Goal: Task Accomplishment & Management: Use online tool/utility

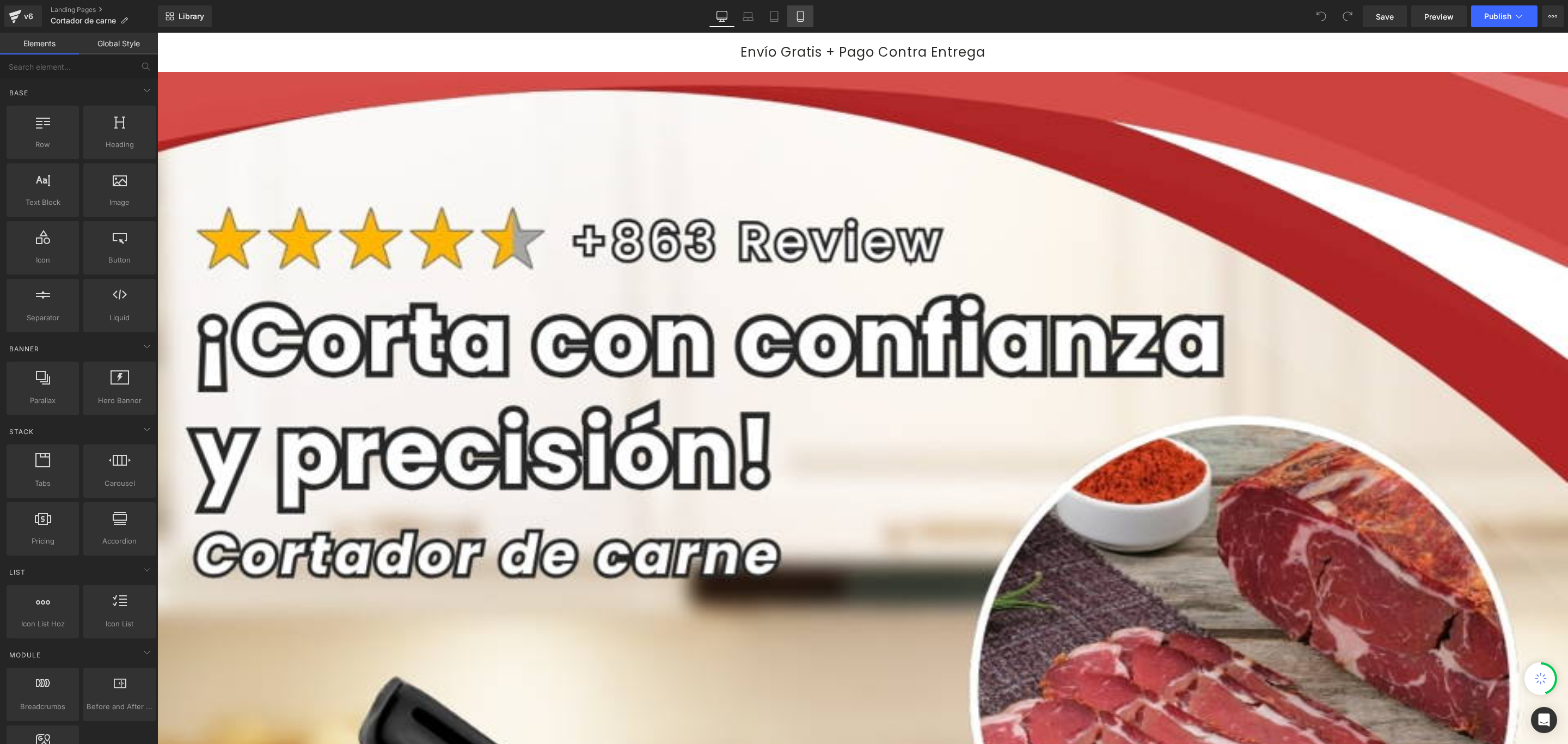
click at [796, 11] on icon at bounding box center [800, 16] width 11 height 11
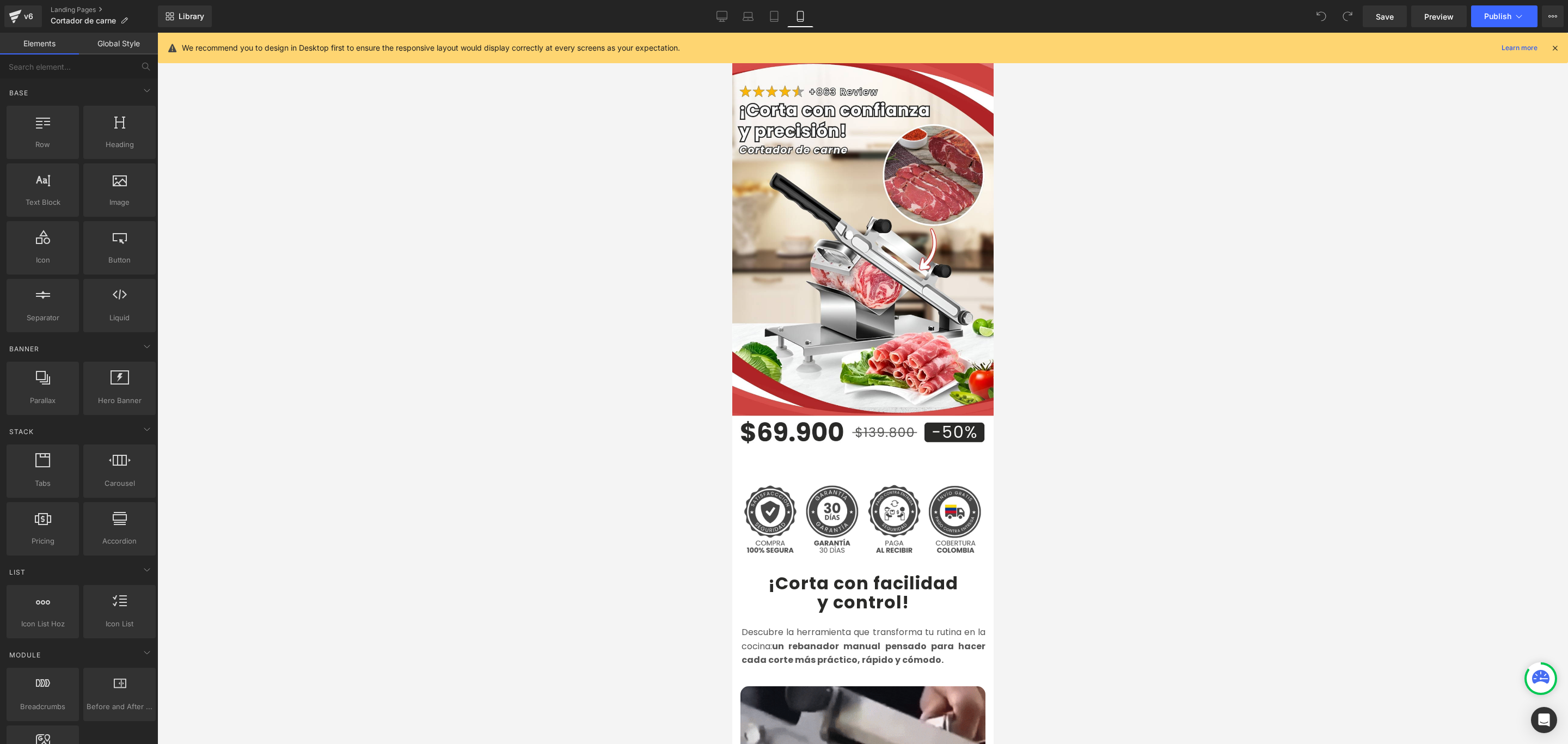
click at [1553, 49] on icon at bounding box center [1555, 47] width 10 height 10
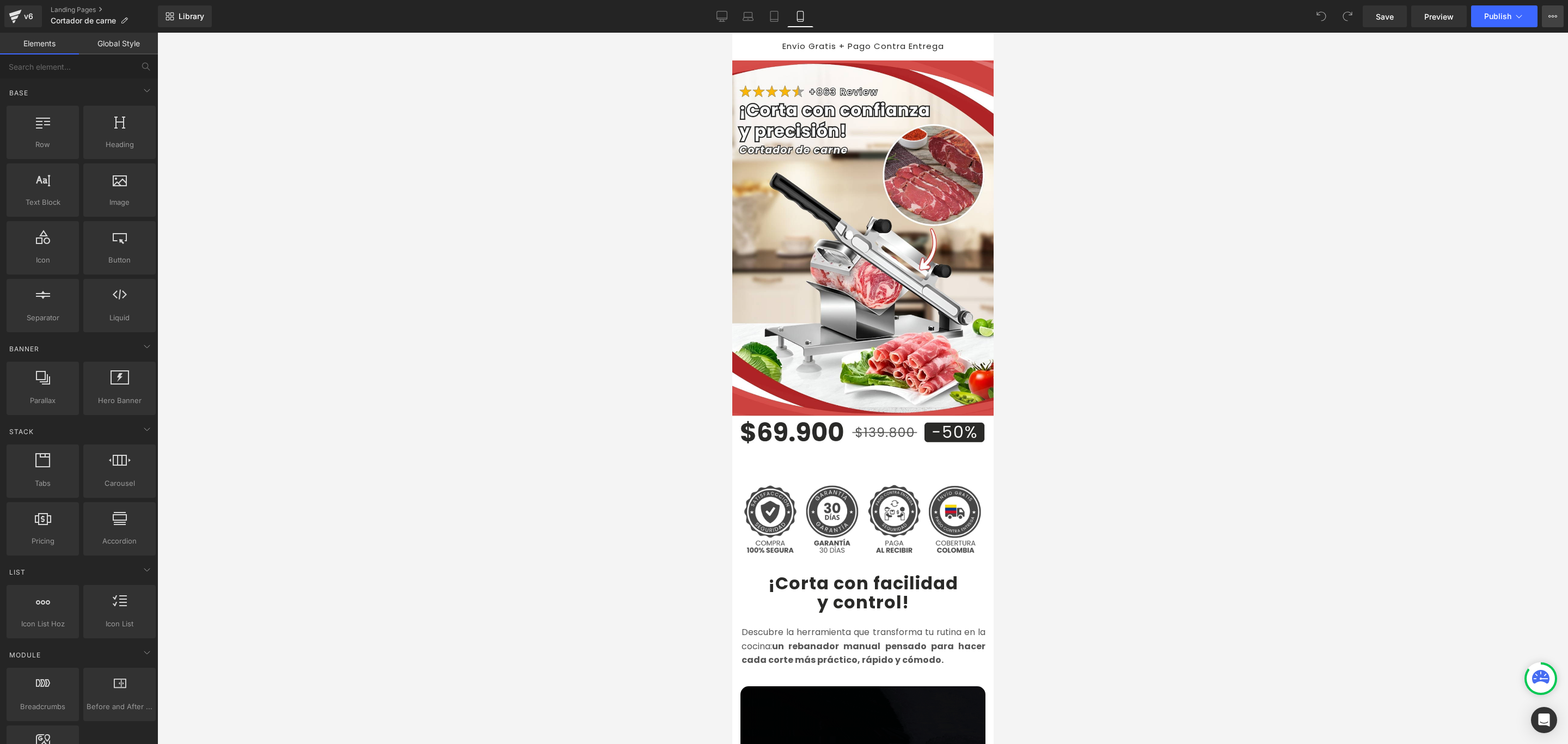
click at [1550, 22] on button "View Live Page View with current Template Save Template to Library Schedule Pub…" at bounding box center [1553, 16] width 22 height 22
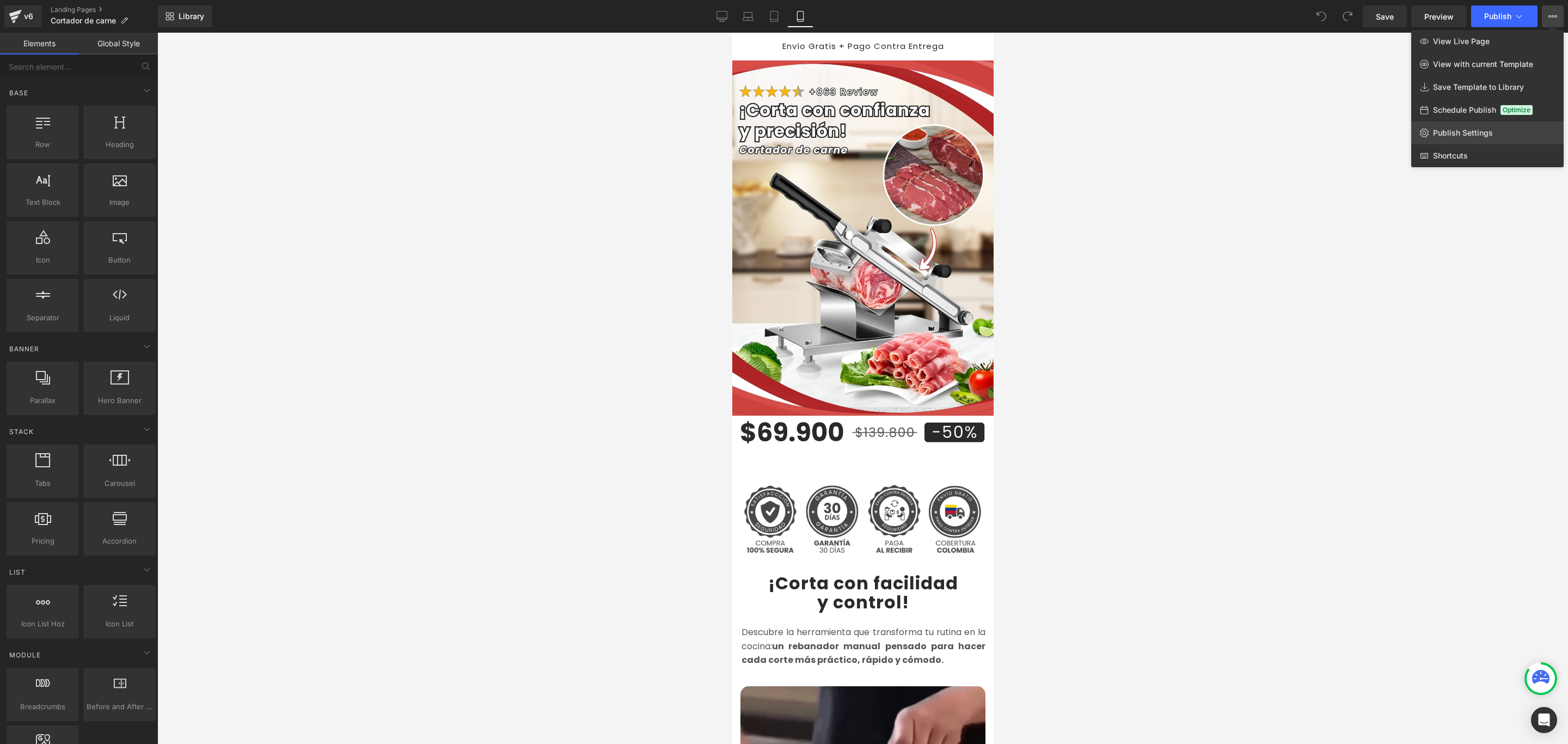
click at [1494, 126] on link "Publish Settings" at bounding box center [1487, 133] width 152 height 23
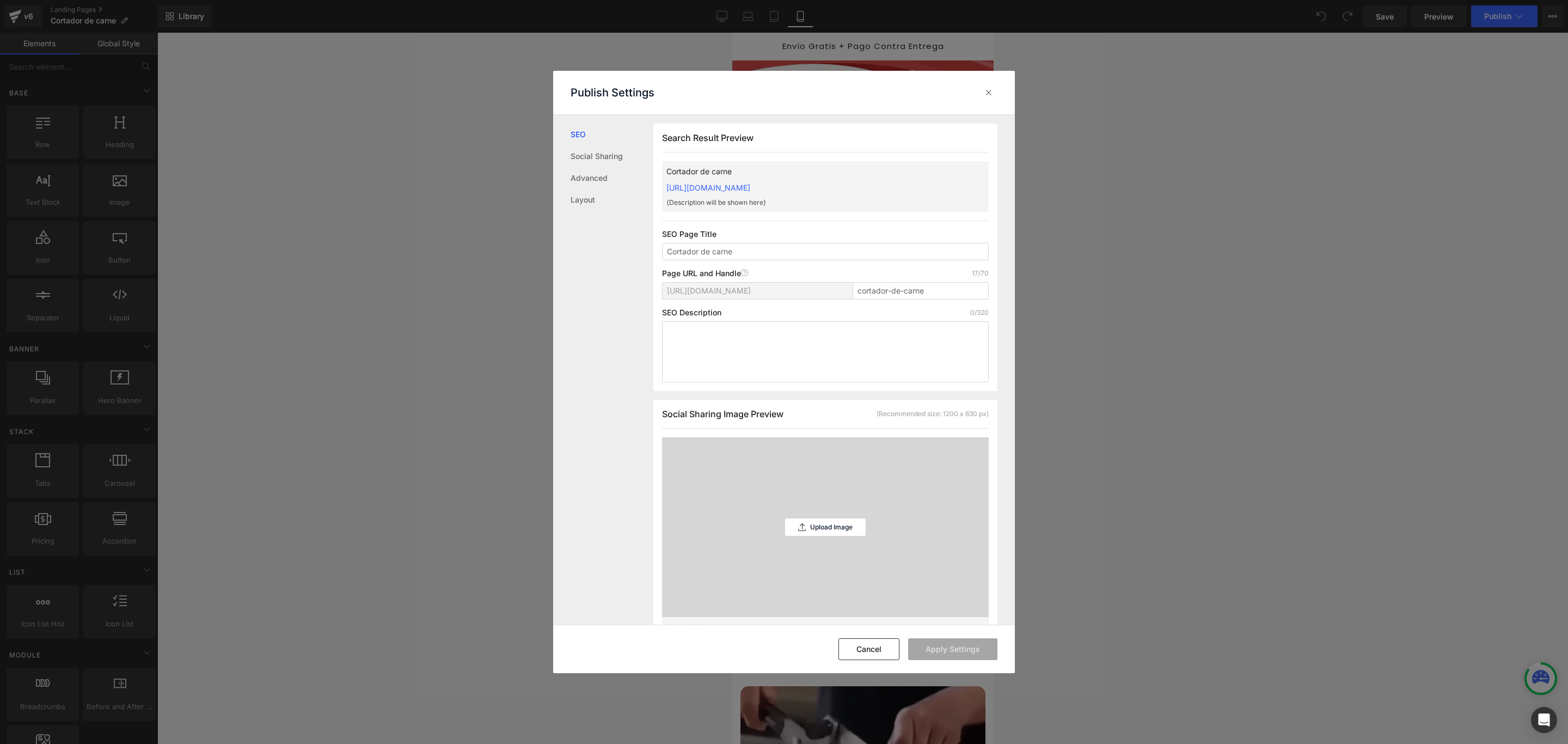
scroll to position [1, 0]
drag, startPoint x: 916, startPoint y: 188, endPoint x: 661, endPoint y: 188, distance: 255.0
click at [662, 188] on div "Cortador de carne [URL][DOMAIN_NAME] {Description will be shown here}" at bounding box center [826, 186] width 327 height 51
copy link "[URL][DOMAIN_NAME]"
click at [988, 94] on icon at bounding box center [988, 92] width 11 height 11
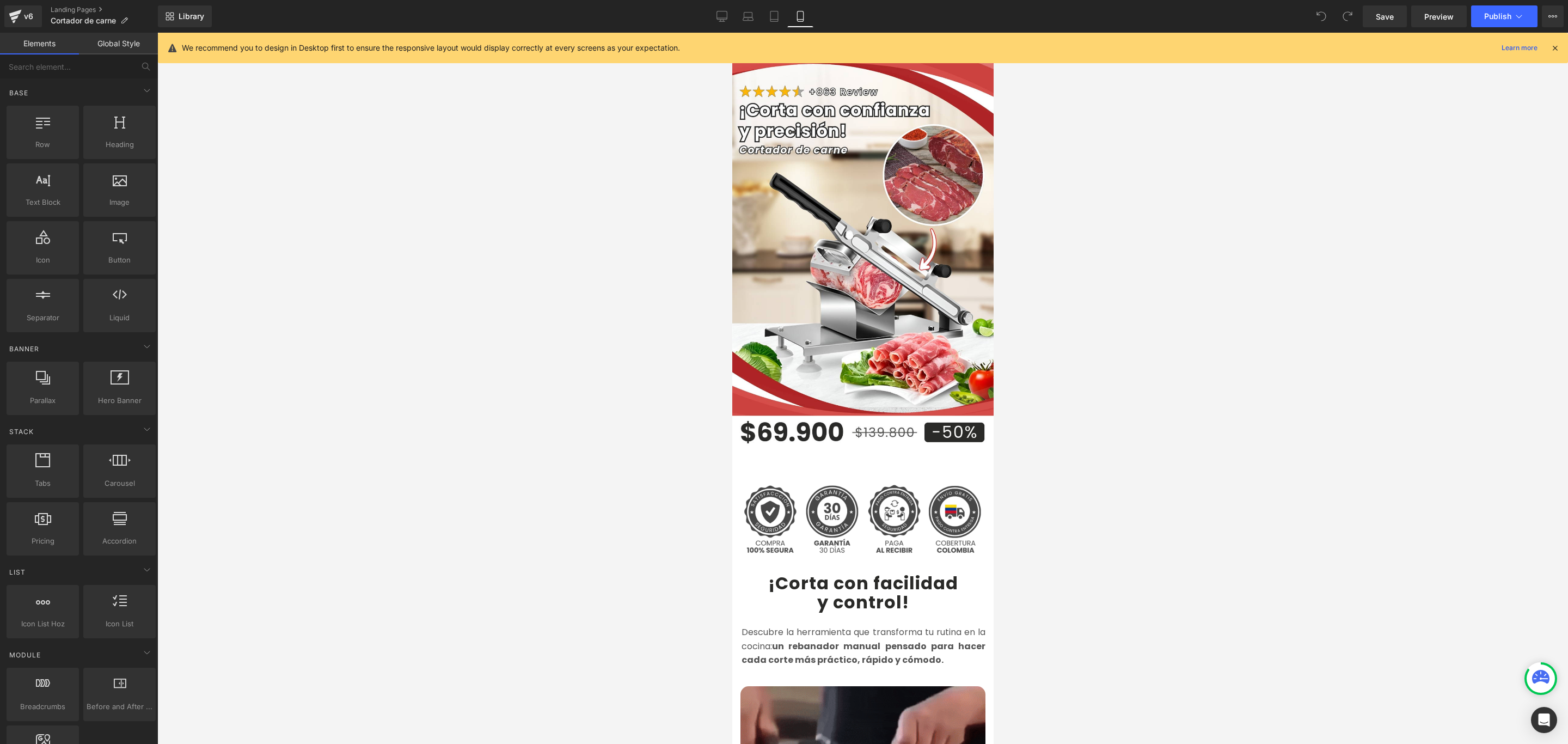
click at [1557, 52] on icon at bounding box center [1555, 47] width 10 height 10
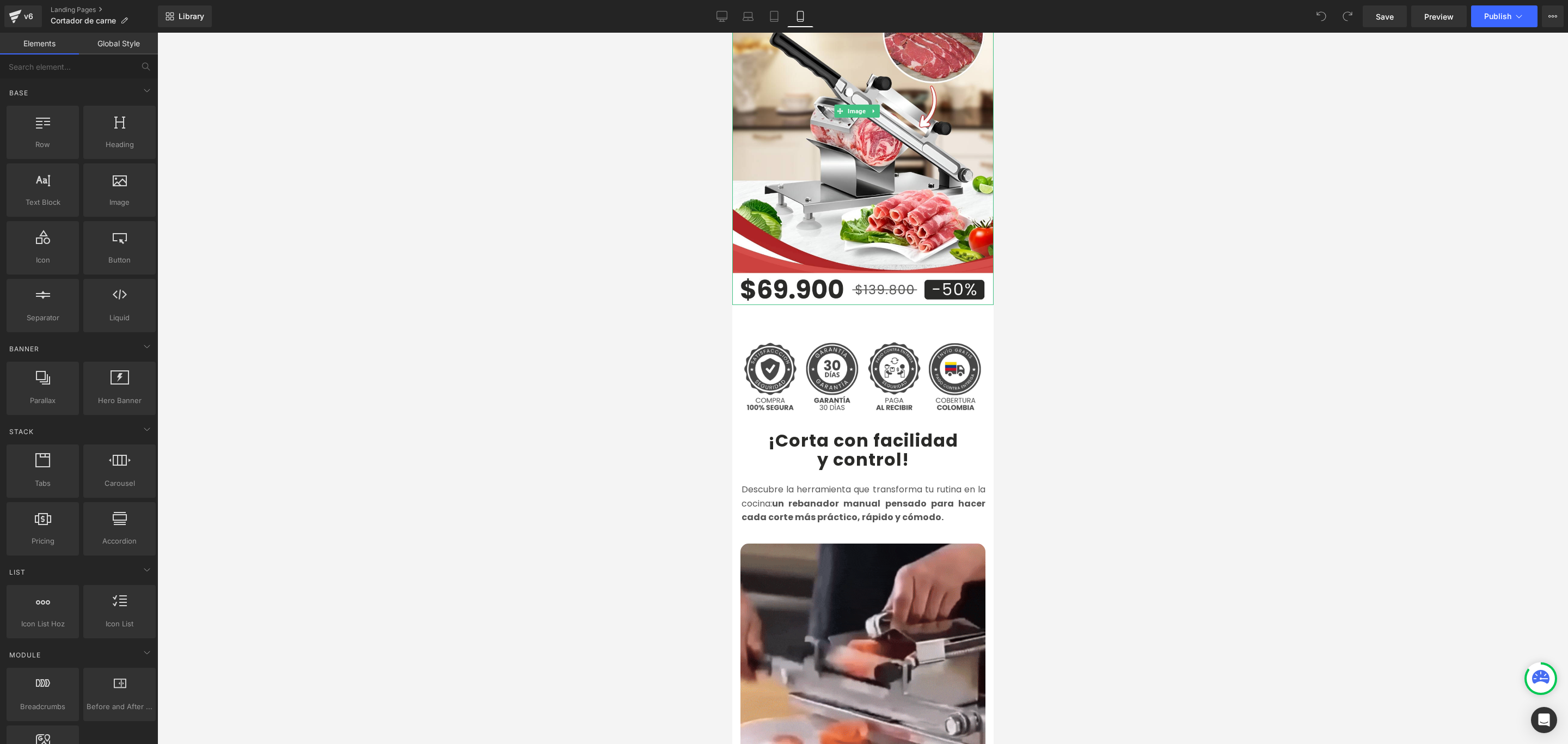
scroll to position [164, 0]
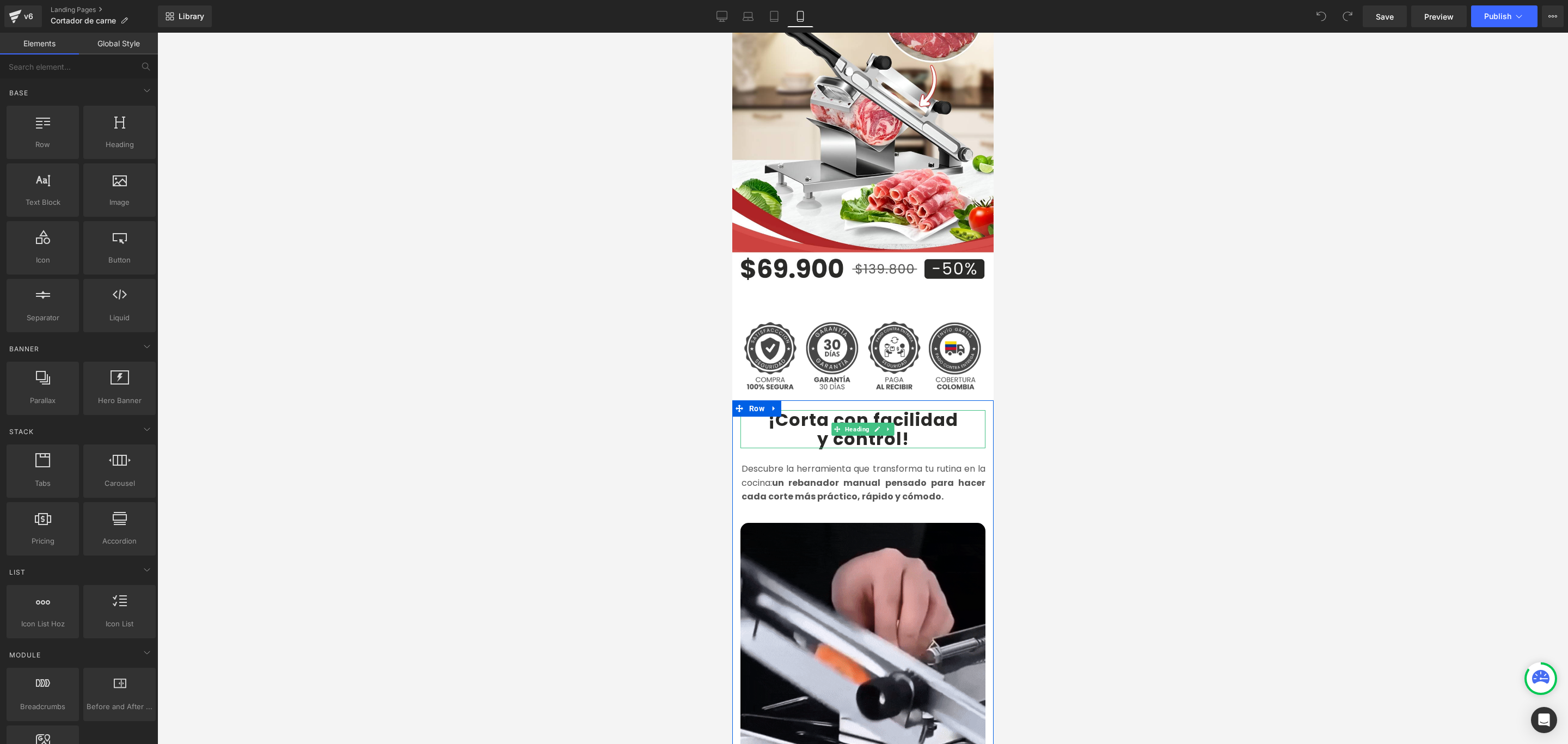
click at [946, 408] on b "¡Corta con facilidad" at bounding box center [863, 419] width 190 height 25
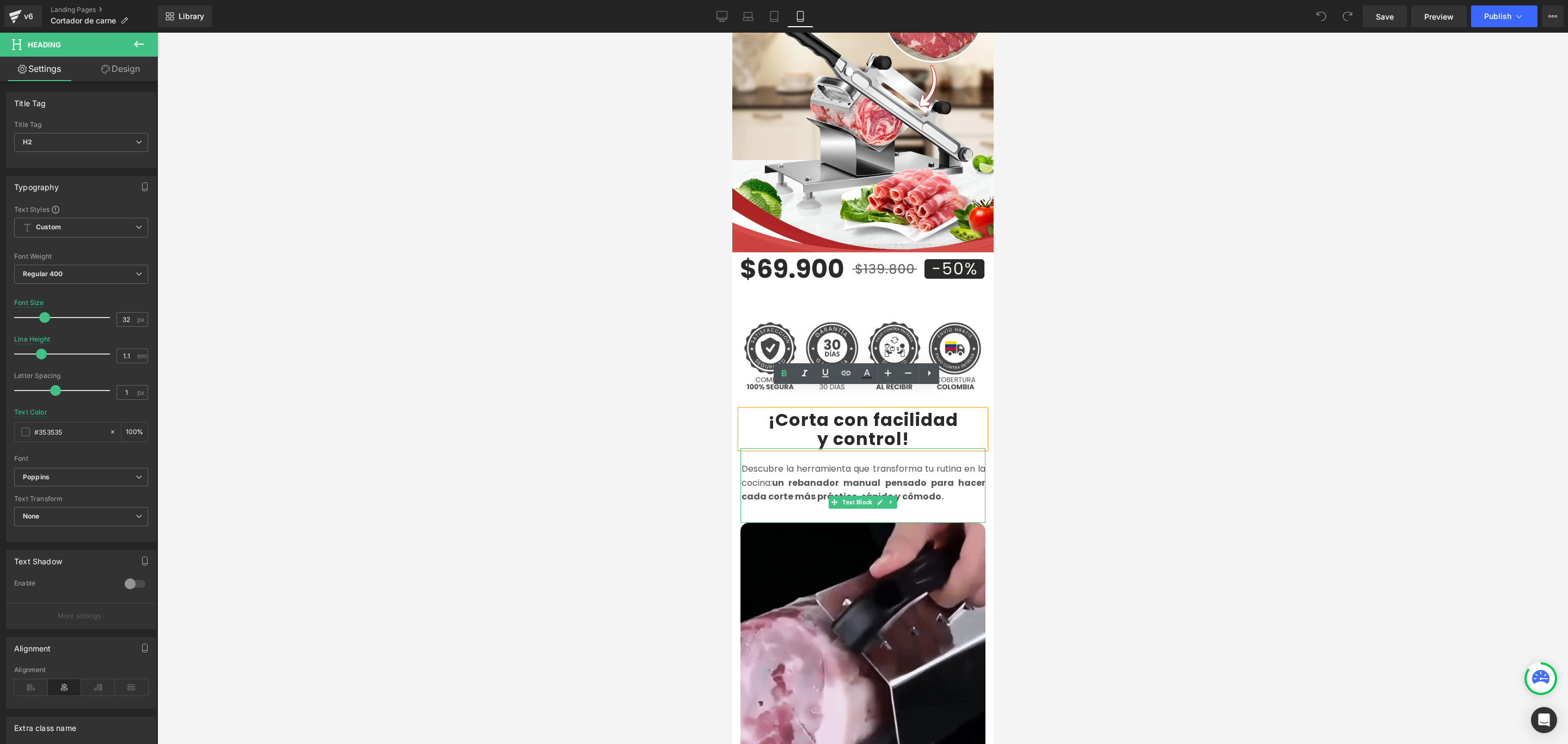
click at [940, 476] on p "Descubre la herramienta que transforma tu rutina en la cocina: un rebanador man…" at bounding box center [863, 483] width 244 height 42
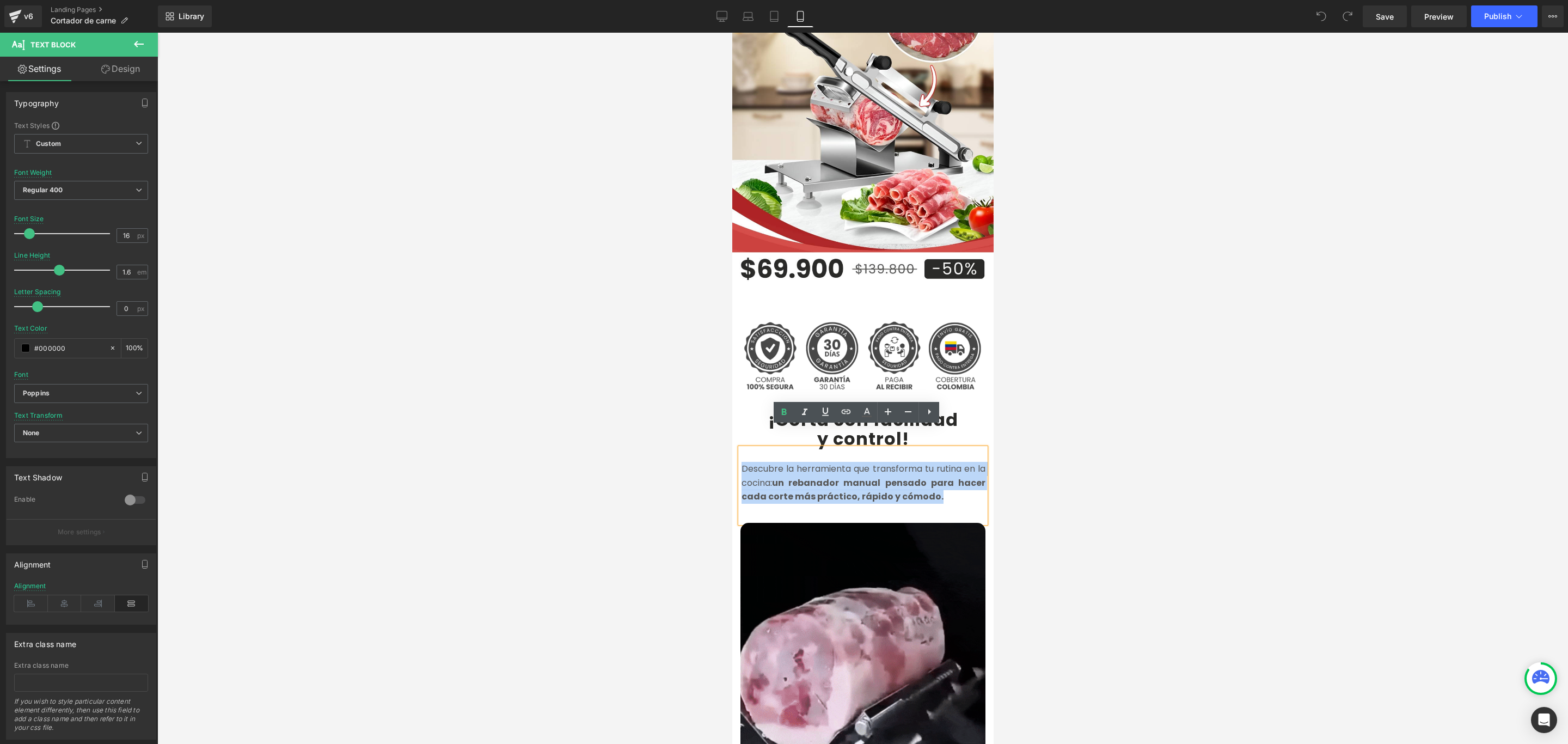
drag, startPoint x: 934, startPoint y: 476, endPoint x: 716, endPoint y: 437, distance: 221.5
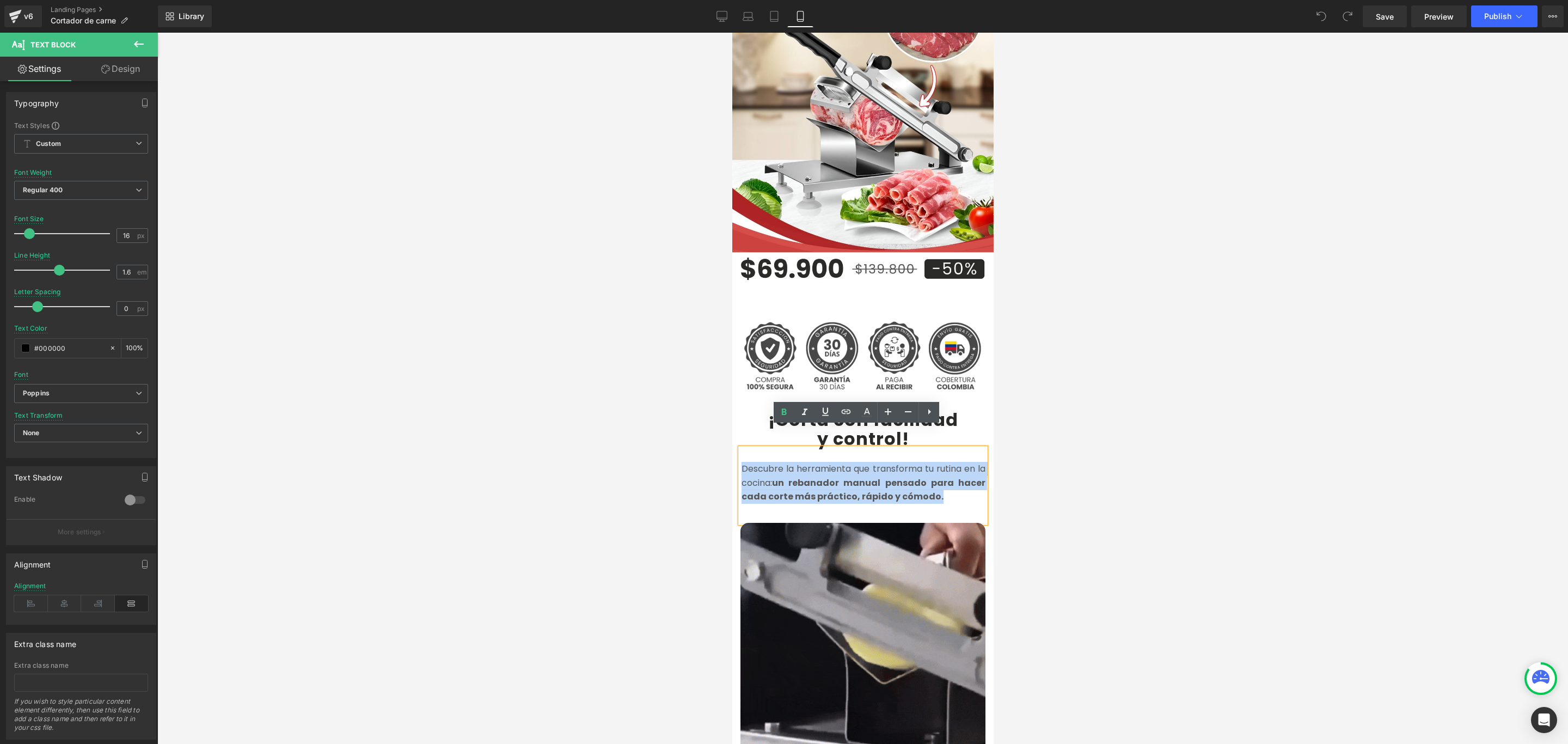
click at [732, 437] on html "Envío Gratis + Pago Contra Entrega Heading Row Row Image Add To Cart (P) Cart B…" at bounding box center [862, 224] width 261 height 711
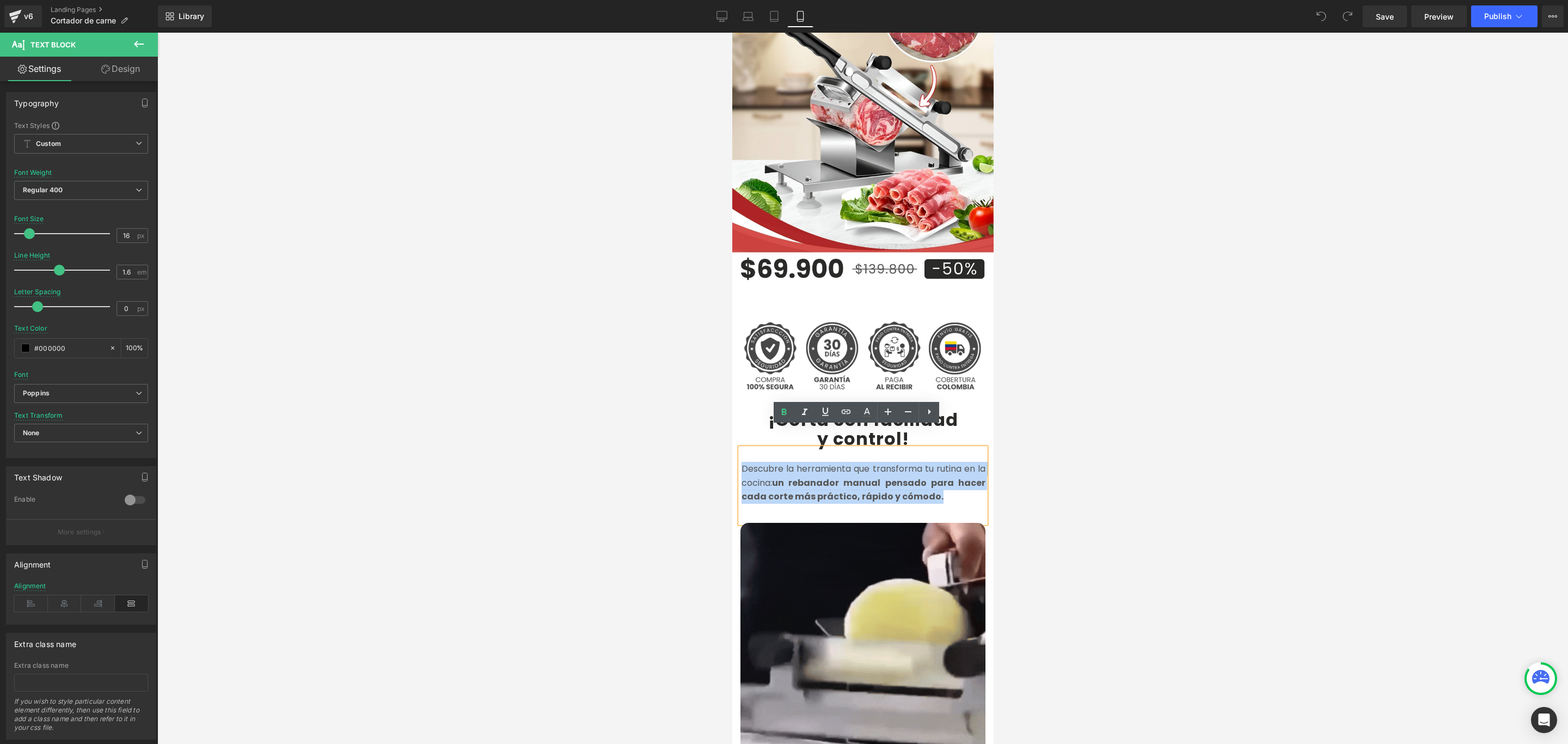
copy font "Descubre la herramienta que transforma tu rutina en la cocina: un rebanador man…"
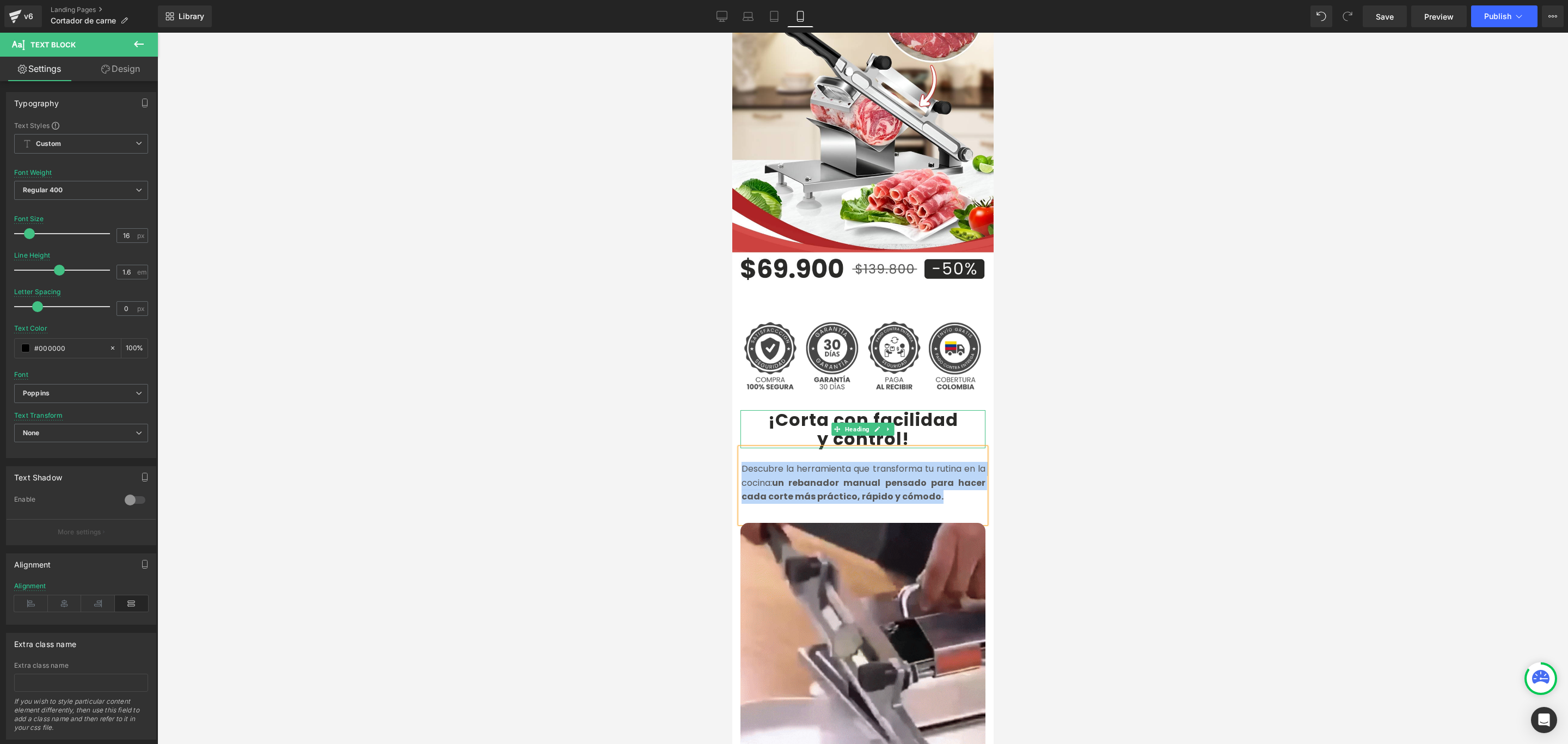
click at [949, 429] on h2 "y control !" at bounding box center [863, 439] width 245 height 19
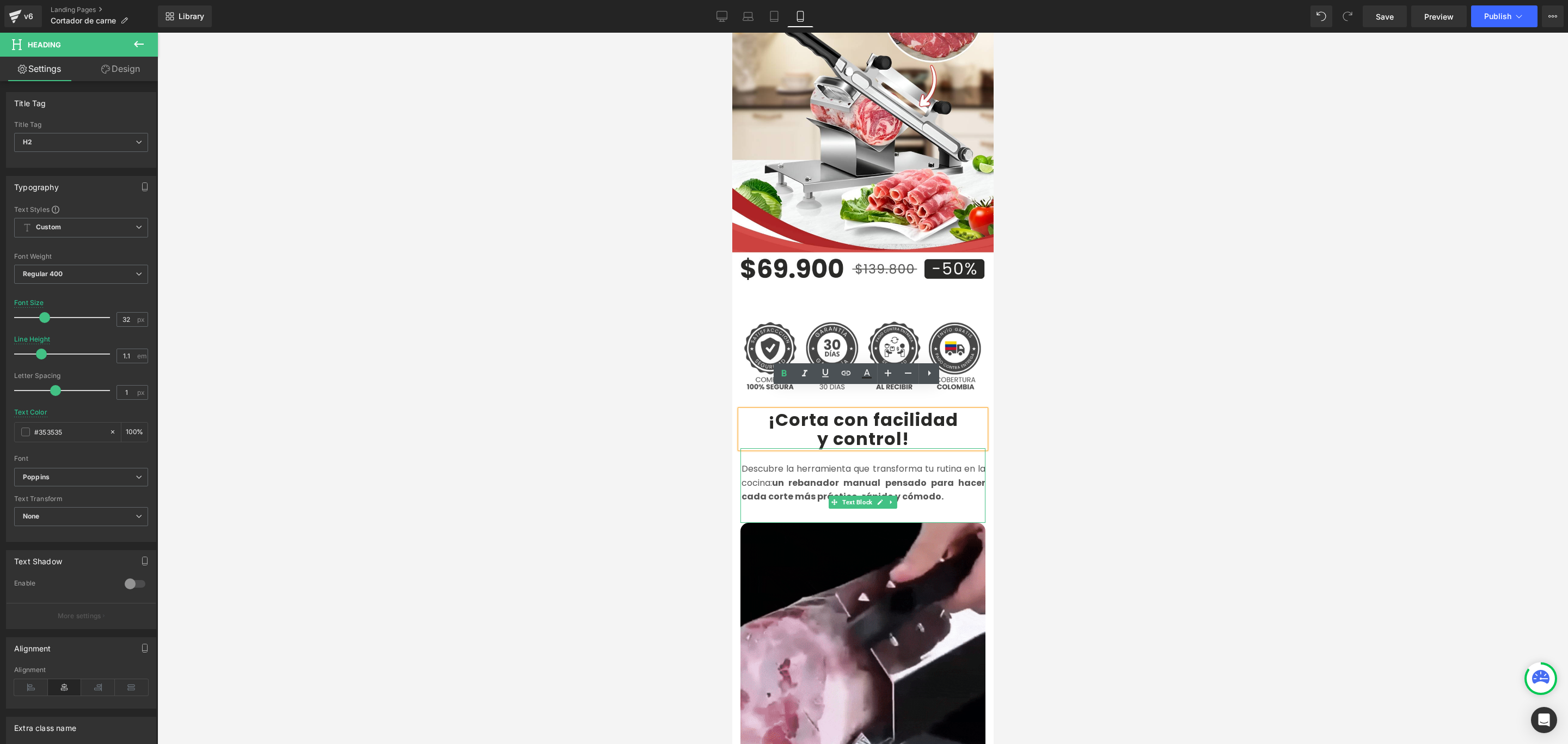
click at [787, 463] on font "Descubre la herramienta que transforma tu rutina en la cocina: un rebanador man…" at bounding box center [863, 483] width 244 height 40
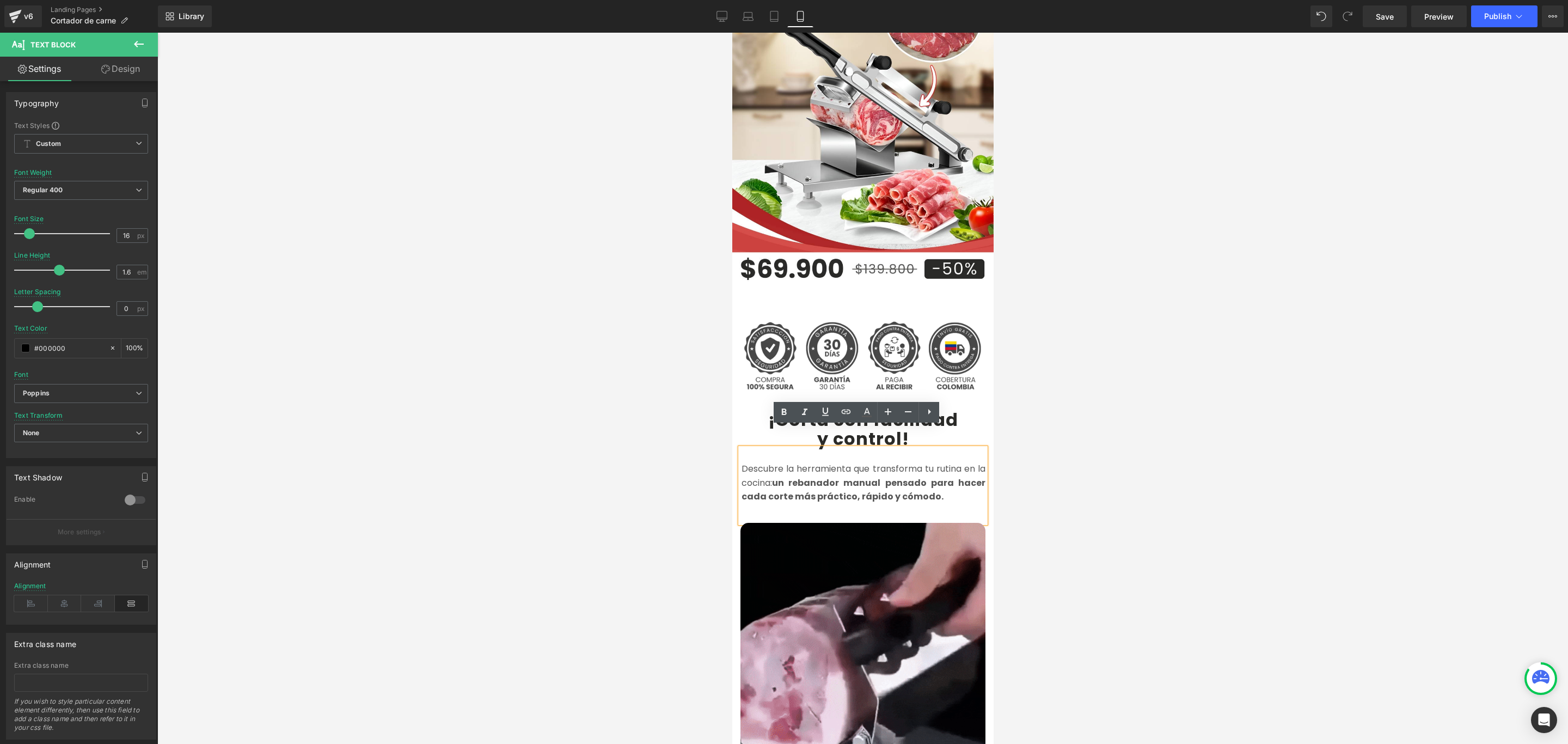
click at [932, 476] on p "Descubre la herramienta que transforma tu rutina en la cocina: un rebanador man…" at bounding box center [863, 483] width 244 height 42
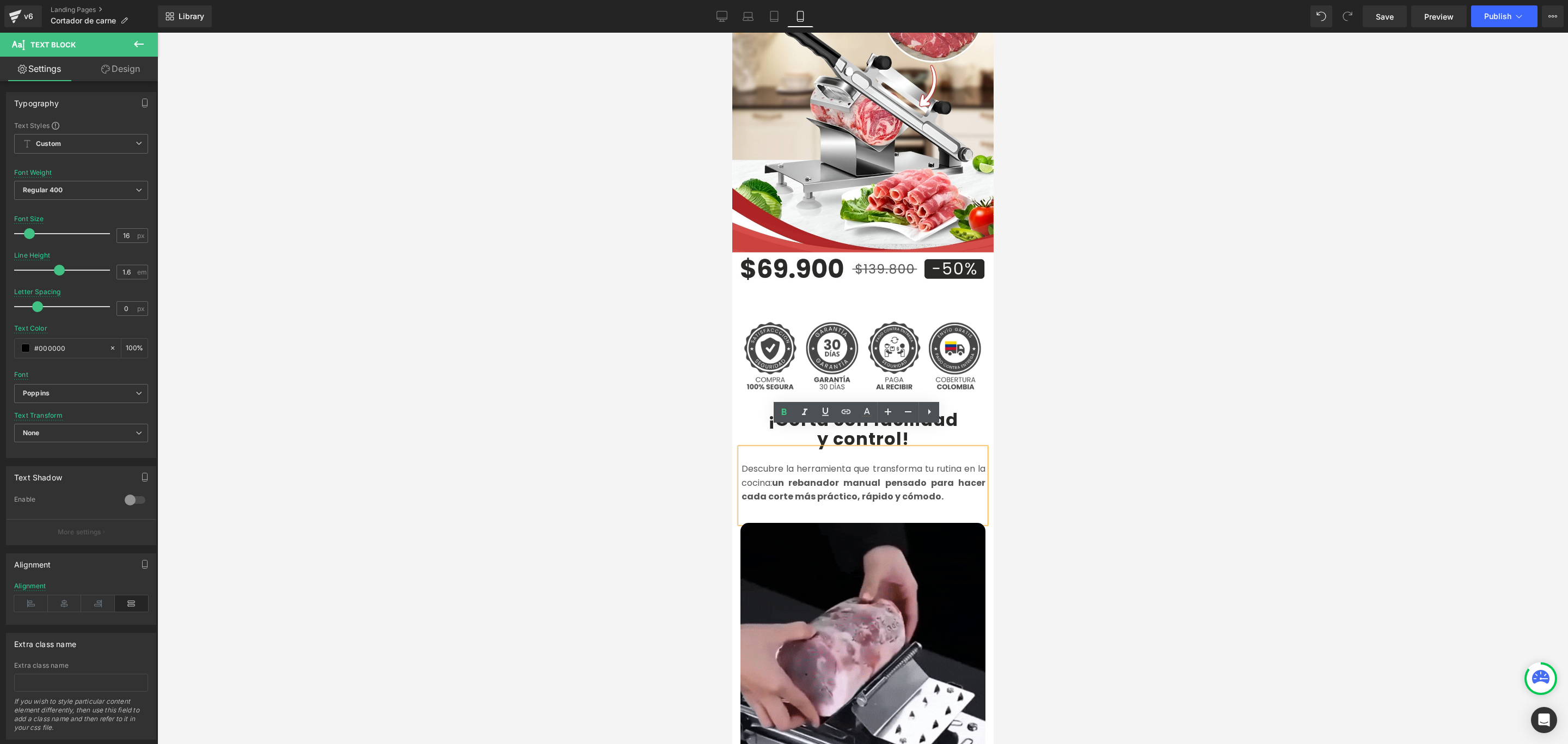
click at [793, 477] on strong "un rebanador manual pensado para hacer cada corte más práctico, rápido y cómodo." at bounding box center [863, 490] width 244 height 26
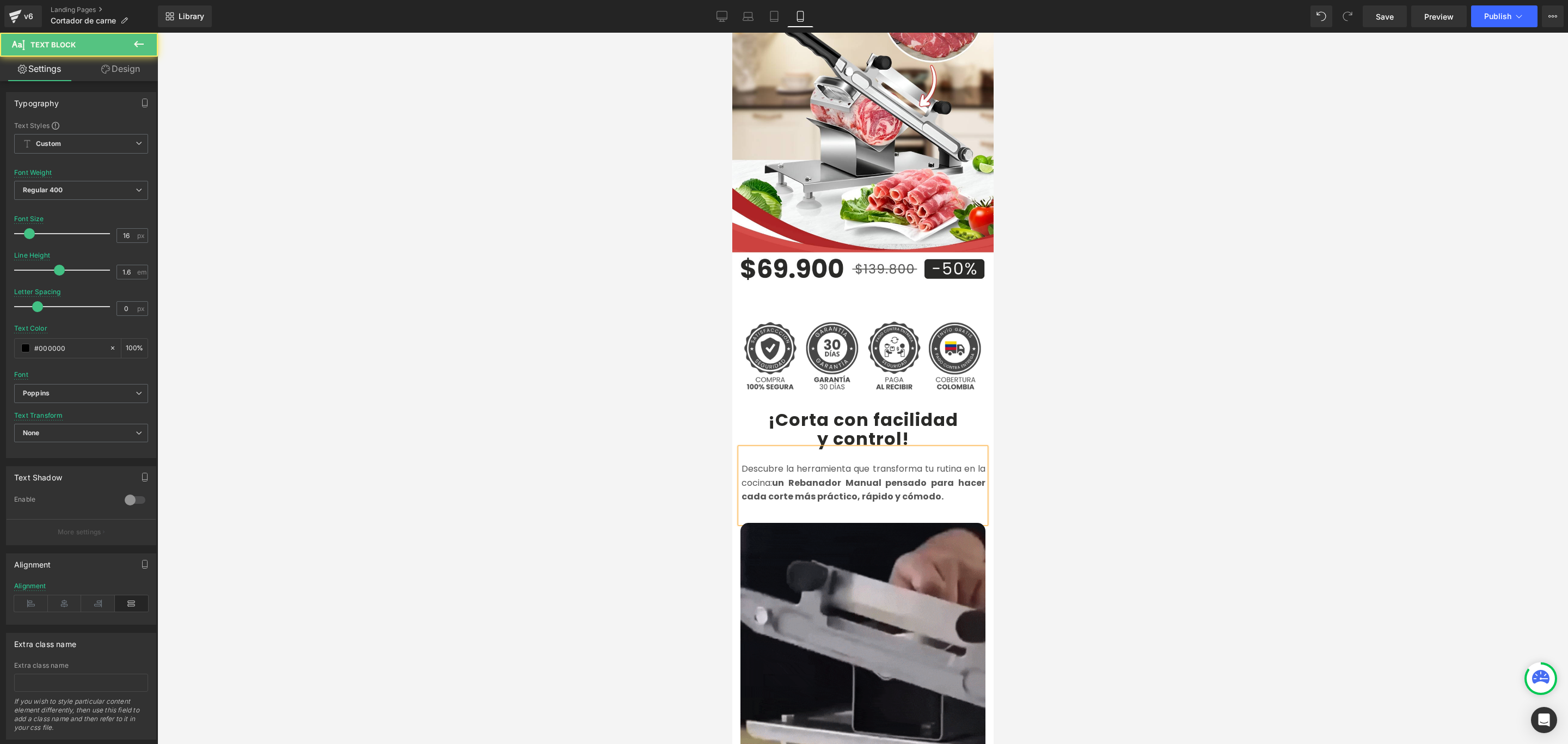
click at [958, 479] on p "Descubre la herramienta que transforma tu rutina en la cocina: un Rebanador Man…" at bounding box center [863, 483] width 244 height 42
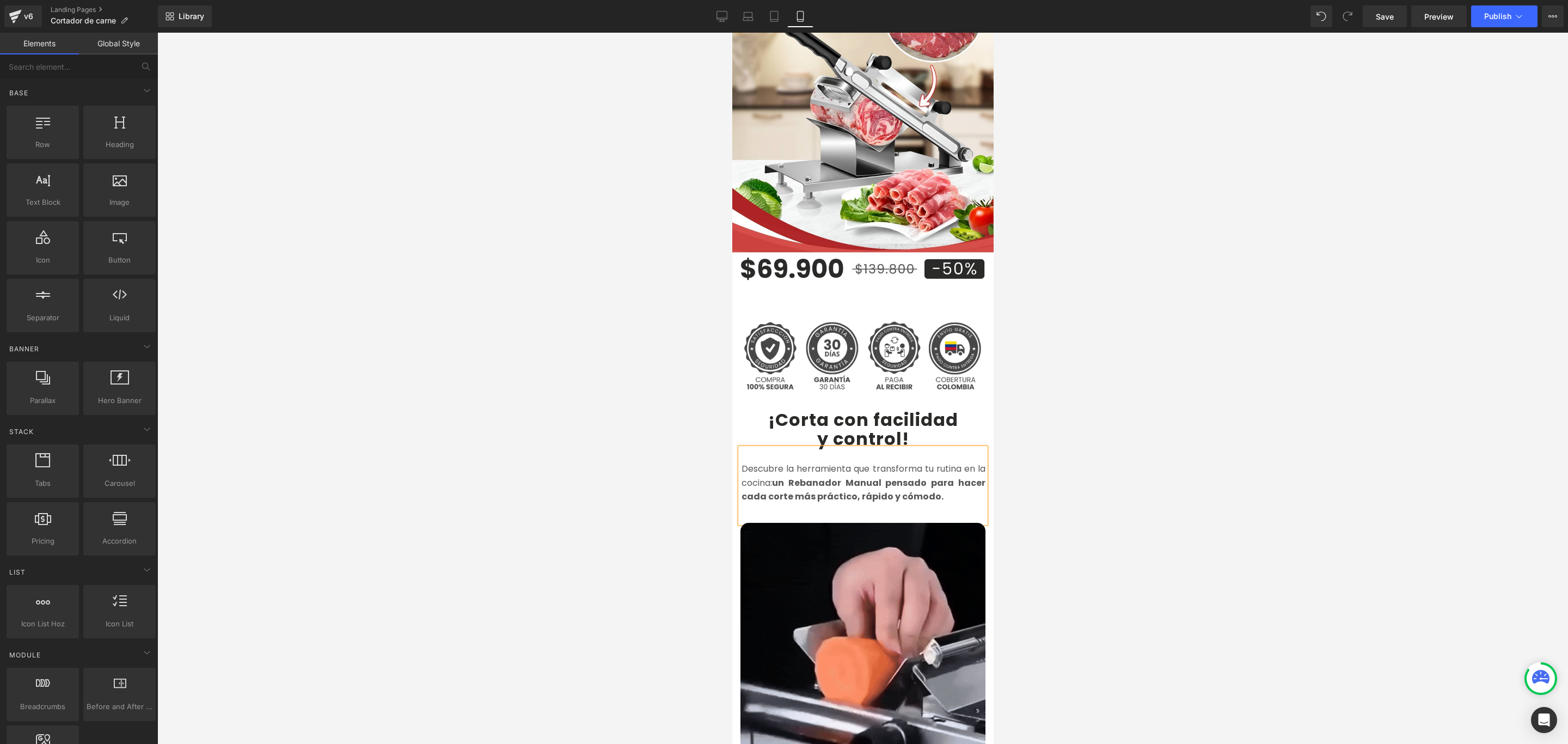
click at [1113, 467] on div at bounding box center [863, 388] width 1411 height 711
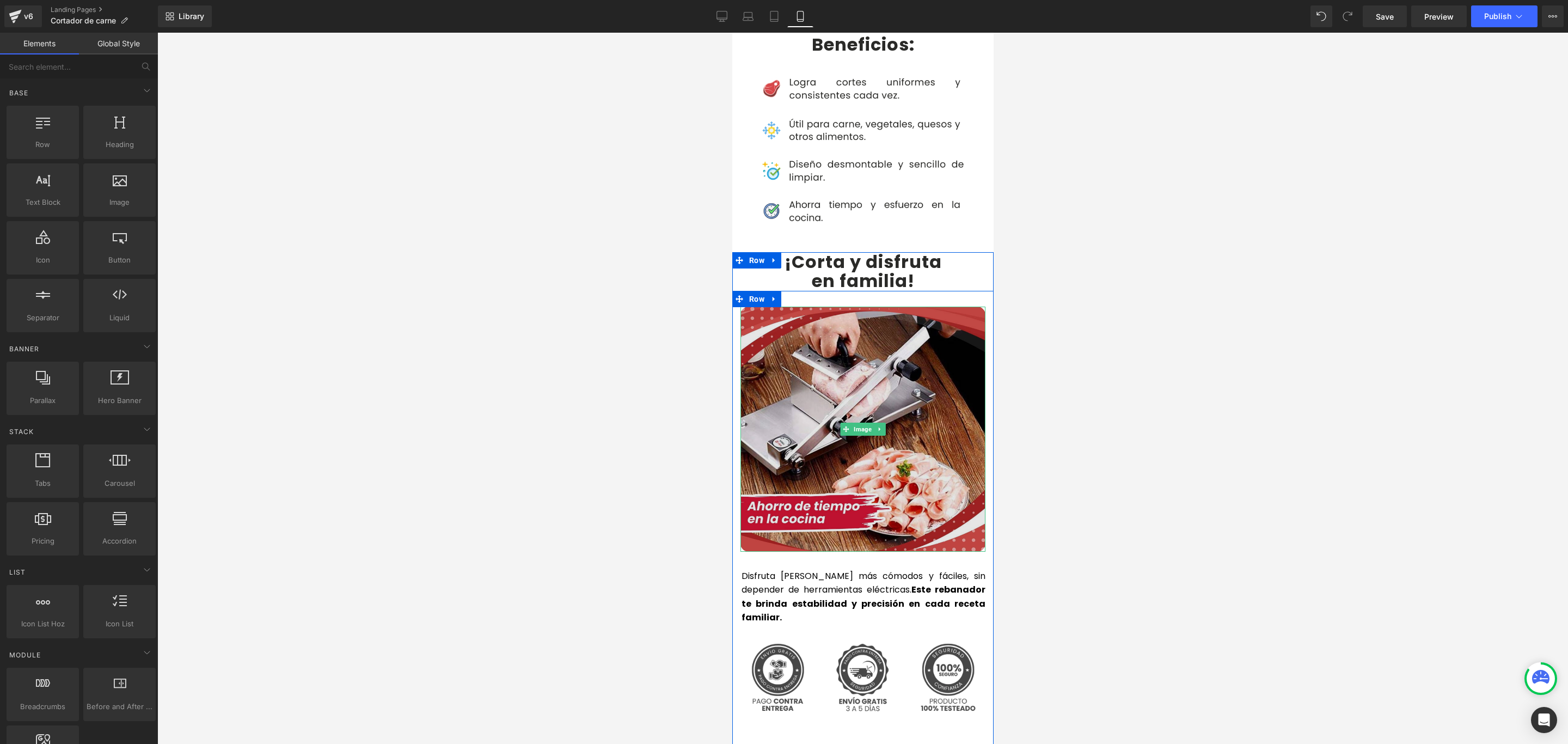
scroll to position [2124, 0]
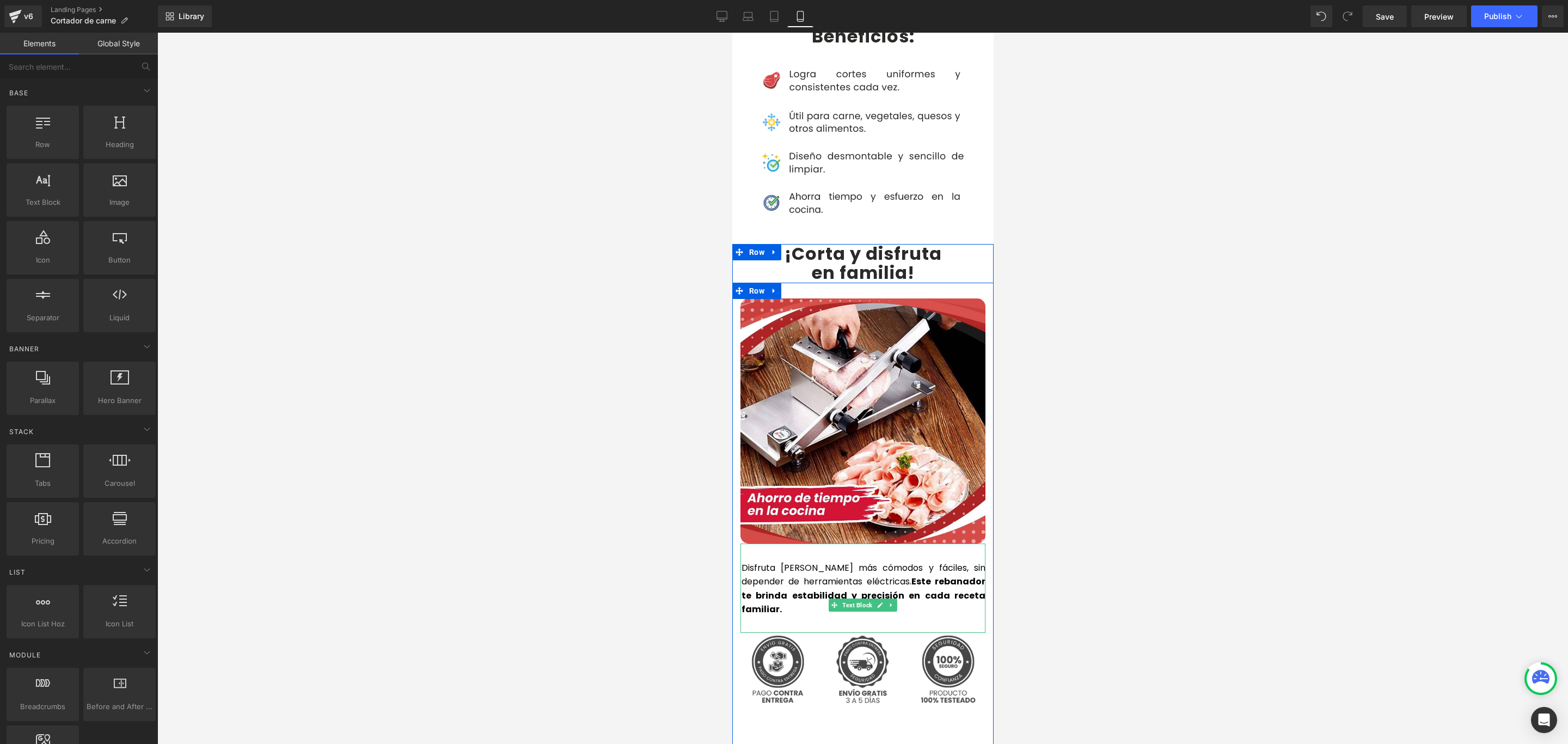
click at [793, 565] on p "Disfruta [PERSON_NAME] más cómodos y fáciles, sin depender de herramientas eléc…" at bounding box center [863, 588] width 244 height 55
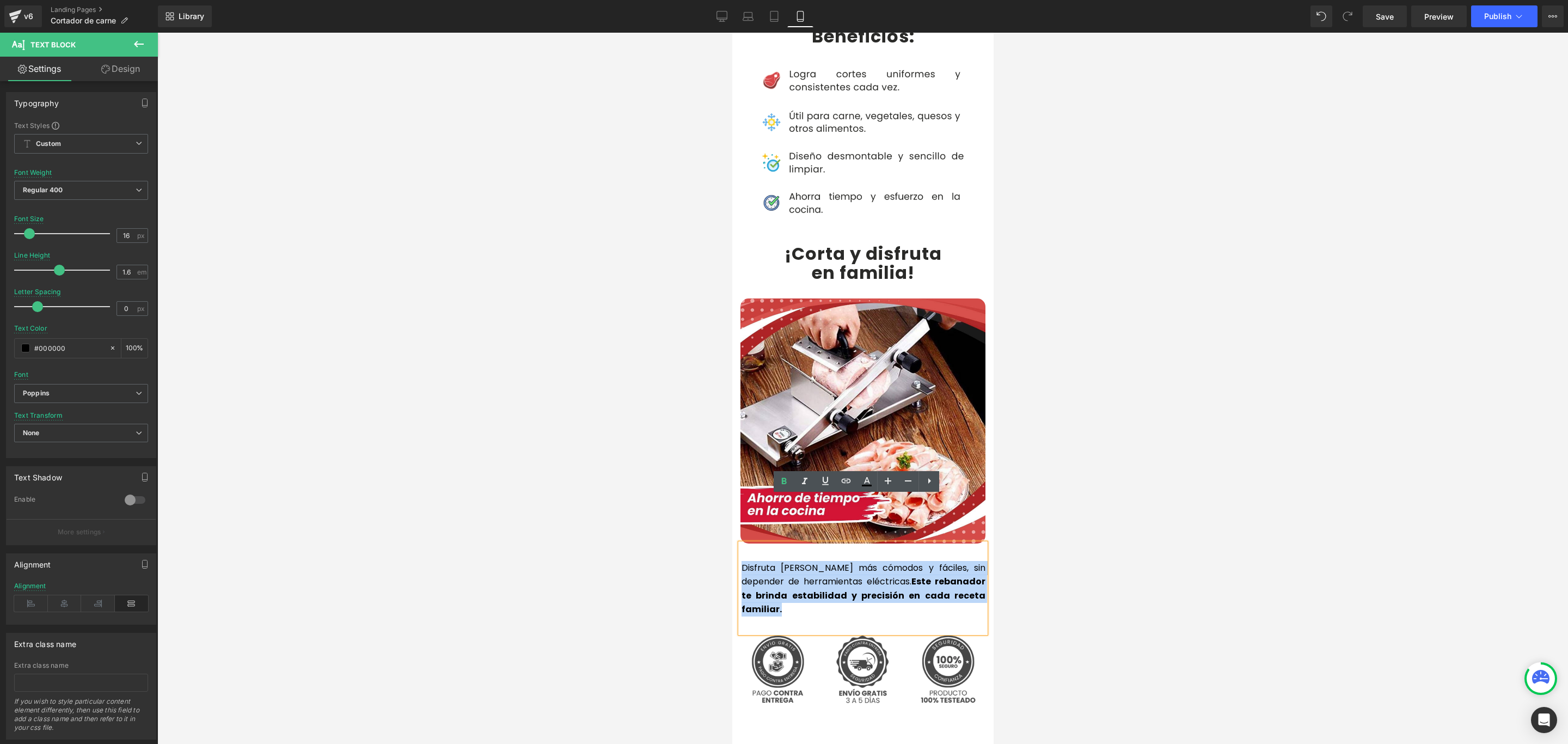
drag, startPoint x: 784, startPoint y: 565, endPoint x: 736, endPoint y: 522, distance: 64.4
click at [741, 561] on p "Disfruta [PERSON_NAME] más cómodos y fáciles, sin depender de herramientas eléc…" at bounding box center [863, 588] width 244 height 55
copy p "Disfruta [PERSON_NAME] más cómodos y fáciles, sin depender de herramientas eléc…"
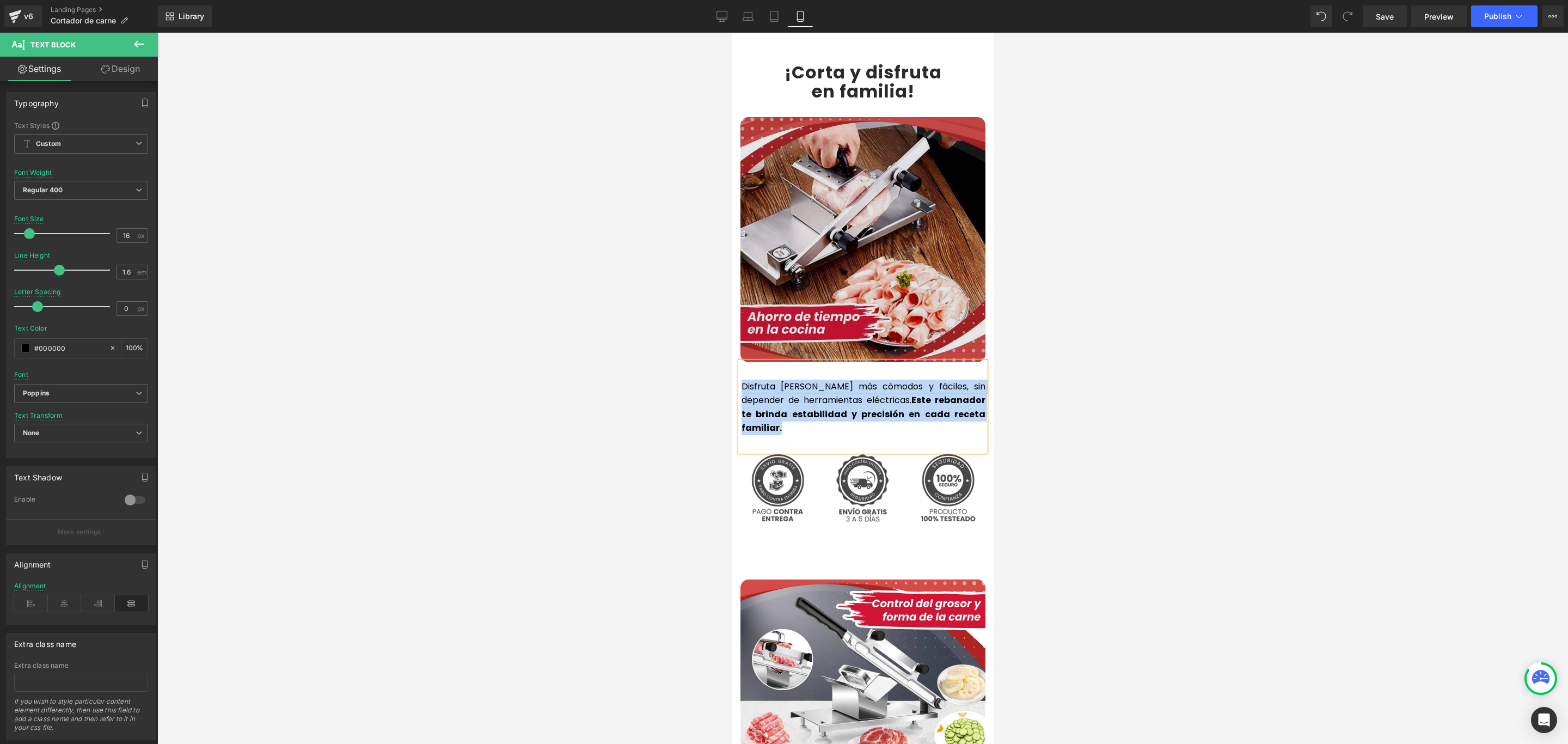
scroll to position [2287, 0]
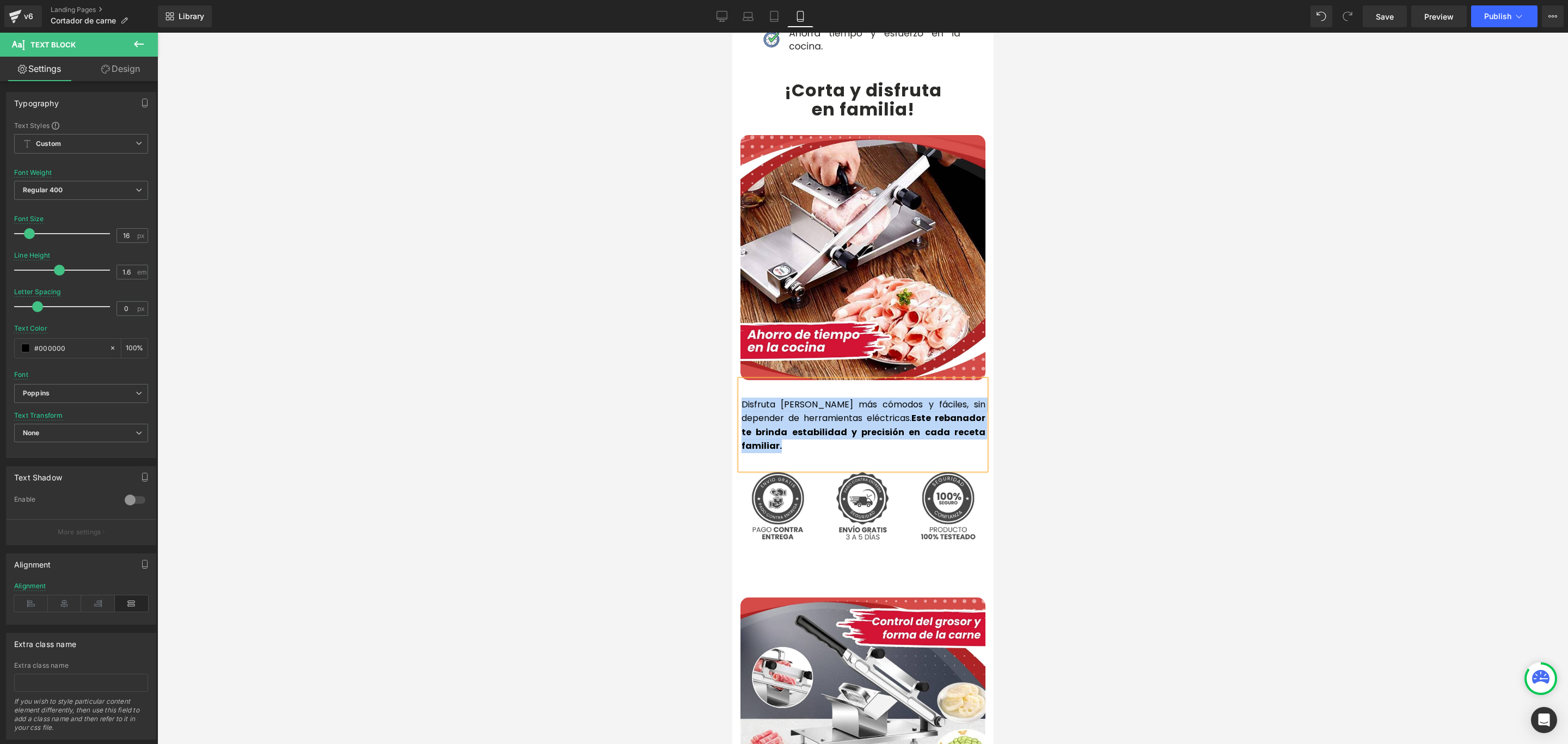
click at [828, 398] on p "Disfruta [PERSON_NAME] más cómodos y fáciles, sin depender de herramientas eléc…" at bounding box center [863, 425] width 244 height 55
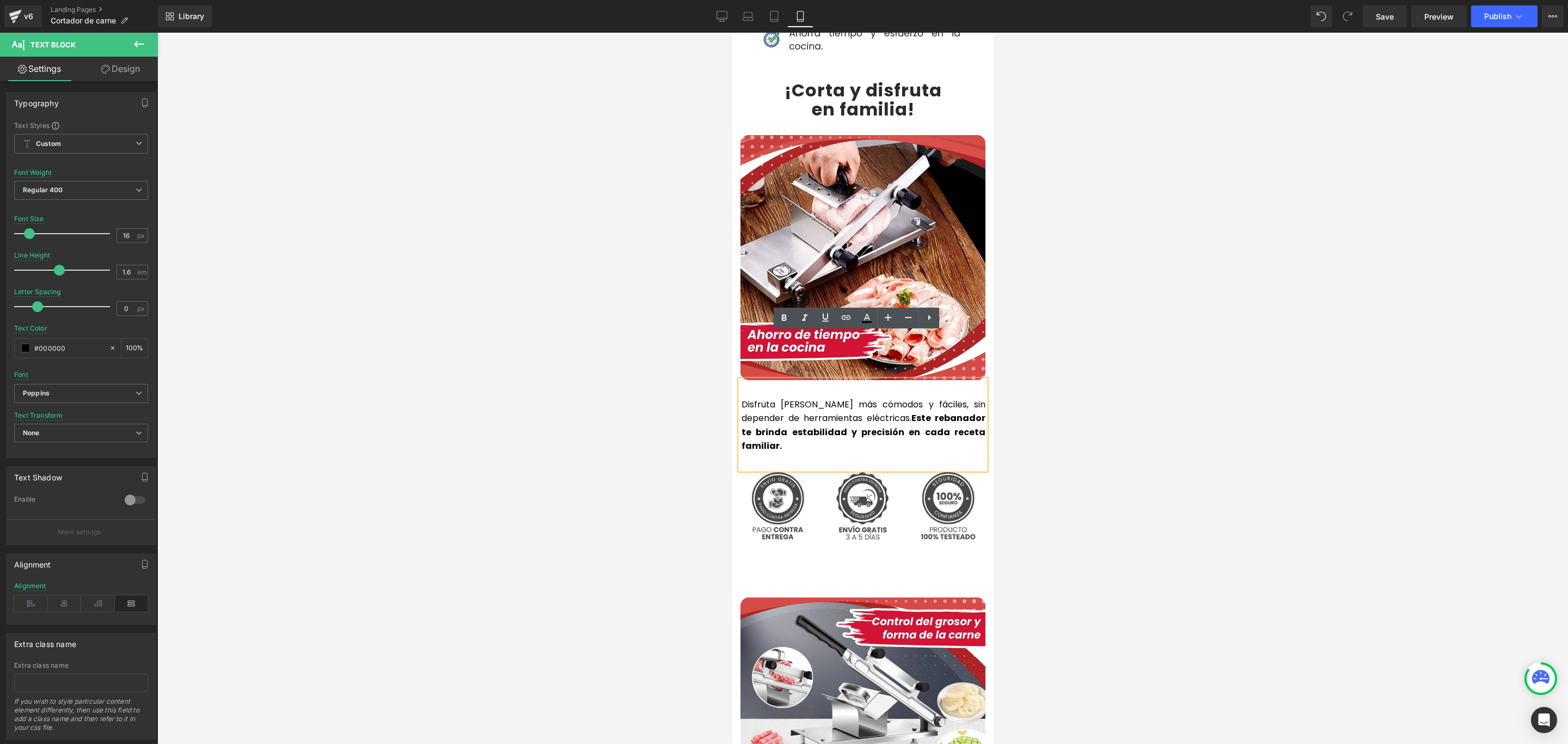
click at [790, 408] on div "Disfruta [PERSON_NAME] más cómodos y fáciles, sin depender de herramientas eléc…" at bounding box center [863, 425] width 245 height 90
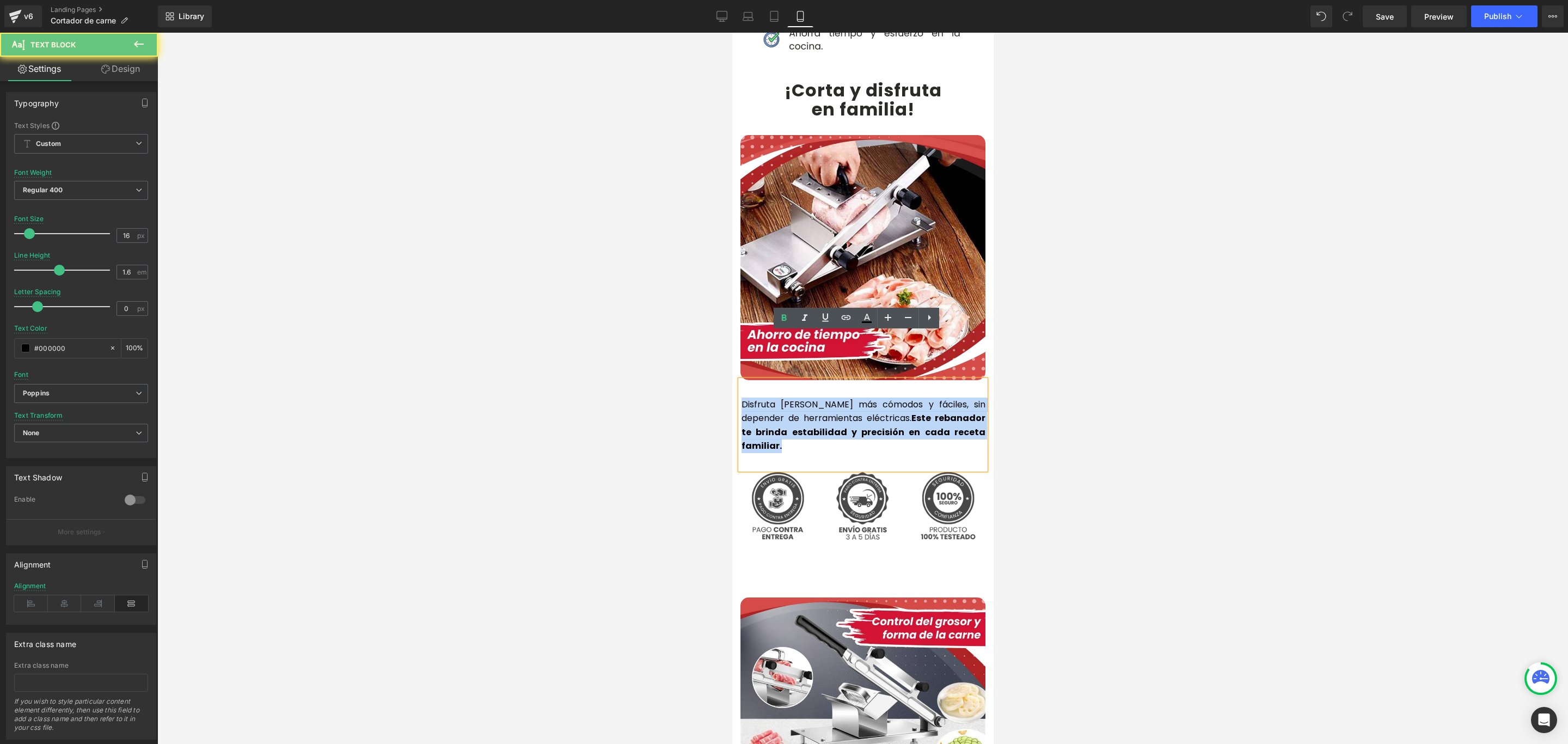
drag, startPoint x: 786, startPoint y: 404, endPoint x: 733, endPoint y: 360, distance: 68.9
click at [740, 380] on div "Disfruta [PERSON_NAME] más cómodos y fáciles, sin depender de herramientas eléc…" at bounding box center [863, 425] width 245 height 90
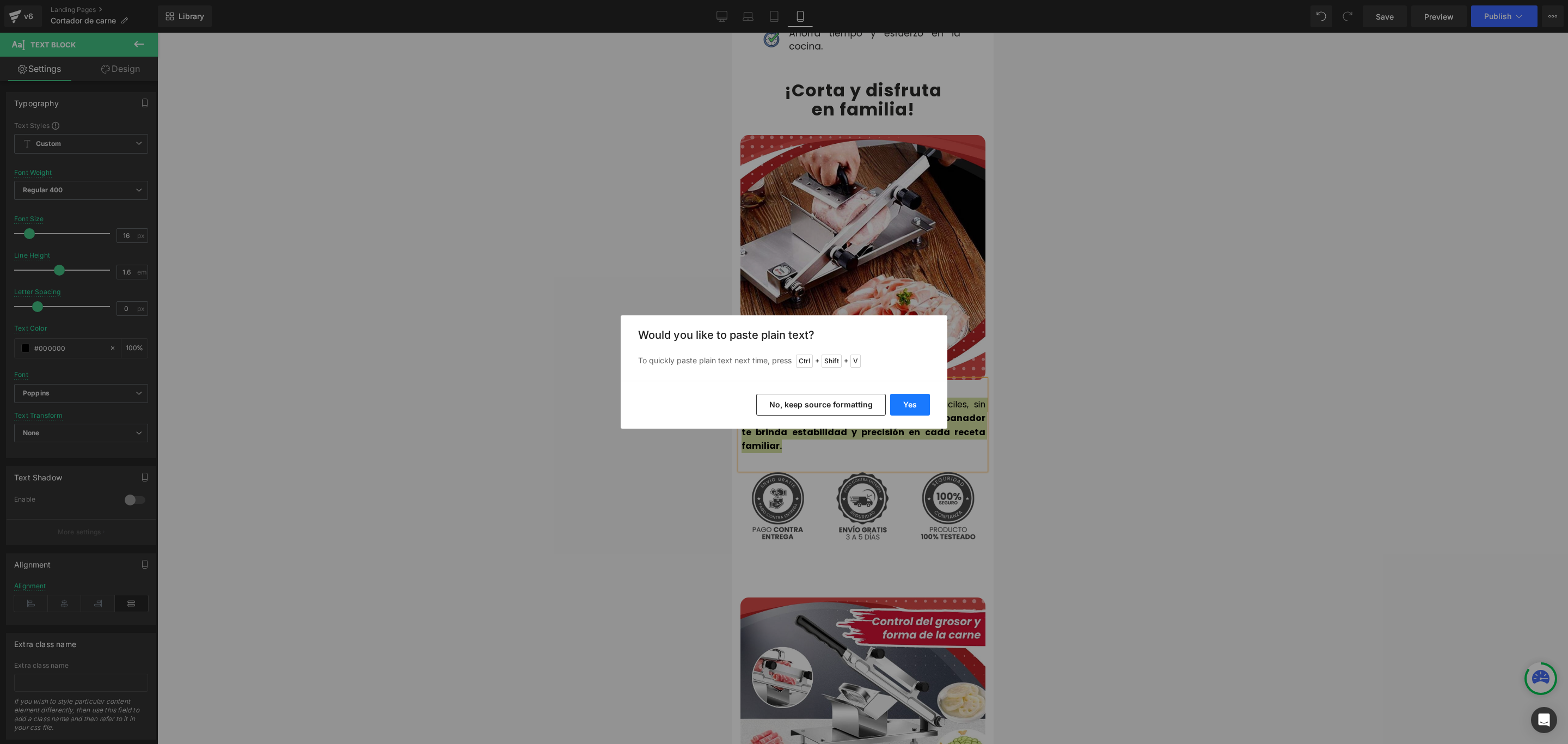
click at [917, 402] on button "Yes" at bounding box center [909, 405] width 40 height 22
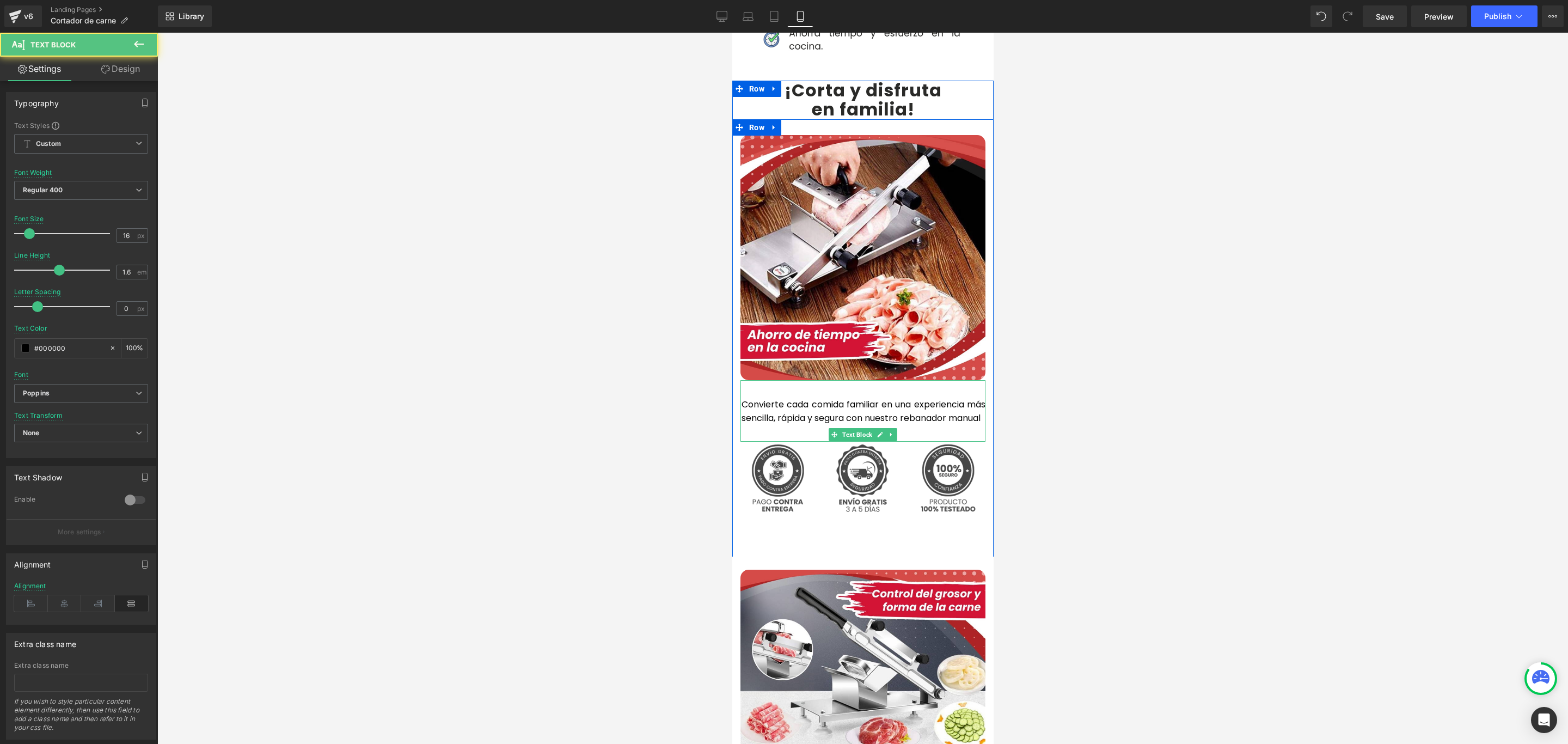
click at [936, 398] on p "Convierte cada comida familiar en una experiencia más sencilla, rápida y segura…" at bounding box center [863, 412] width 244 height 28
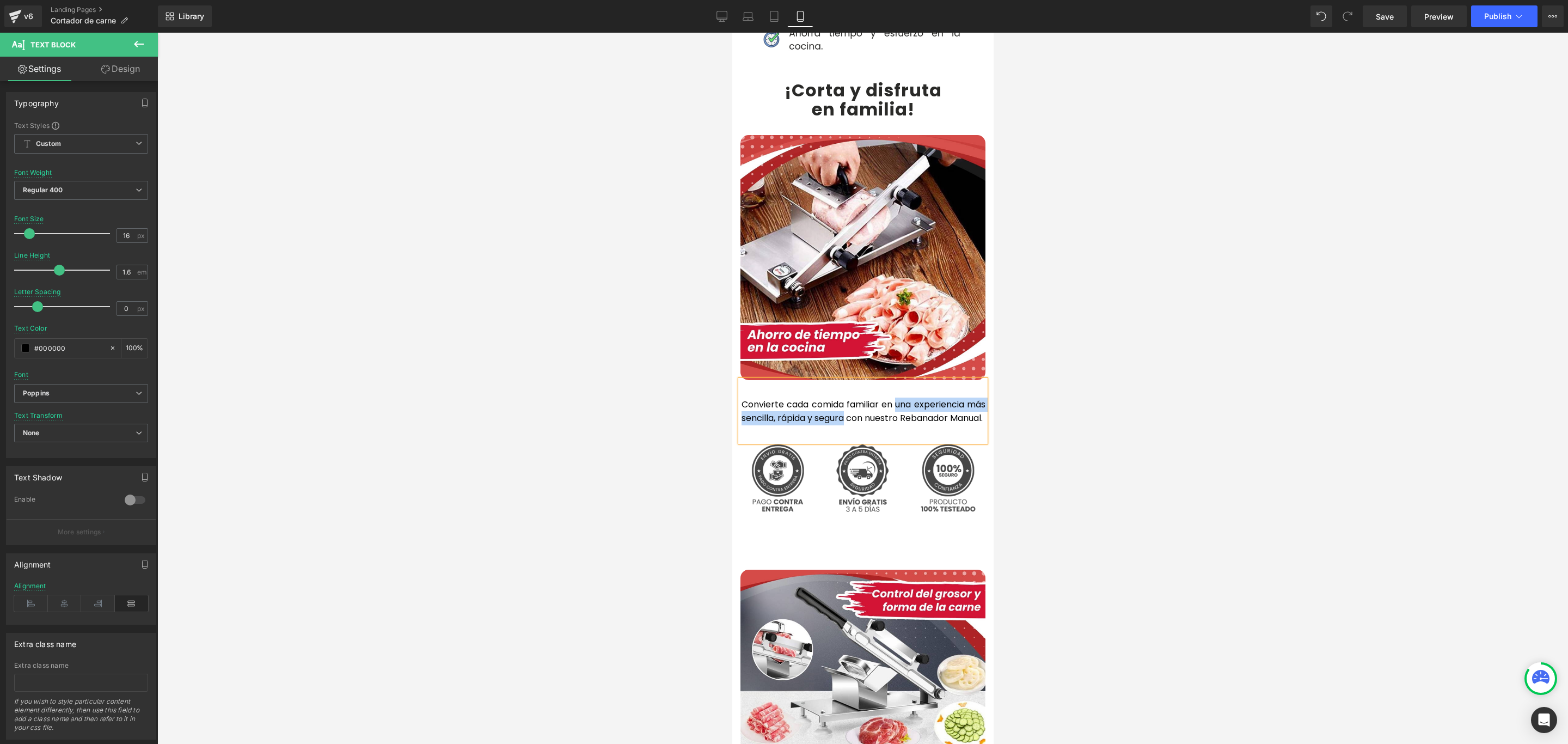
drag, startPoint x: 904, startPoint y: 355, endPoint x: 868, endPoint y: 375, distance: 41.2
click at [868, 398] on p "Convierte cada comida familiar en una experiencia más sencilla, rápida y segura…" at bounding box center [863, 412] width 244 height 28
click at [778, 319] on icon at bounding box center [784, 317] width 13 height 13
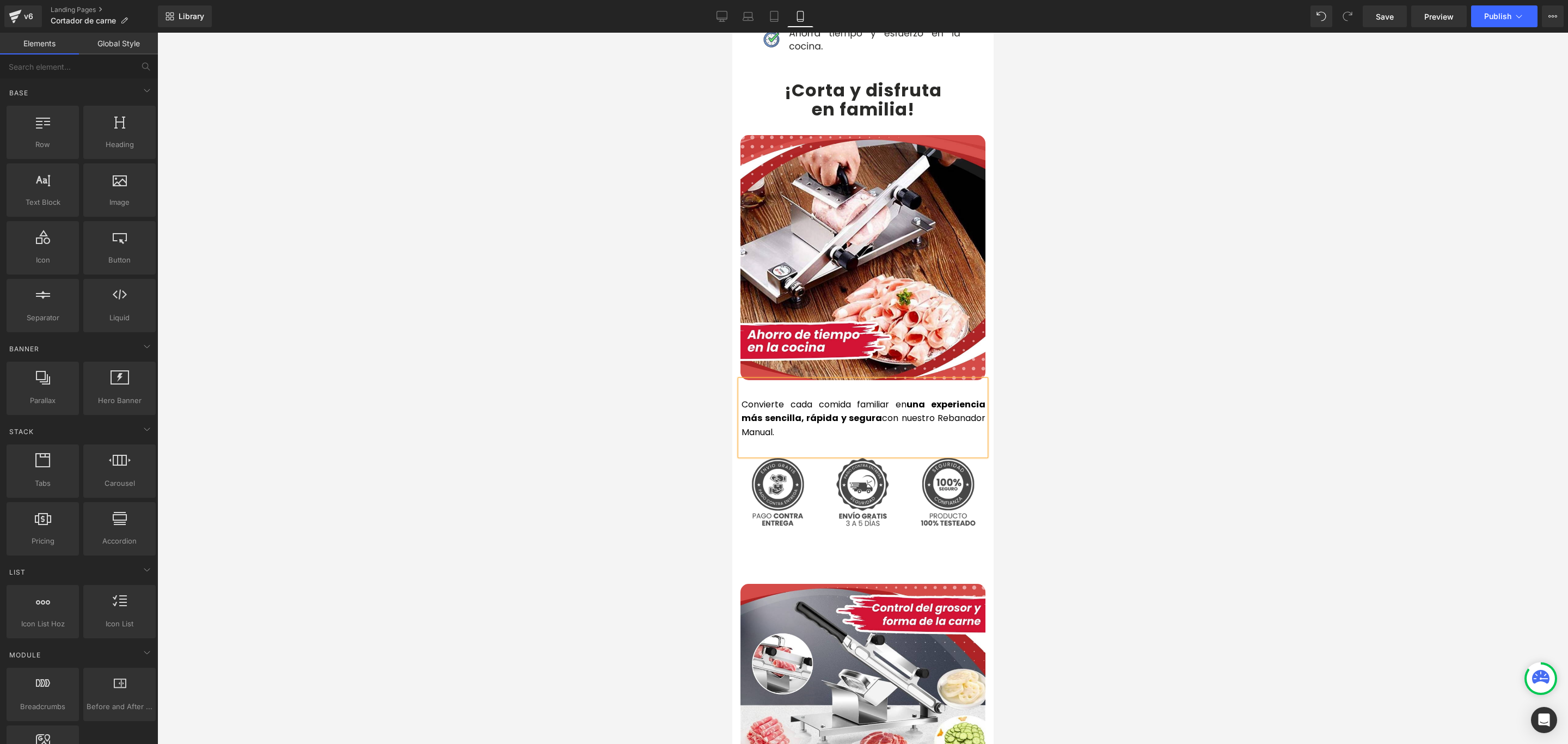
click at [1085, 390] on div at bounding box center [863, 388] width 1411 height 711
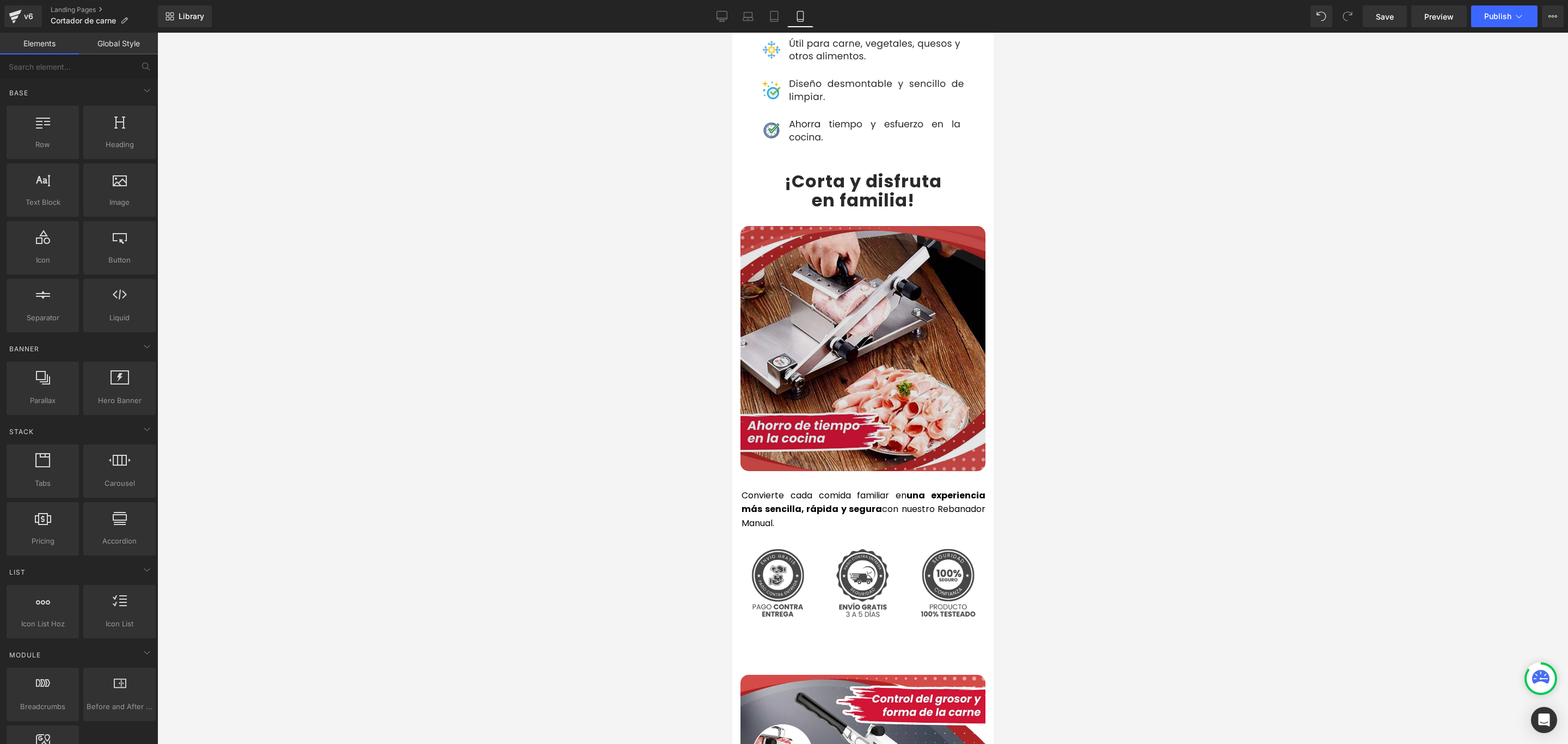
scroll to position [2206, 0]
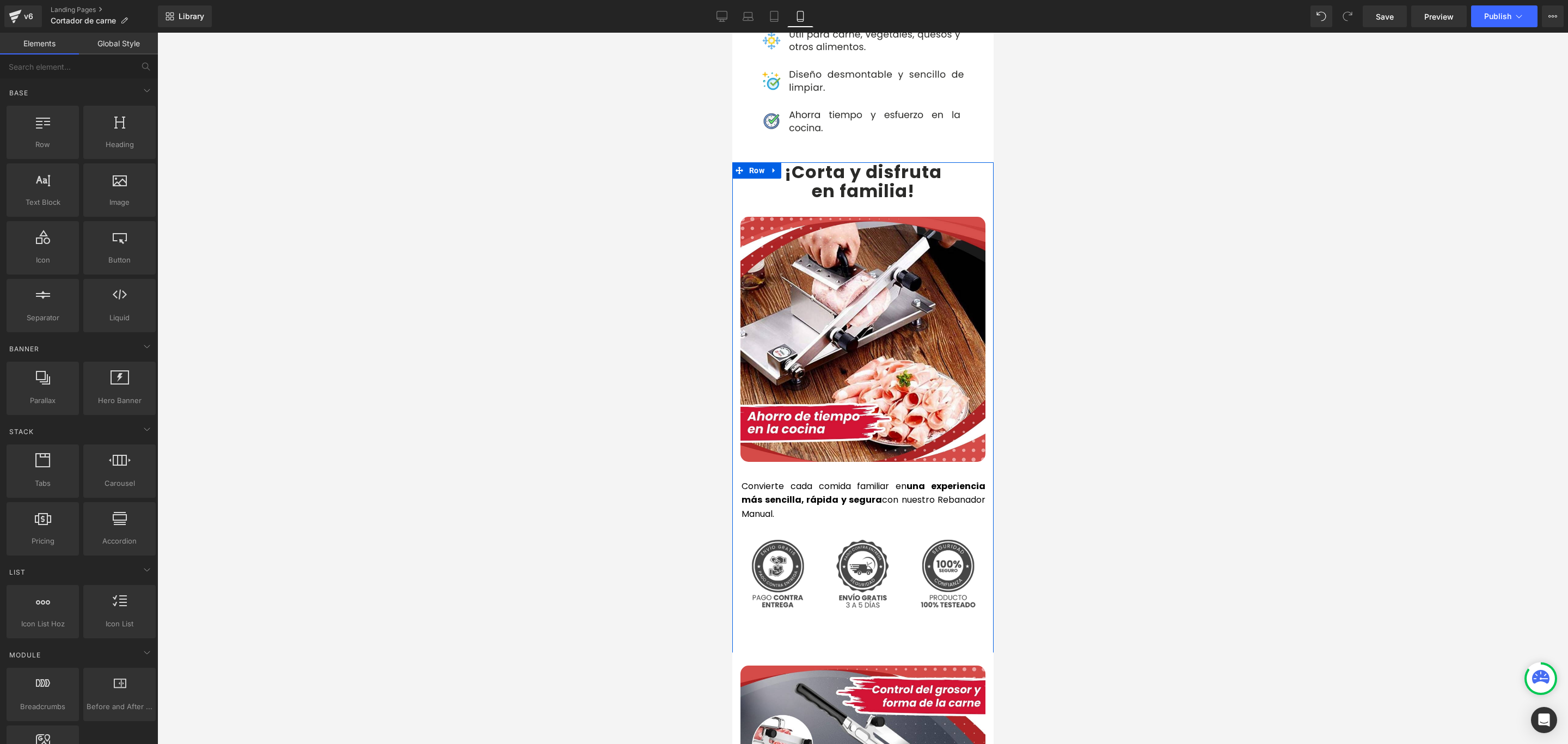
click at [913, 181] on h2 "en familia !" at bounding box center [862, 191] width 261 height 19
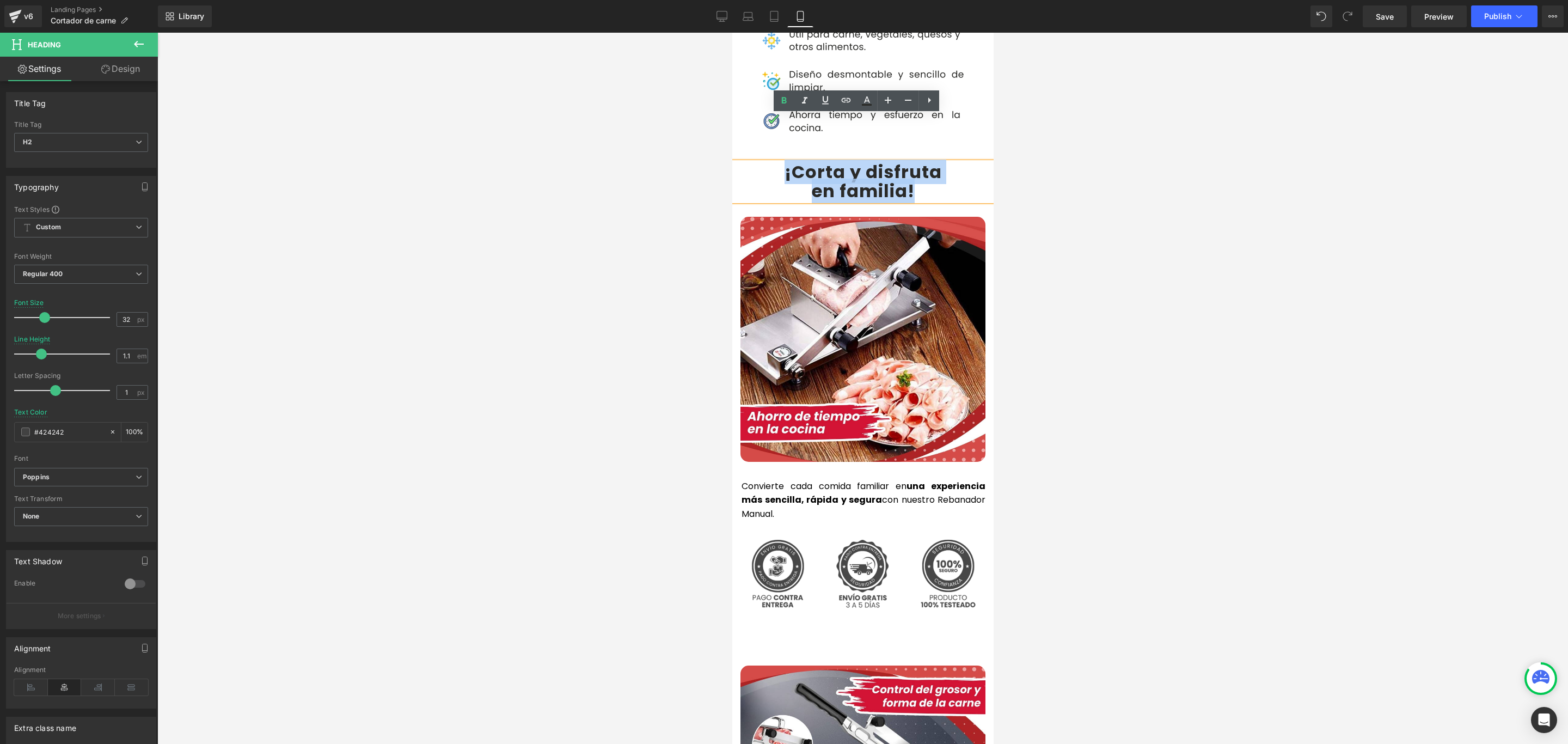
drag, startPoint x: 919, startPoint y: 143, endPoint x: 775, endPoint y: 123, distance: 145.4
click at [775, 163] on div "¡Corta y disfruta en familia !" at bounding box center [862, 181] width 261 height 38
copy div "¡Corta y disfruta en familia !"
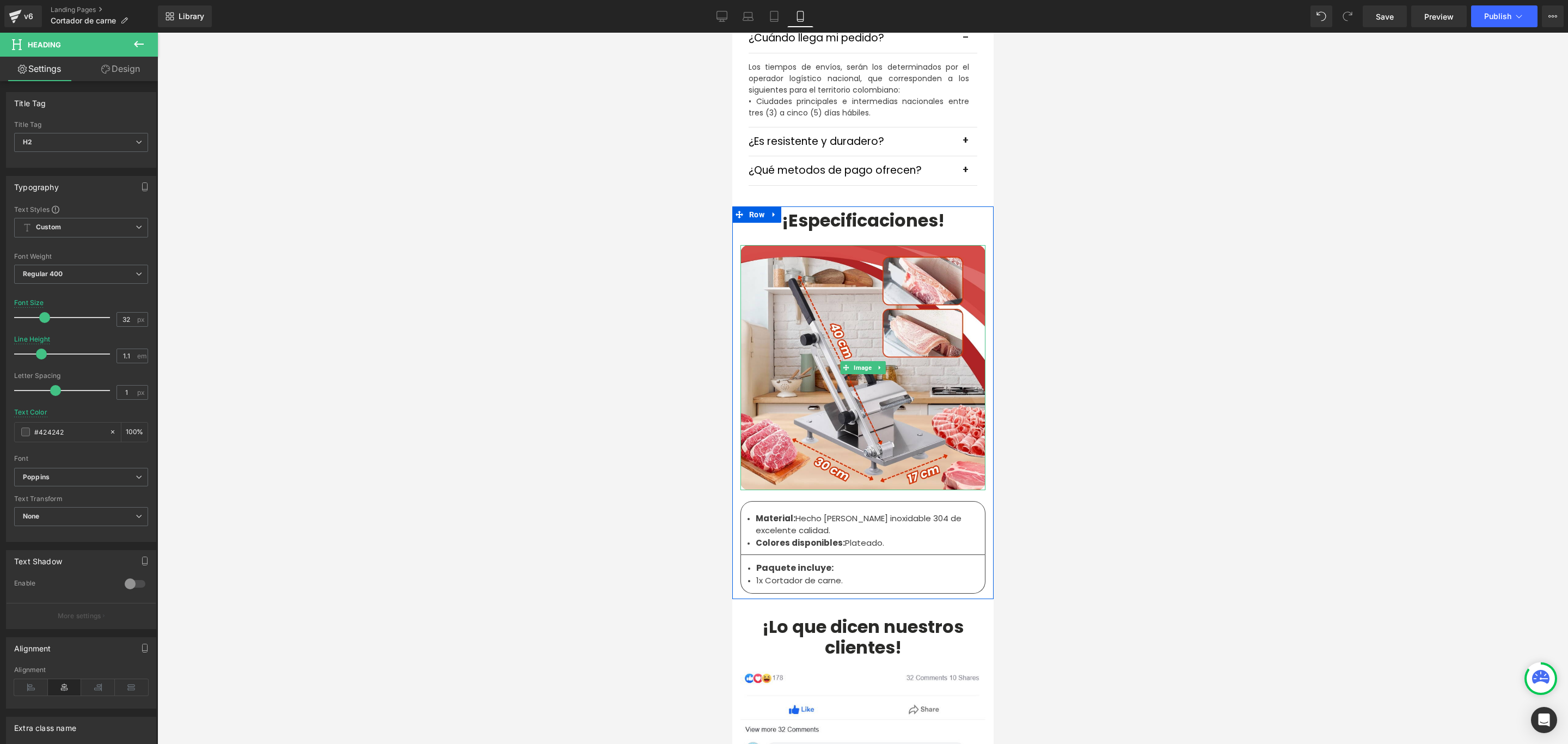
scroll to position [3186, 0]
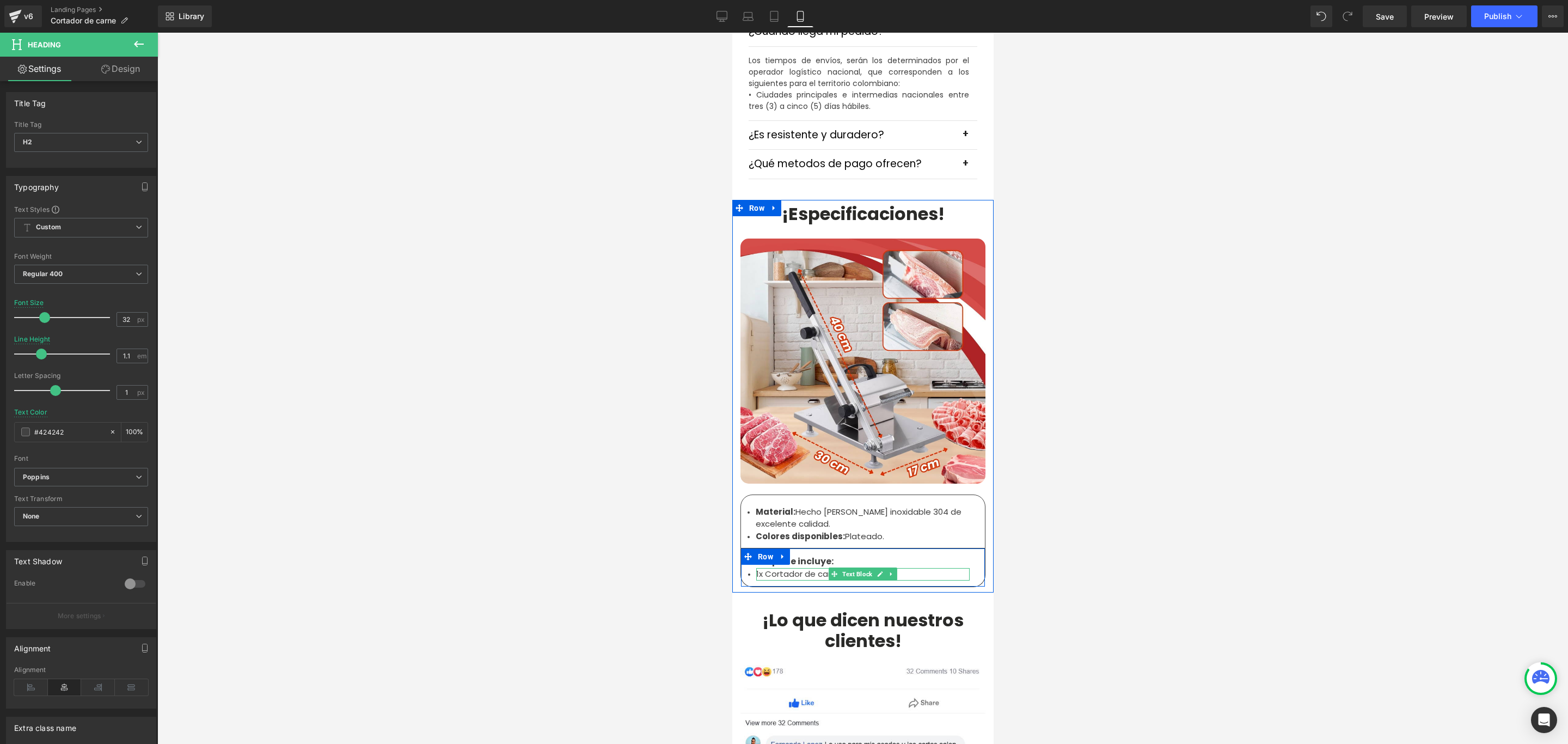
click at [770, 568] on li "1x Cortador de carne." at bounding box center [863, 574] width 214 height 12
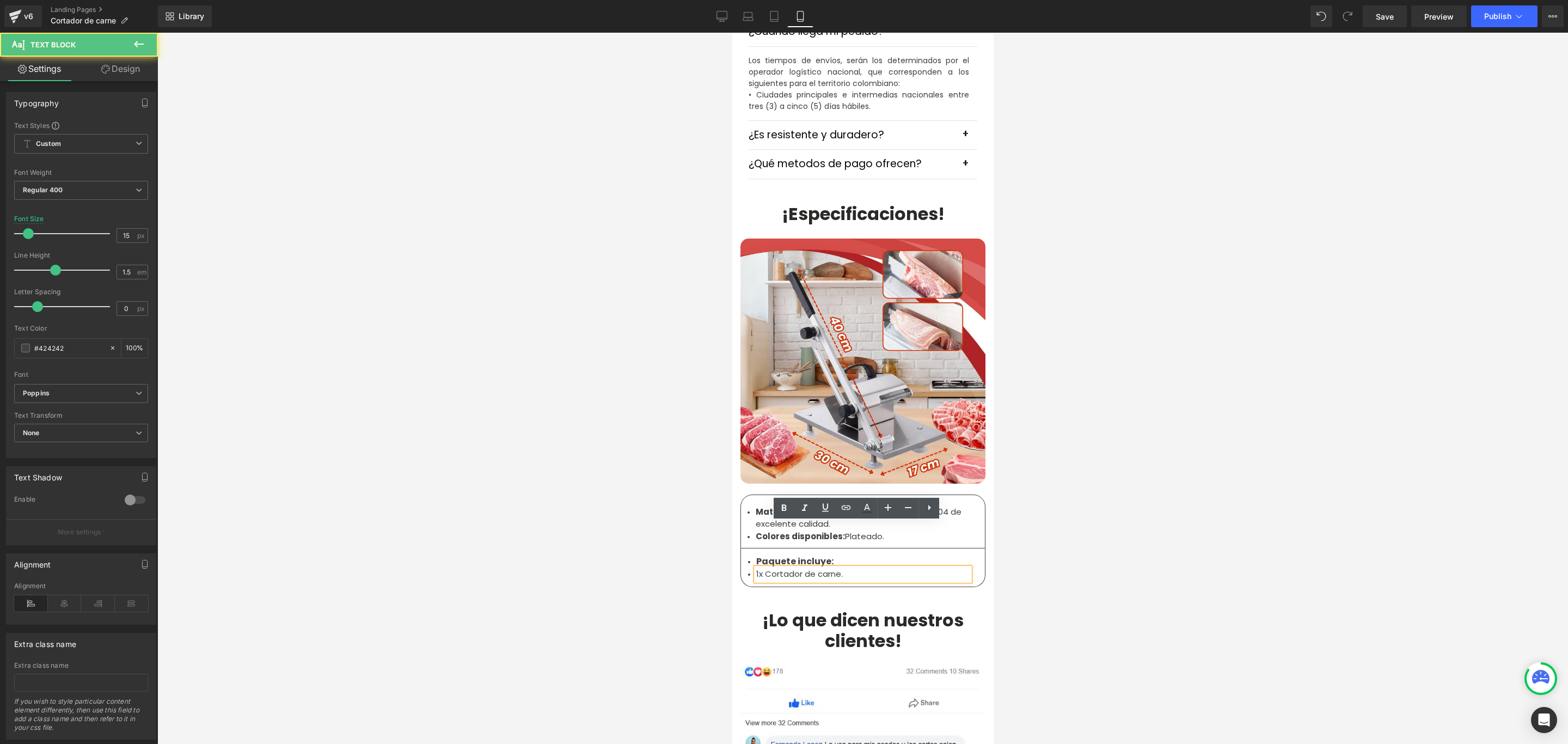
click at [759, 568] on li "1x Cortador de carne." at bounding box center [863, 574] width 214 height 12
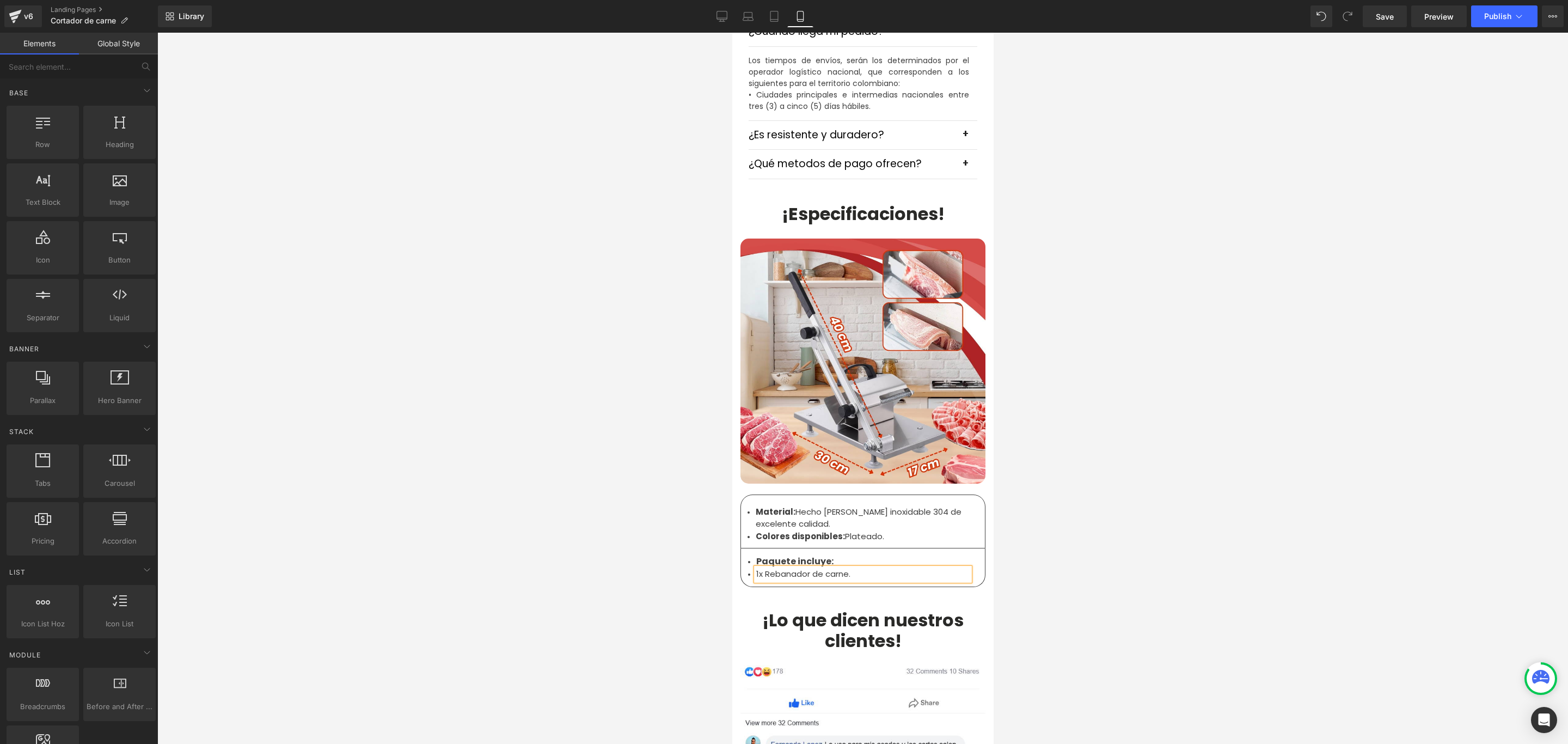
click at [1064, 514] on div at bounding box center [863, 388] width 1411 height 711
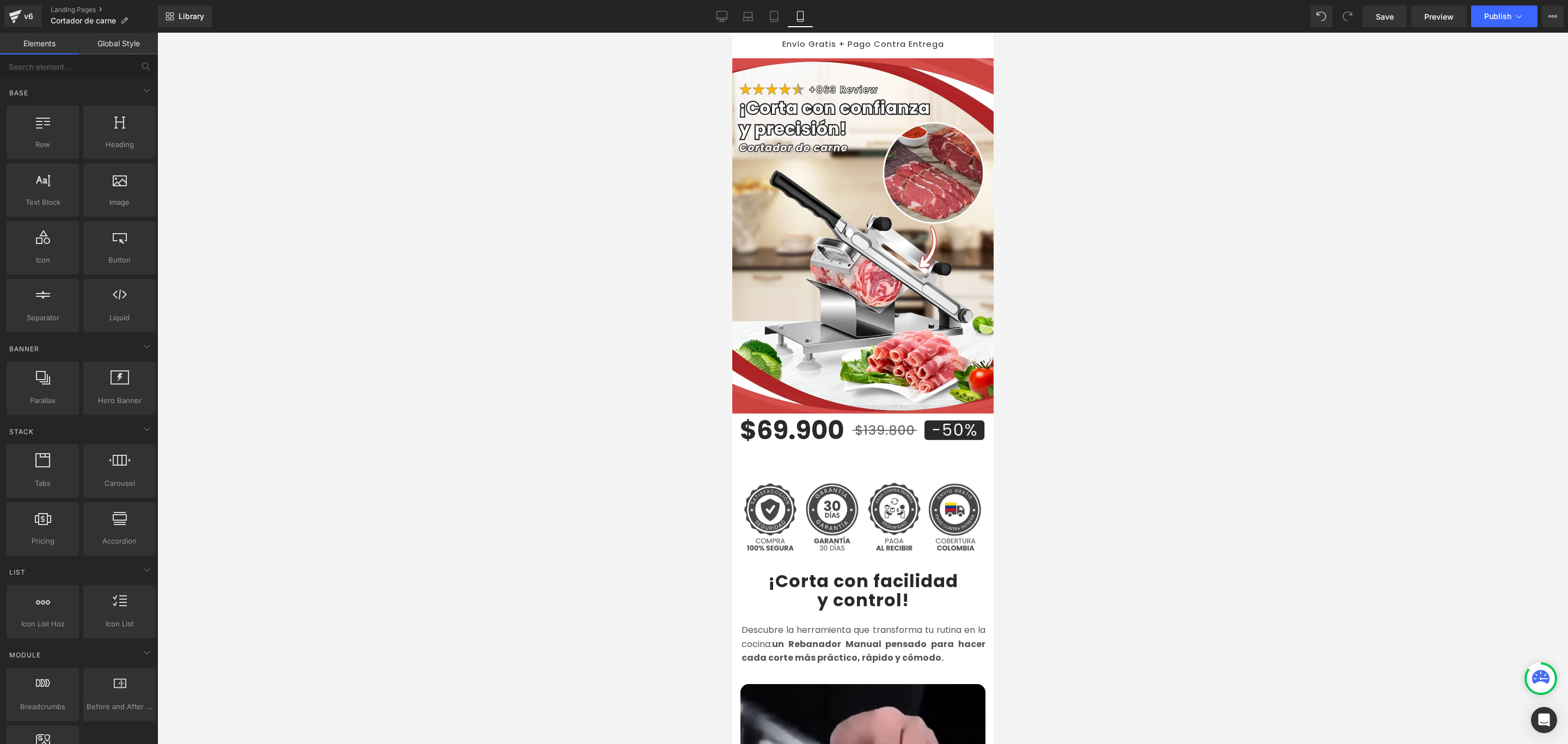
scroll to position [0, 0]
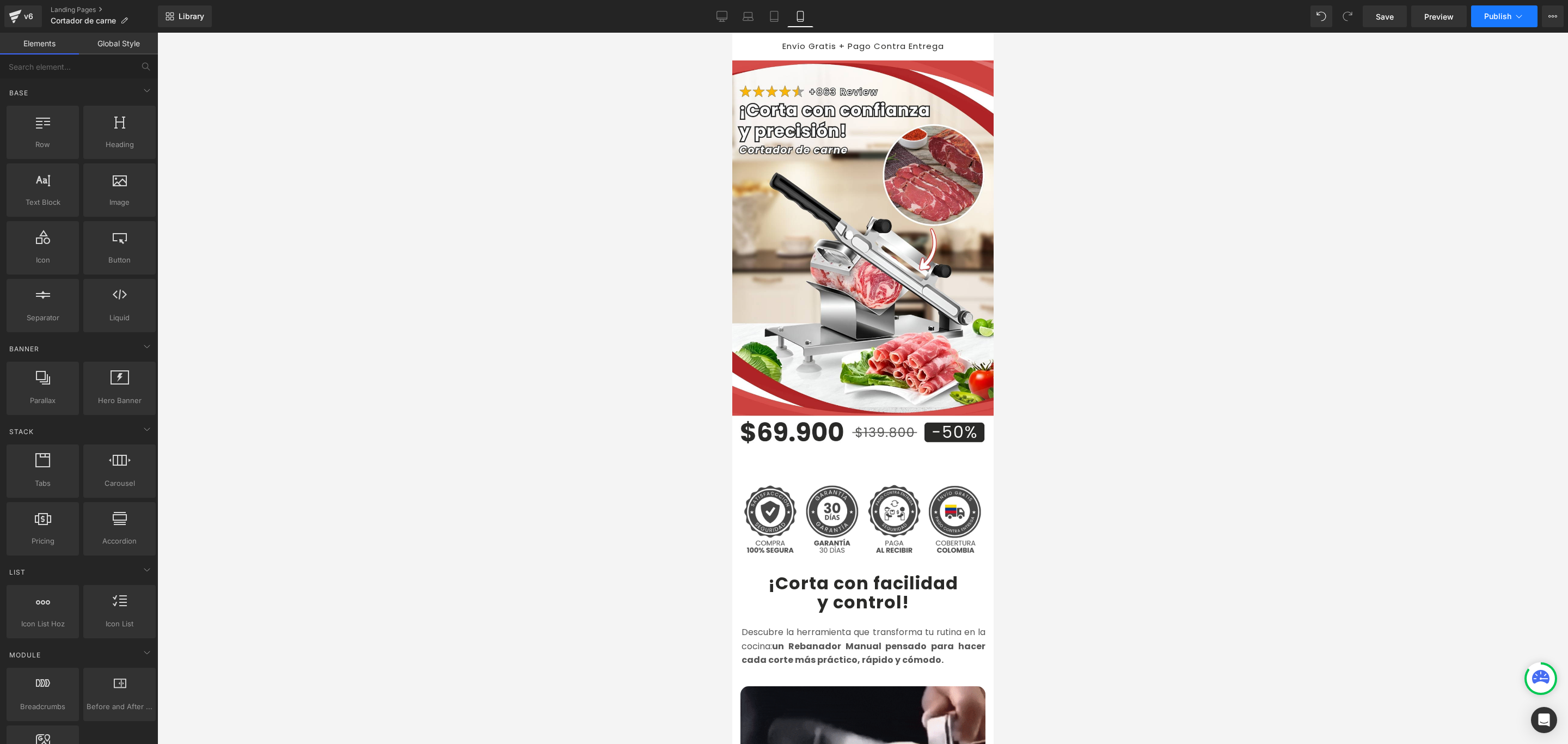
click at [1502, 10] on button "Publish" at bounding box center [1505, 16] width 67 height 22
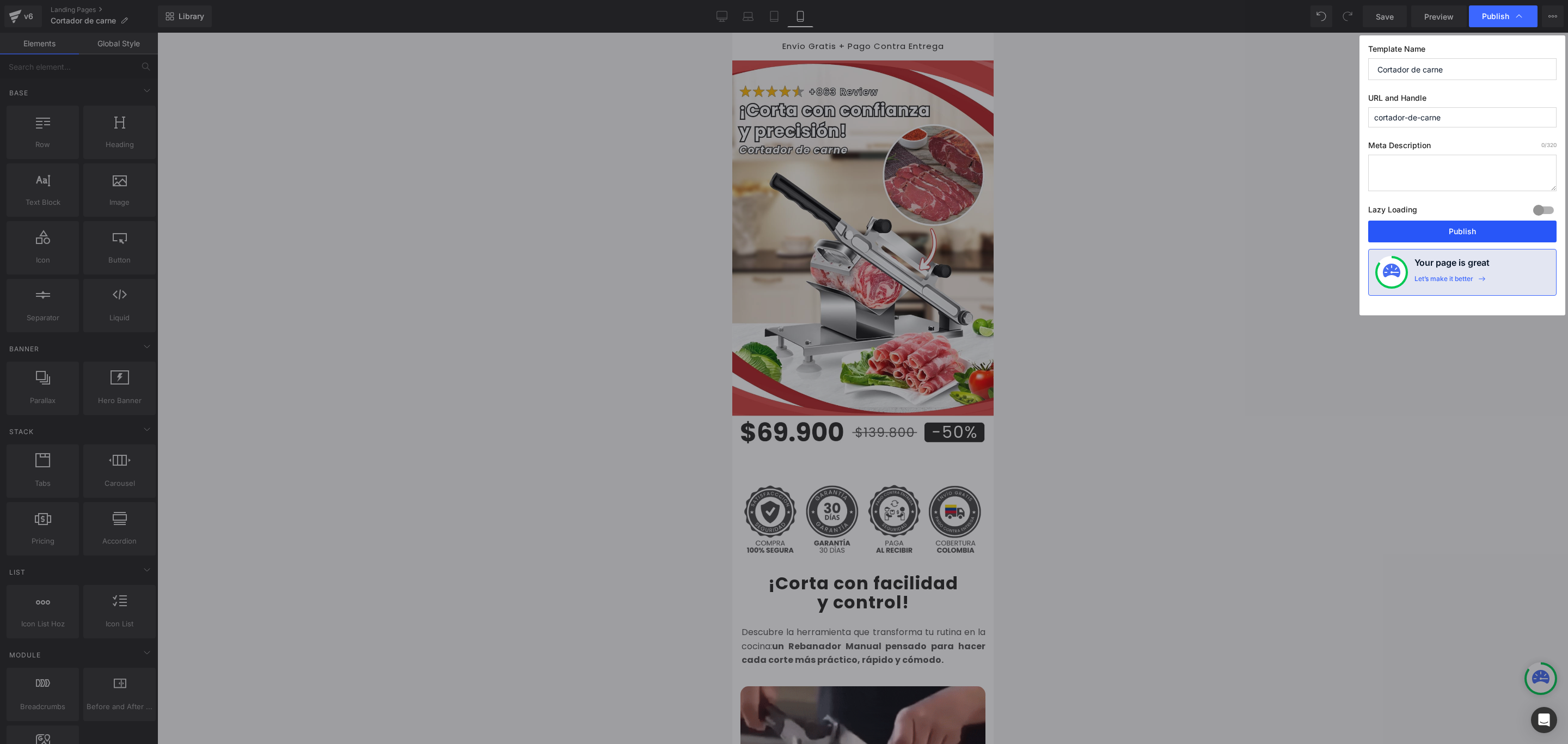
click at [1459, 228] on button "Publish" at bounding box center [1462, 231] width 188 height 22
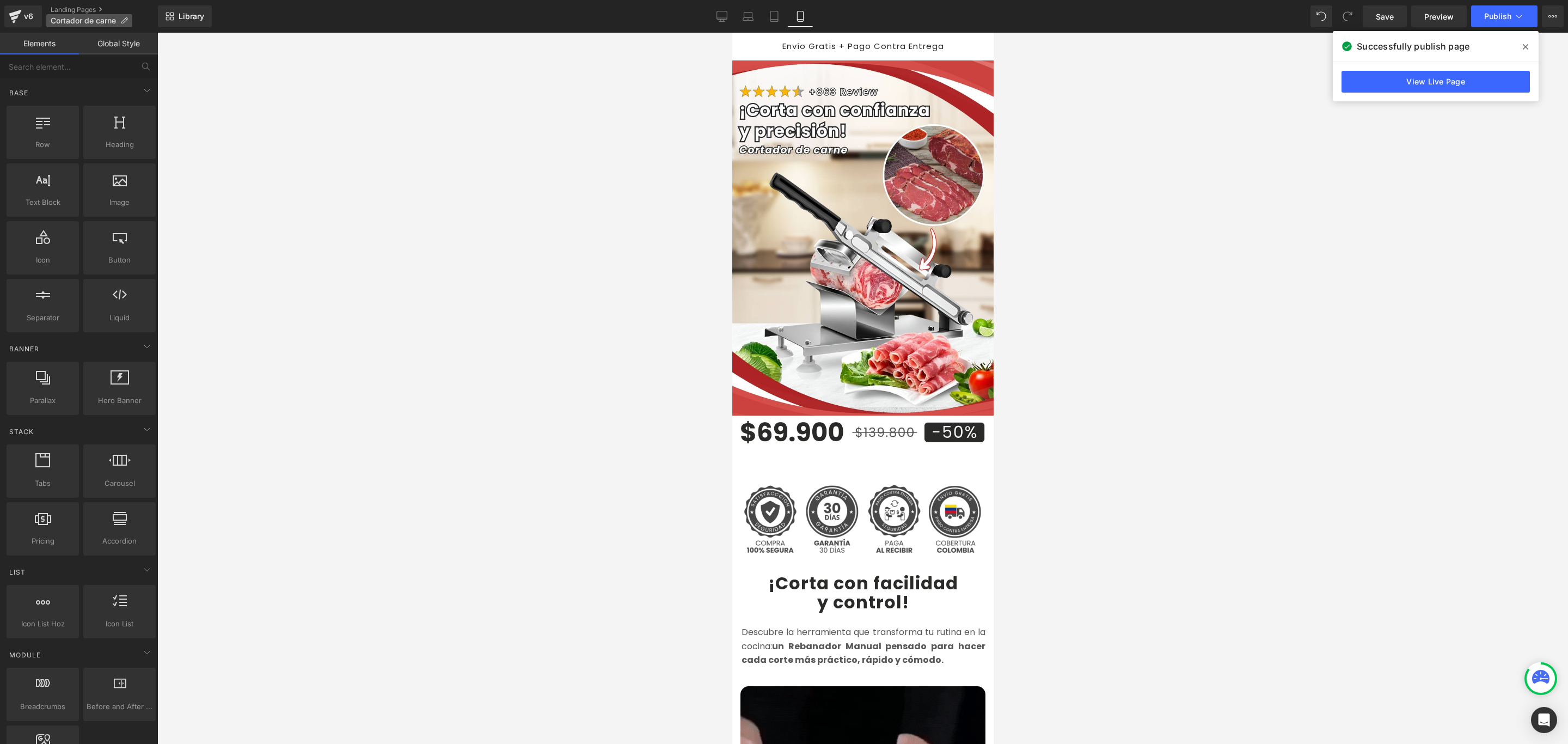
click at [125, 18] on icon at bounding box center [124, 20] width 8 height 8
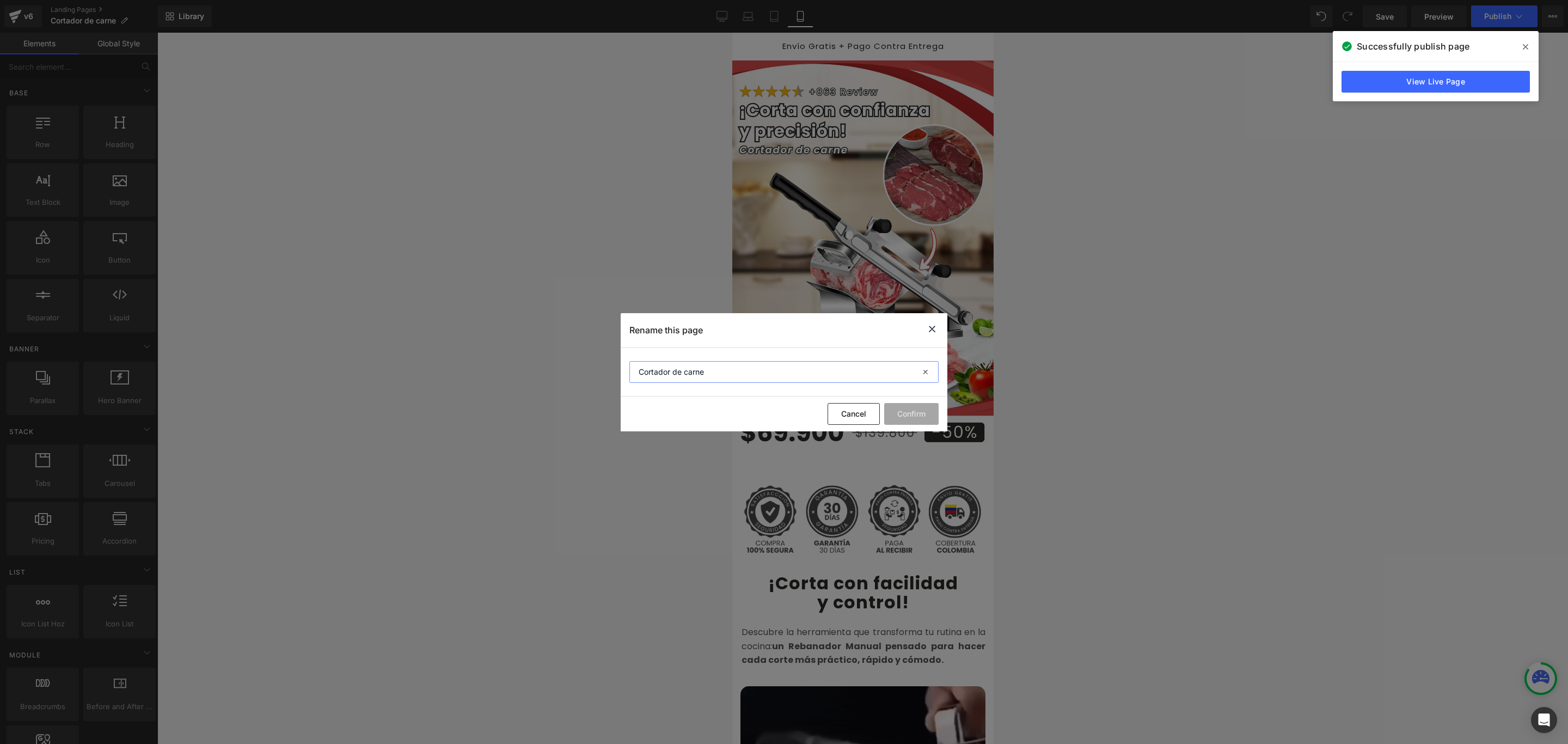
drag, startPoint x: 638, startPoint y: 373, endPoint x: 670, endPoint y: 375, distance: 32.1
click at [670, 375] on input "Cortador de carne" at bounding box center [784, 372] width 310 height 22
type input "Rebanador [PERSON_NAME]"
click at [919, 412] on button "Confirm" at bounding box center [912, 413] width 55 height 22
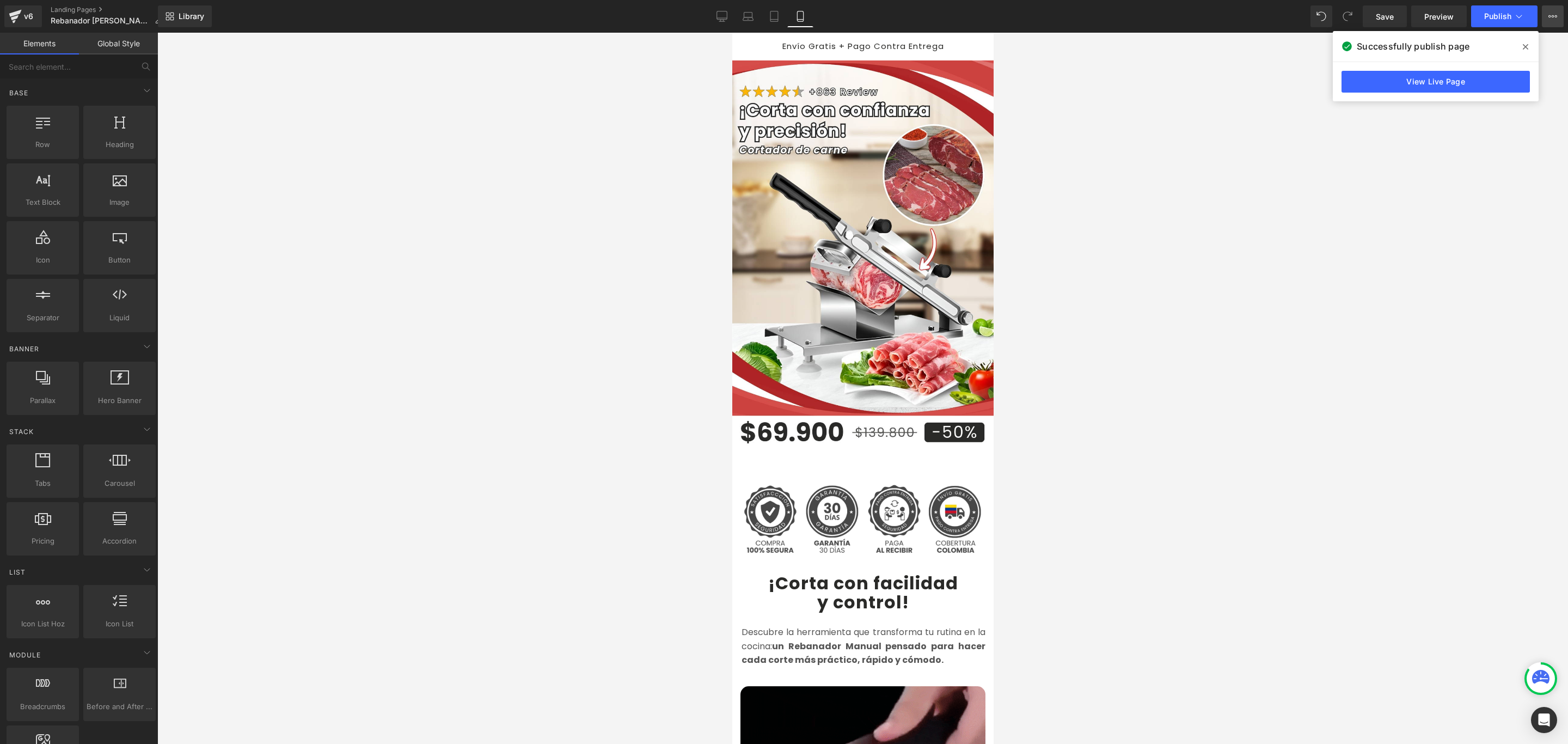
click at [1547, 19] on button "View Live Page View with current Template Save Template to Library Schedule Pub…" at bounding box center [1553, 16] width 22 height 22
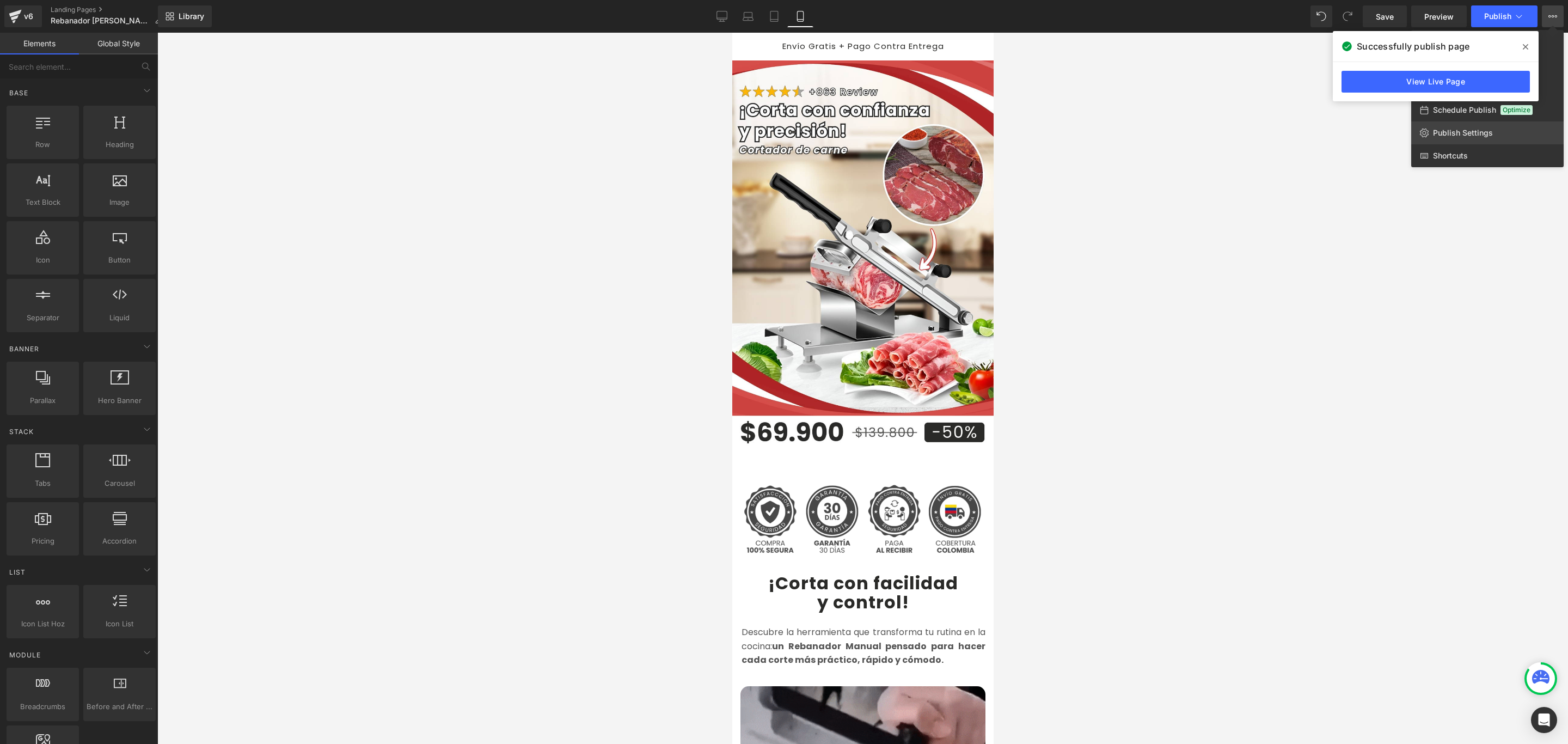
click at [1464, 138] on link "Publish Settings" at bounding box center [1487, 133] width 152 height 23
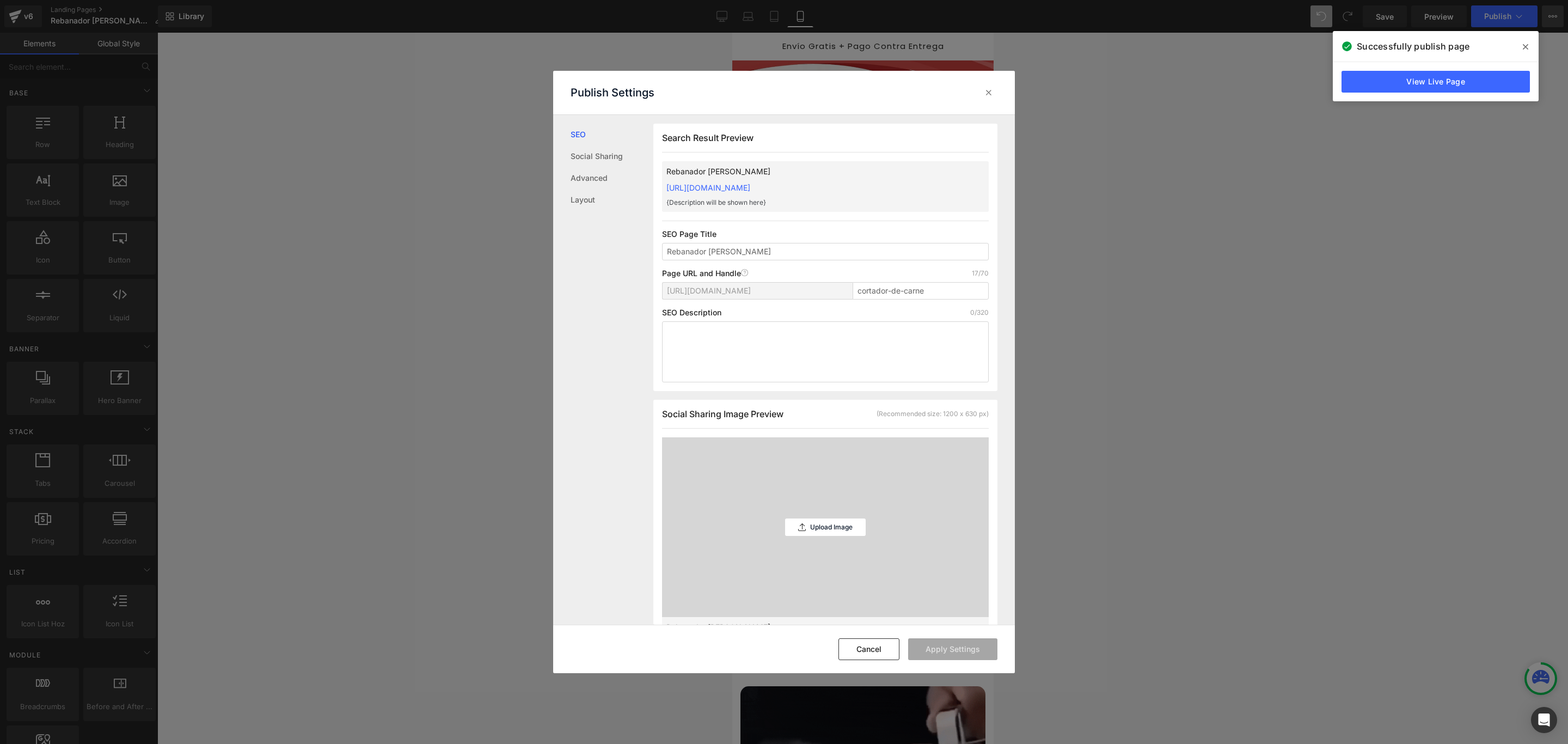
scroll to position [1, 0]
drag, startPoint x: 886, startPoint y: 289, endPoint x: 828, endPoint y: 285, distance: 58.1
click at [828, 285] on div "[URL][DOMAIN_NAME] cortador-de-carne" at bounding box center [826, 295] width 327 height 26
type input "rebanador-de-carnes"
drag, startPoint x: 964, startPoint y: 646, endPoint x: 959, endPoint y: 641, distance: 7.1
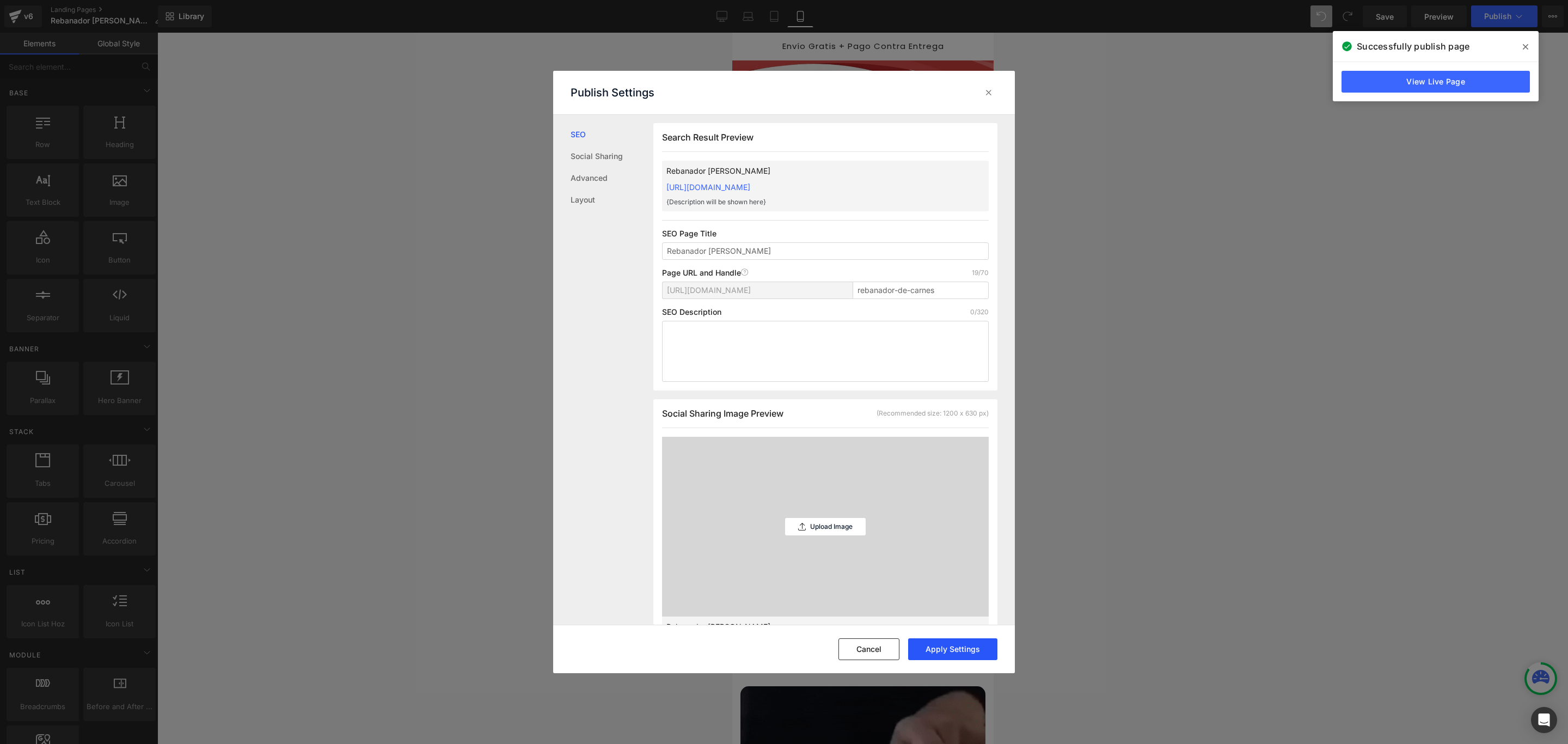
click at [963, 646] on button "Apply Settings" at bounding box center [953, 649] width 90 height 22
click at [989, 90] on icon at bounding box center [988, 92] width 11 height 11
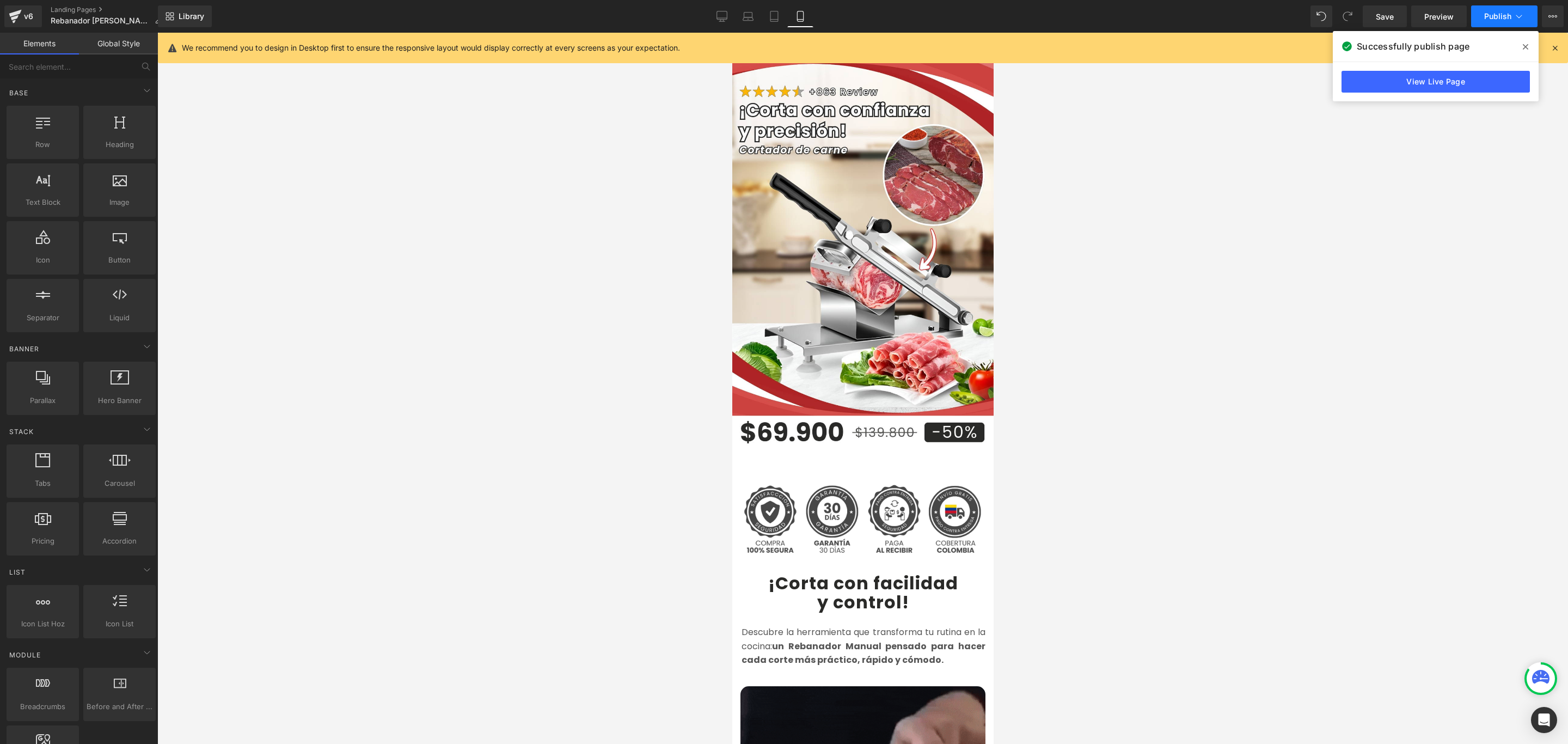
click at [1520, 7] on button "Publish" at bounding box center [1505, 16] width 67 height 22
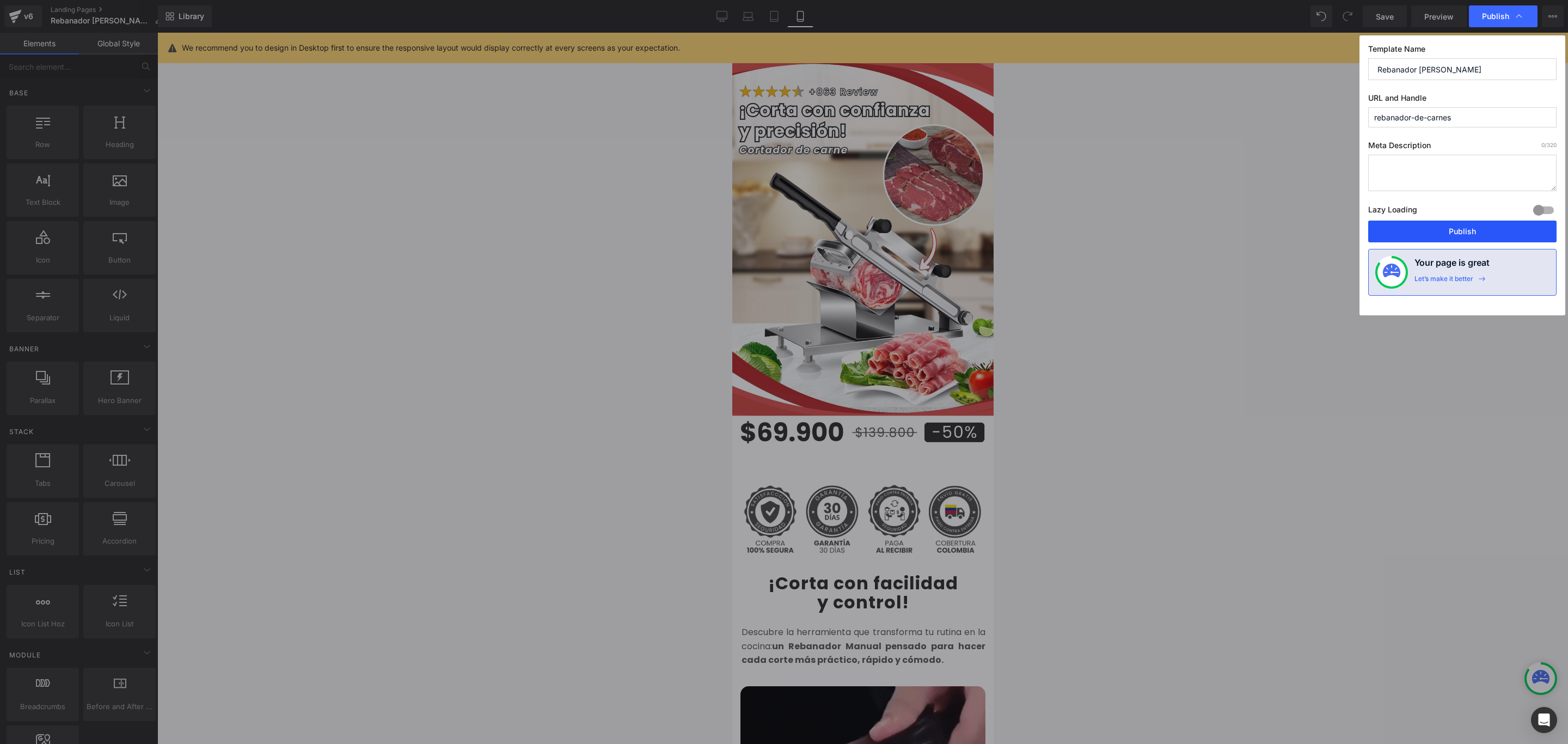
click at [1453, 230] on button "Publish" at bounding box center [1462, 231] width 188 height 22
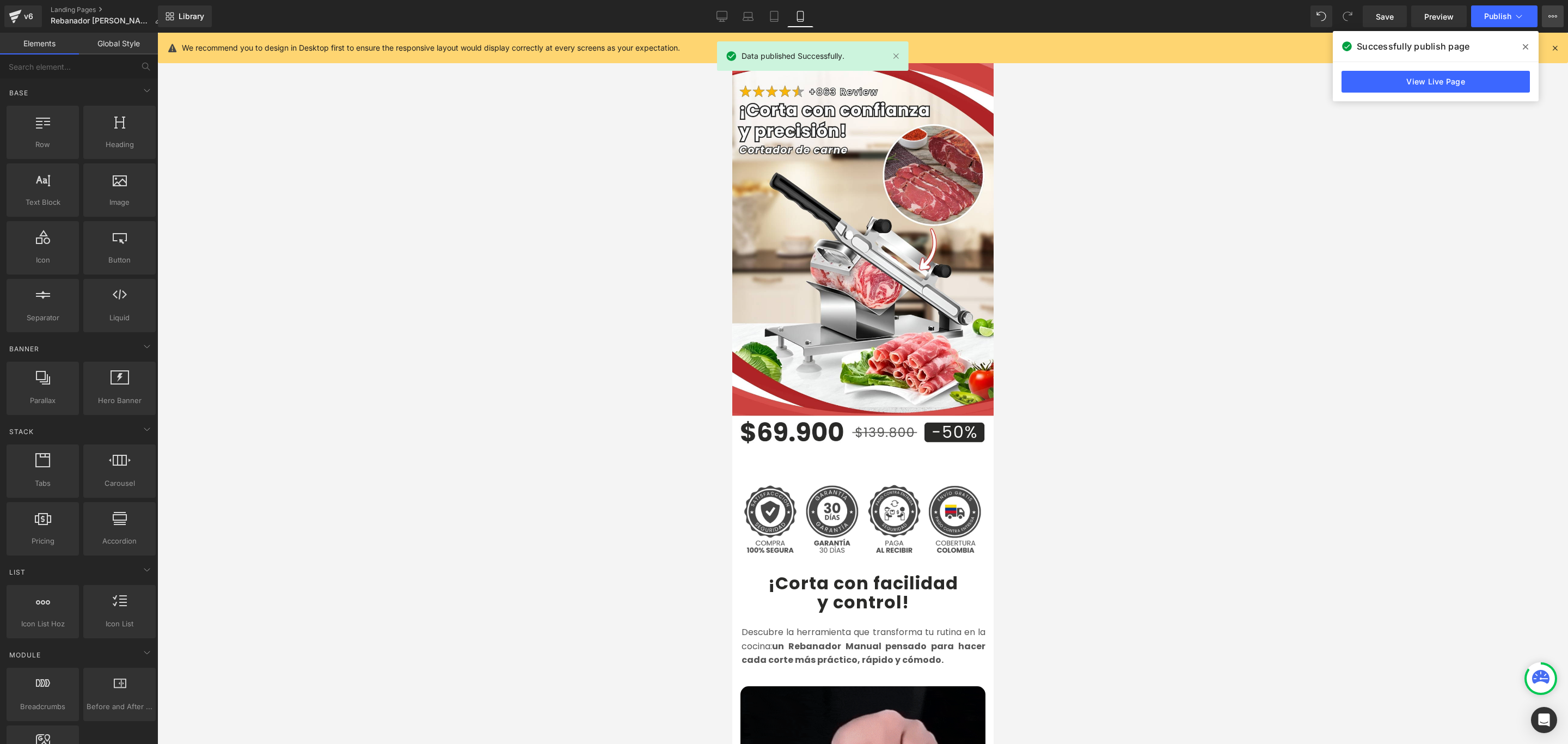
click at [1550, 15] on icon at bounding box center [1550, 16] width 3 height 2
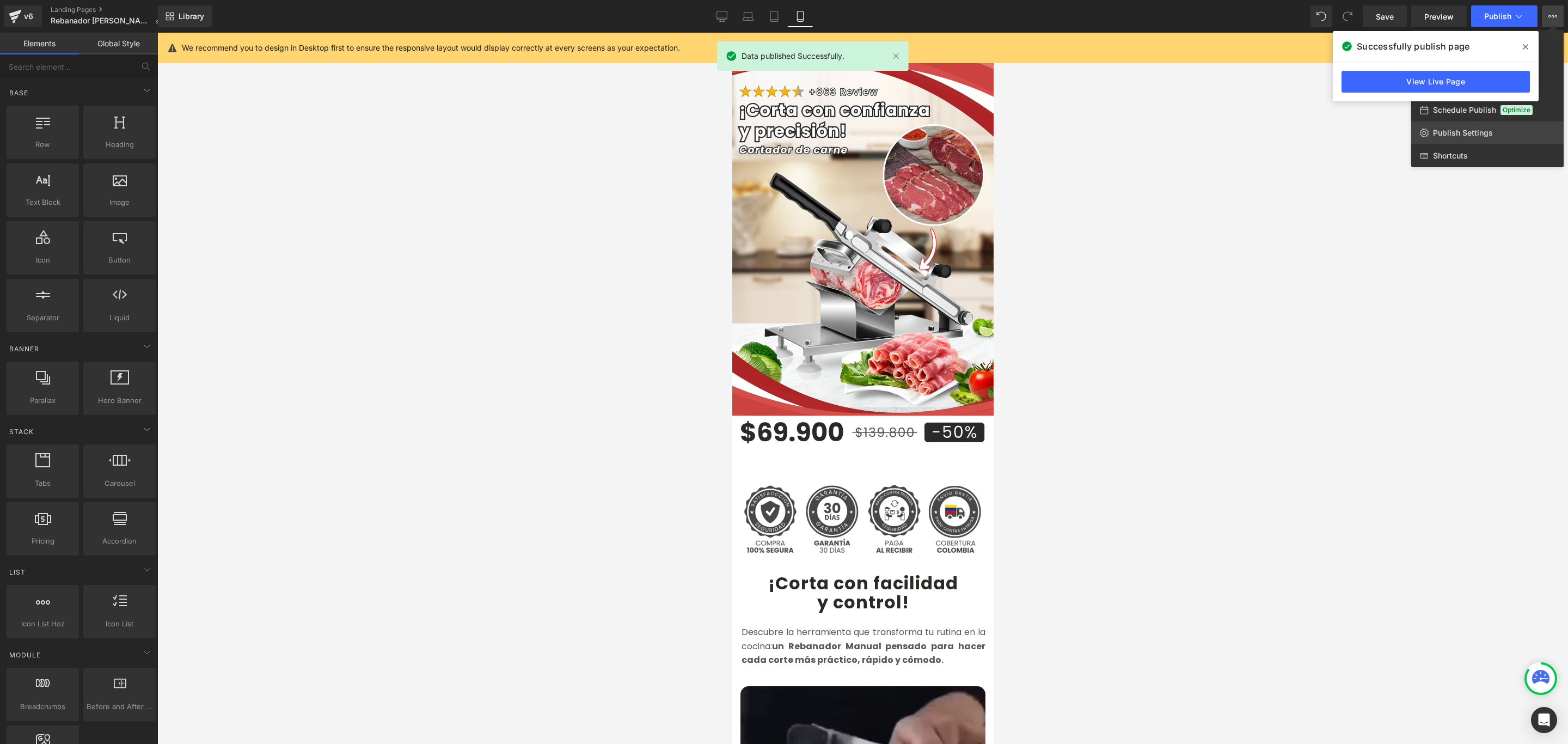
click at [1477, 134] on span "Publish Settings" at bounding box center [1463, 133] width 60 height 10
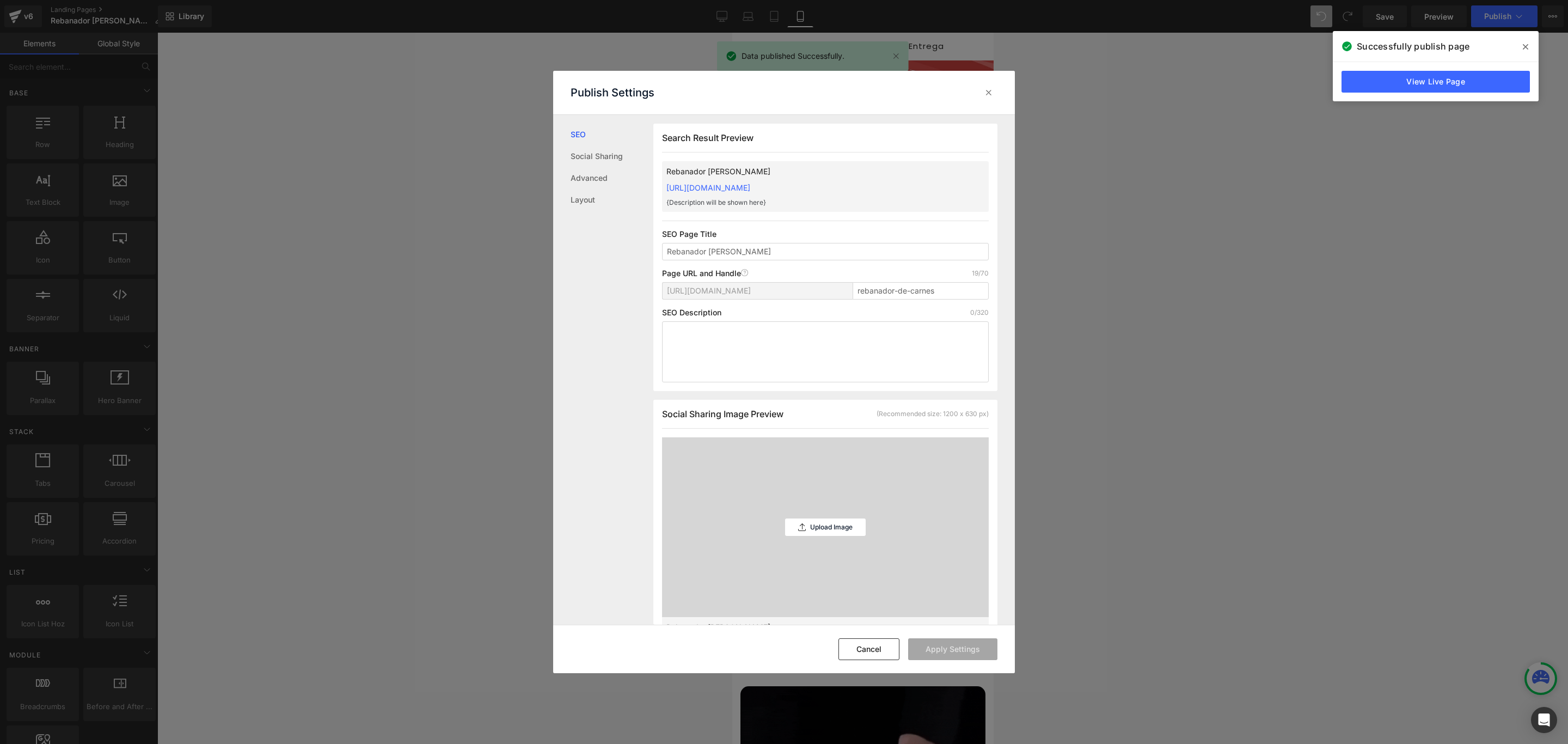
scroll to position [1, 0]
click at [750, 186] on link "[URL][DOMAIN_NAME]" at bounding box center [708, 186] width 84 height 10
click at [988, 95] on icon at bounding box center [988, 92] width 11 height 11
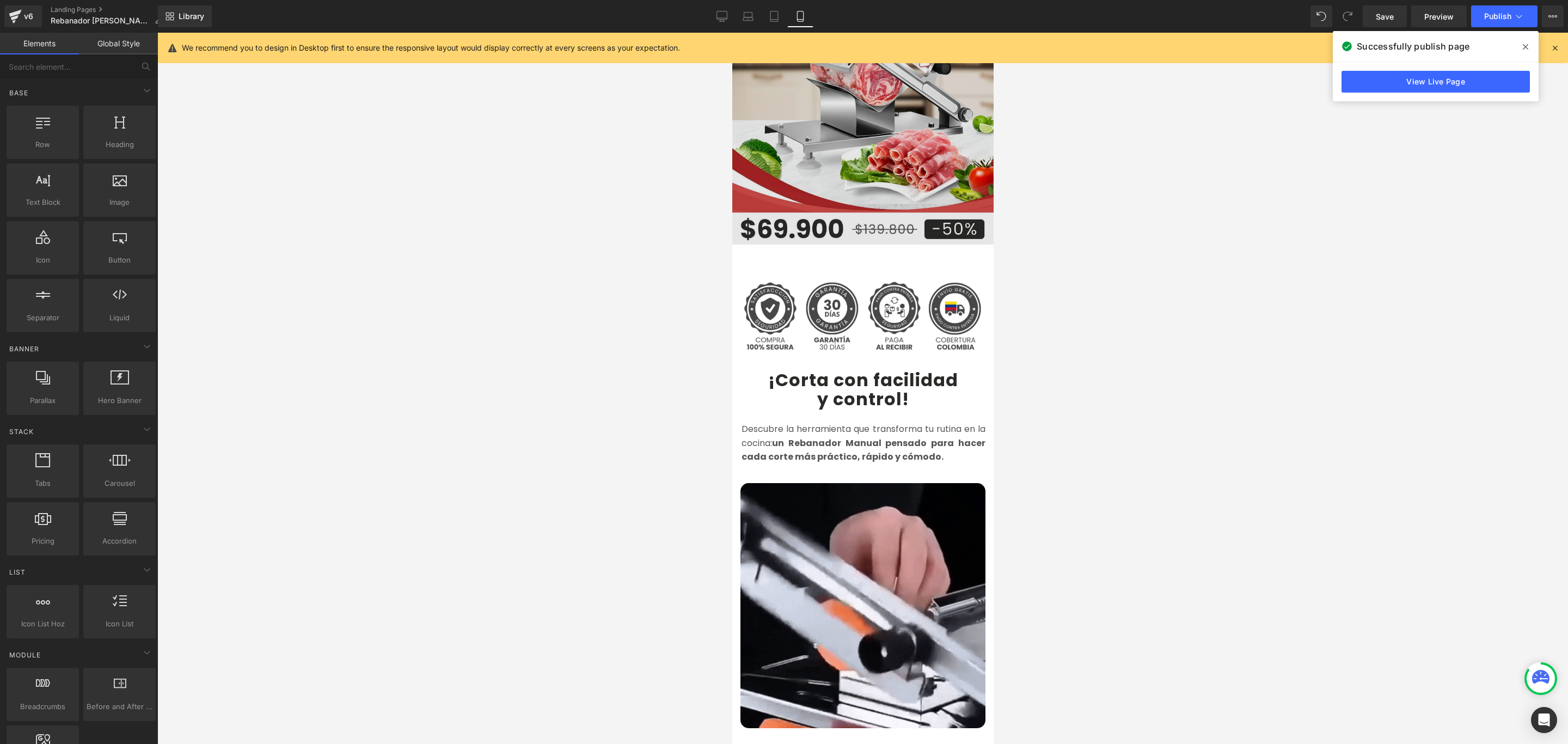
scroll to position [245, 0]
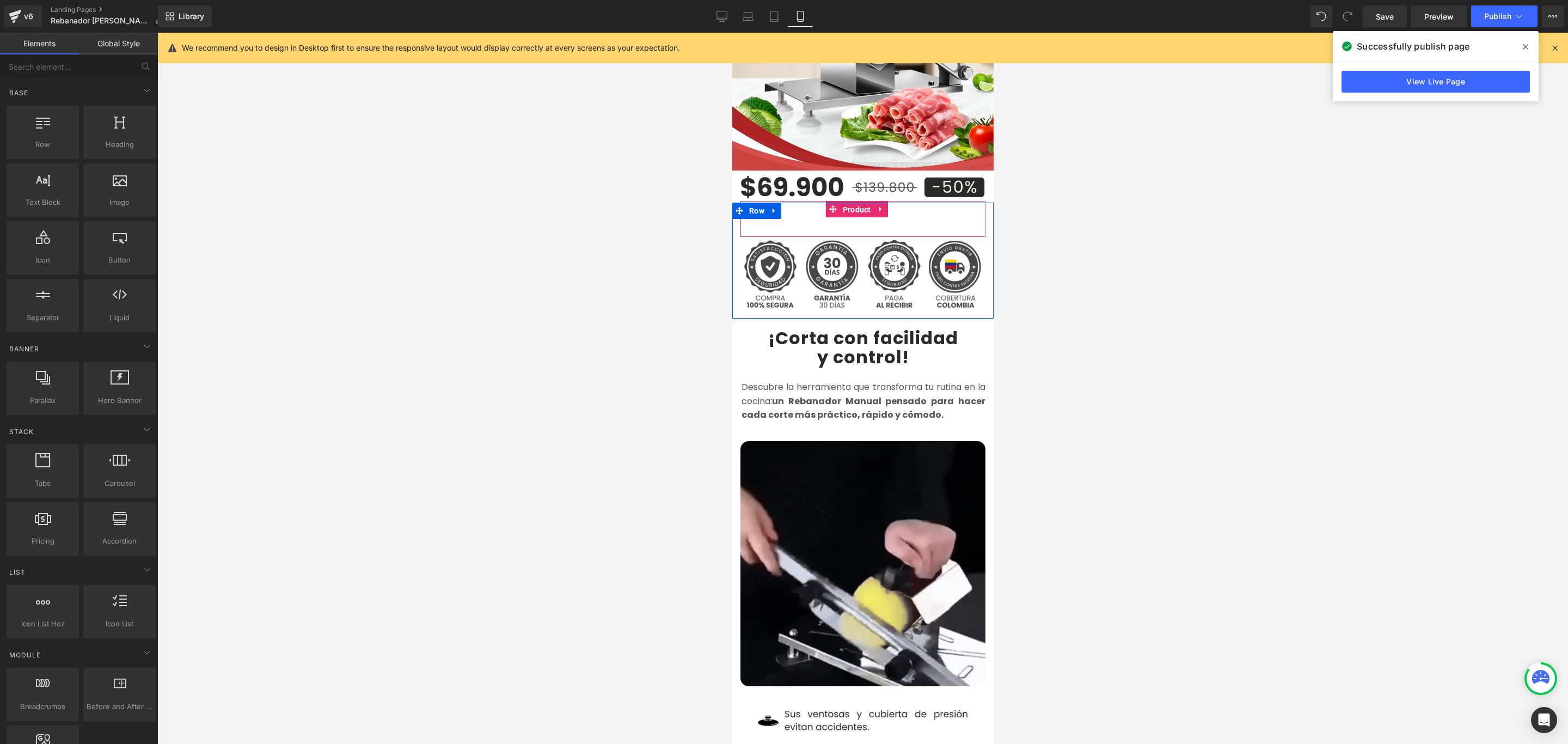
click at [858, 201] on span "Product" at bounding box center [857, 209] width 33 height 17
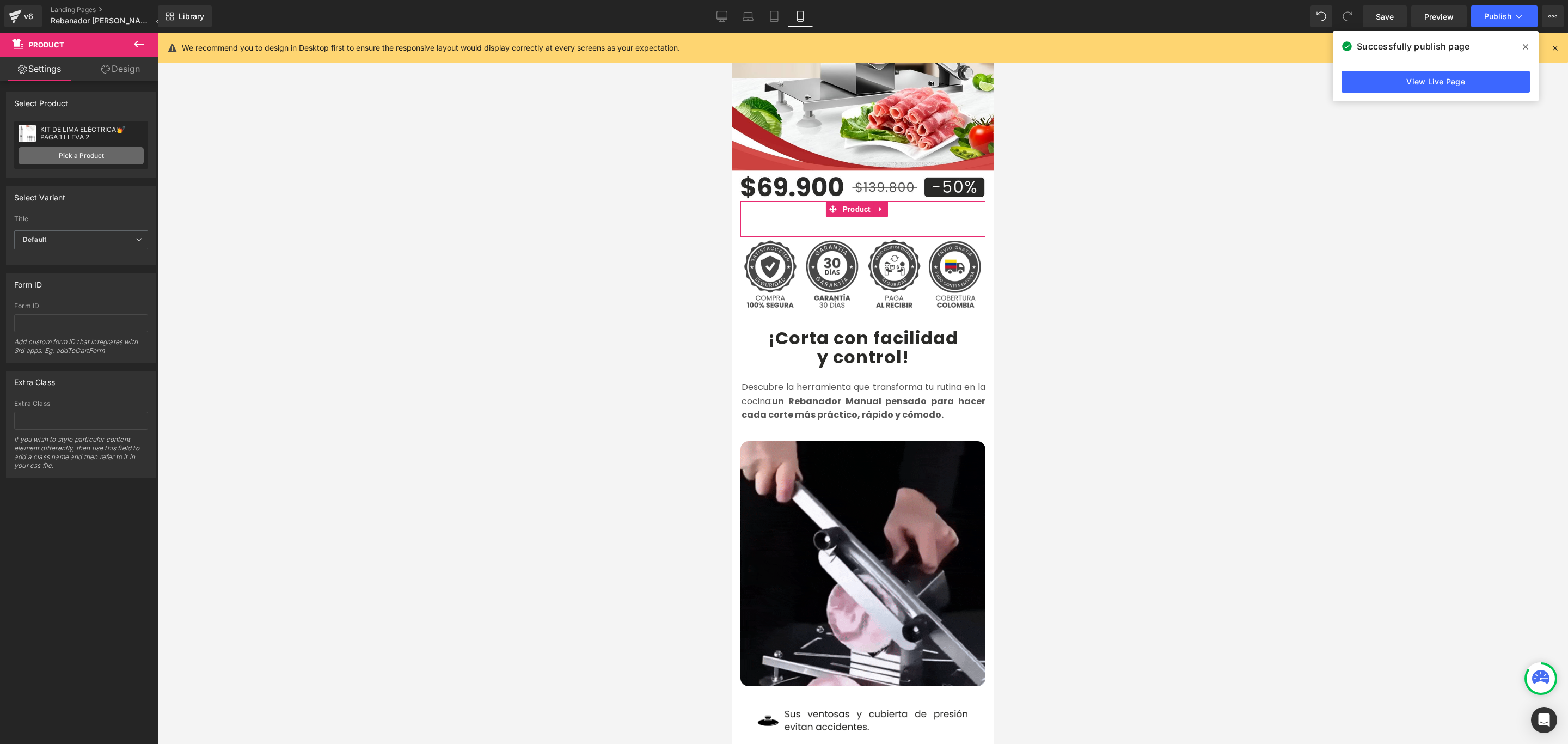
click at [78, 157] on link "Pick a Product" at bounding box center [81, 156] width 125 height 18
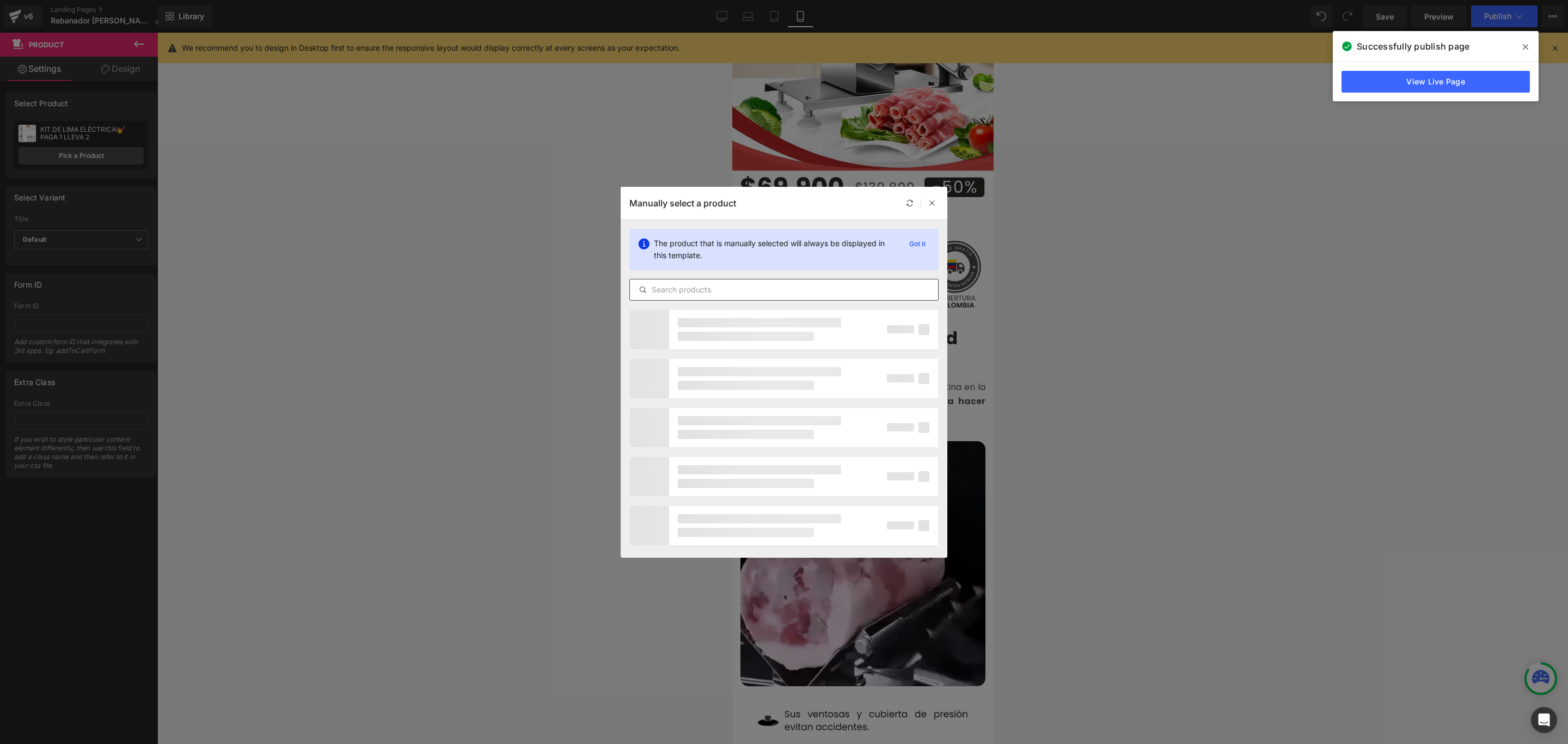
click at [693, 283] on input "text" at bounding box center [784, 289] width 309 height 13
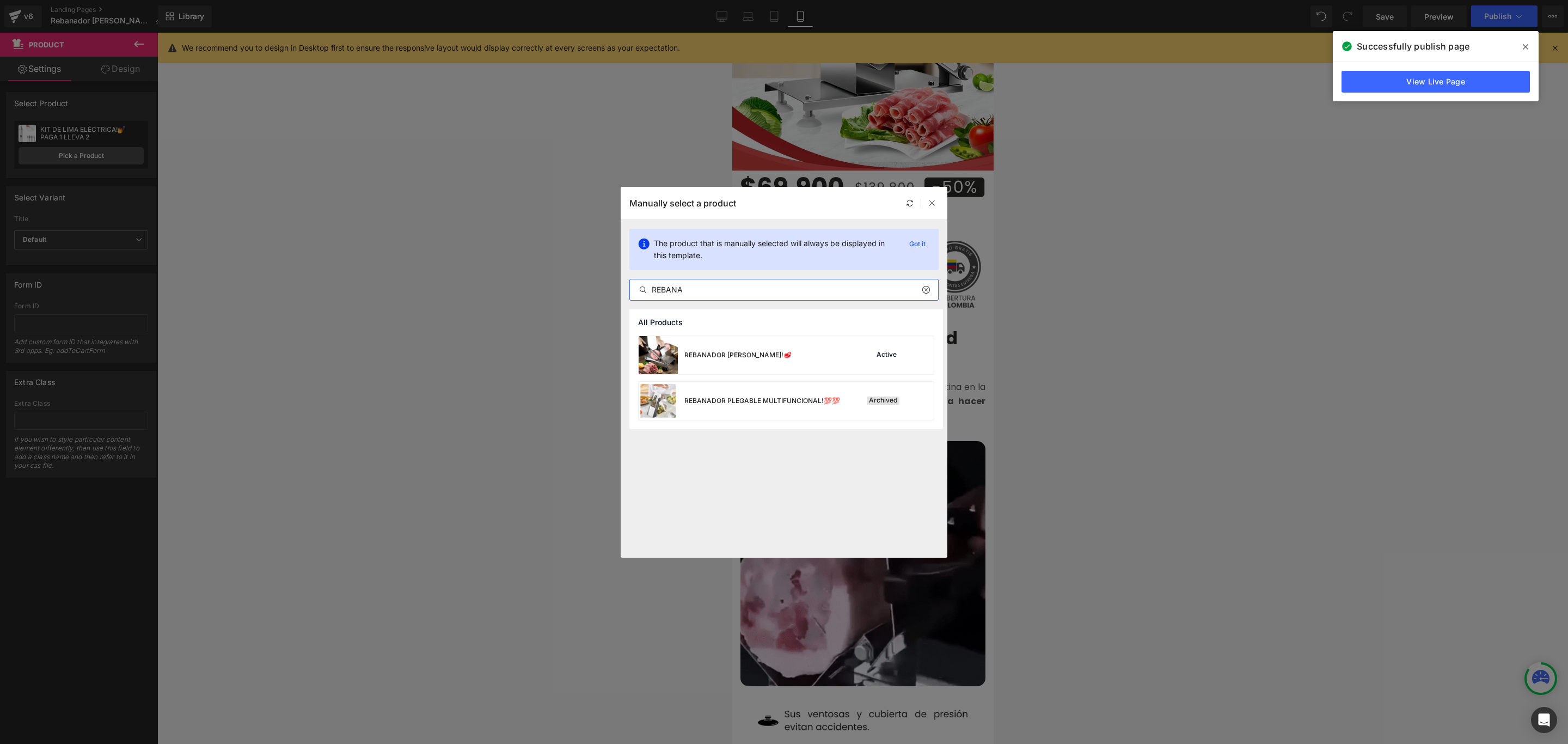
click at [695, 285] on input "REBANA" at bounding box center [784, 289] width 309 height 13
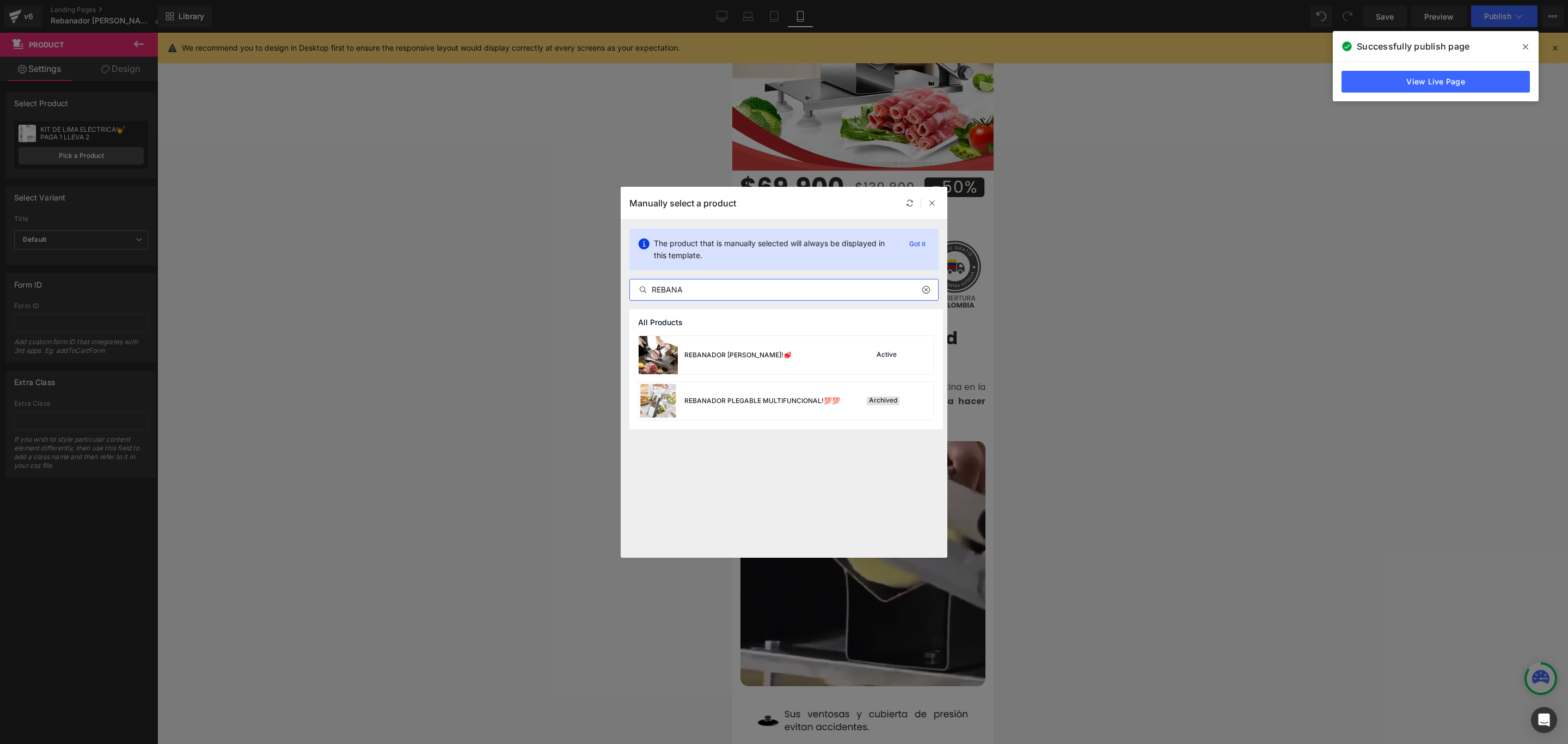
click at [695, 285] on input "REBANA" at bounding box center [784, 289] width 309 height 13
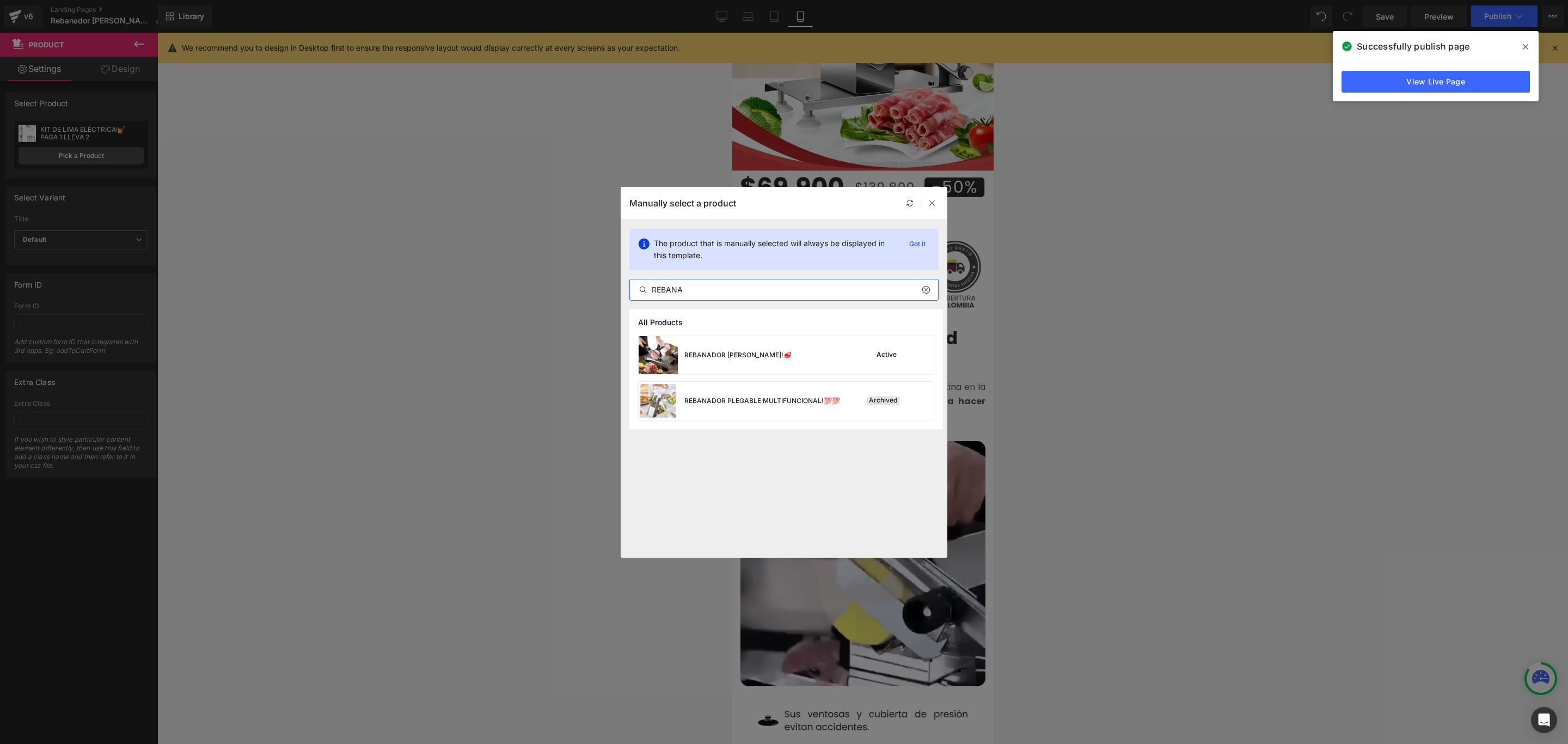
click at [695, 285] on input "REBANA" at bounding box center [784, 289] width 309 height 13
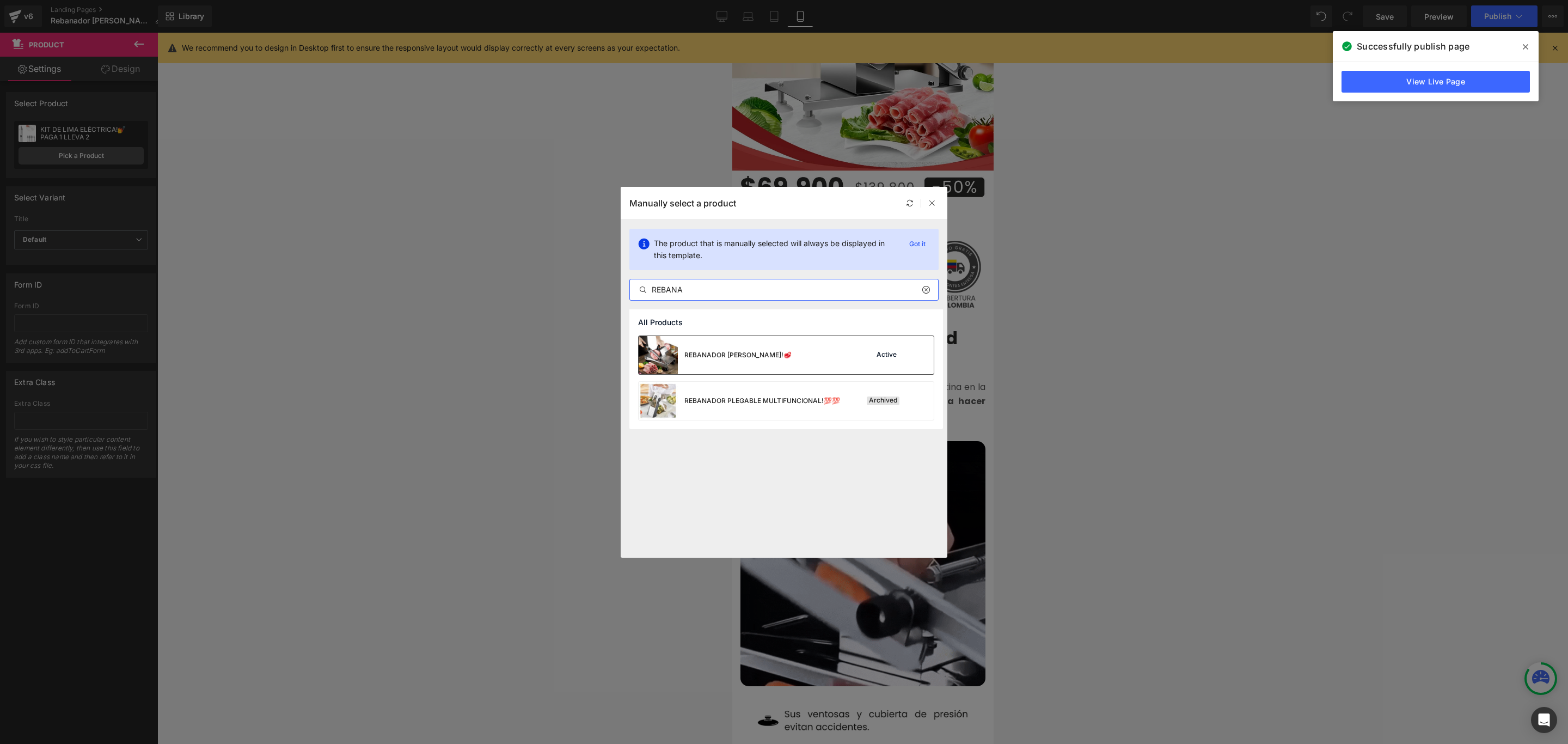
type input "REBANA"
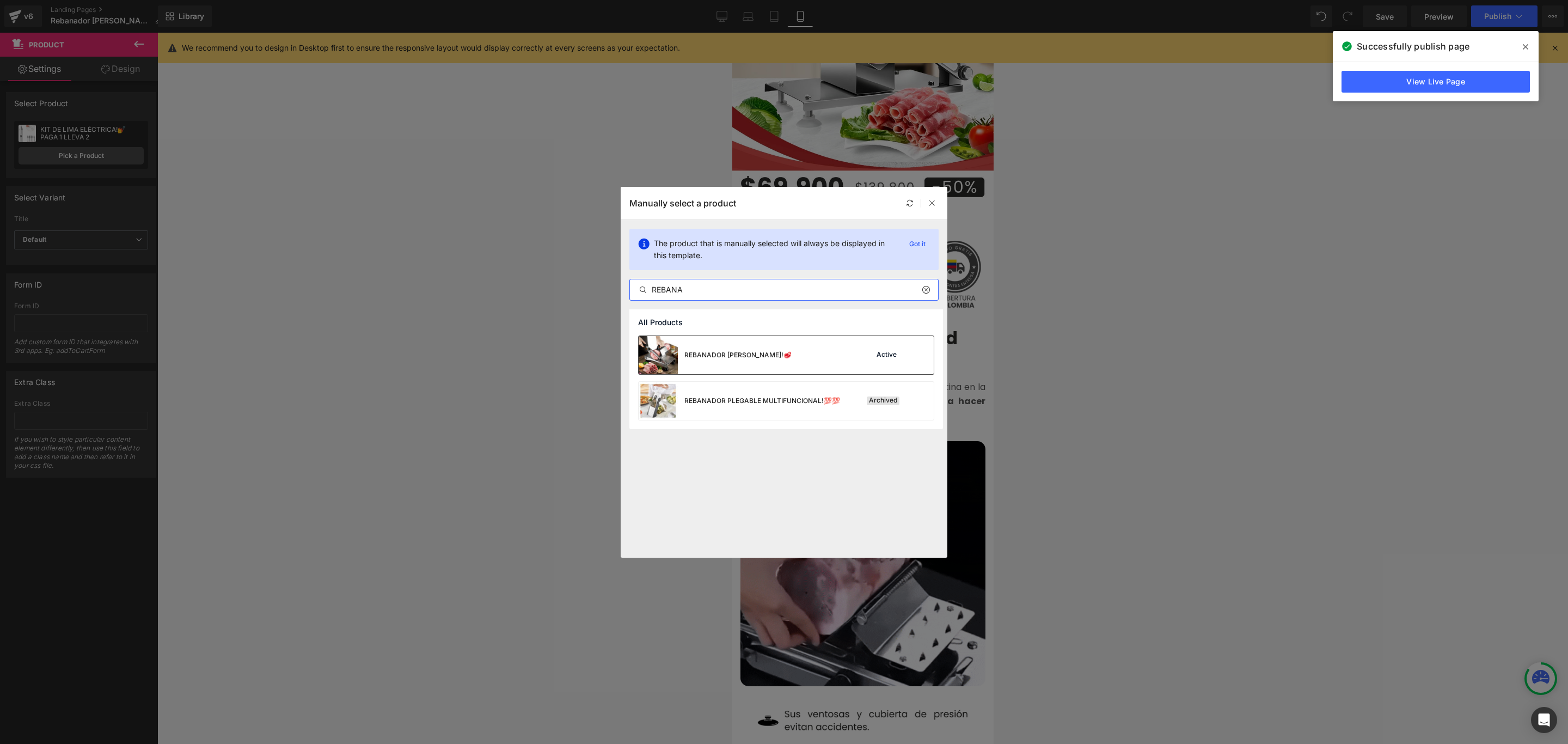
click at [803, 363] on div "REBANADOR [PERSON_NAME]!🥩 Active" at bounding box center [786, 354] width 295 height 38
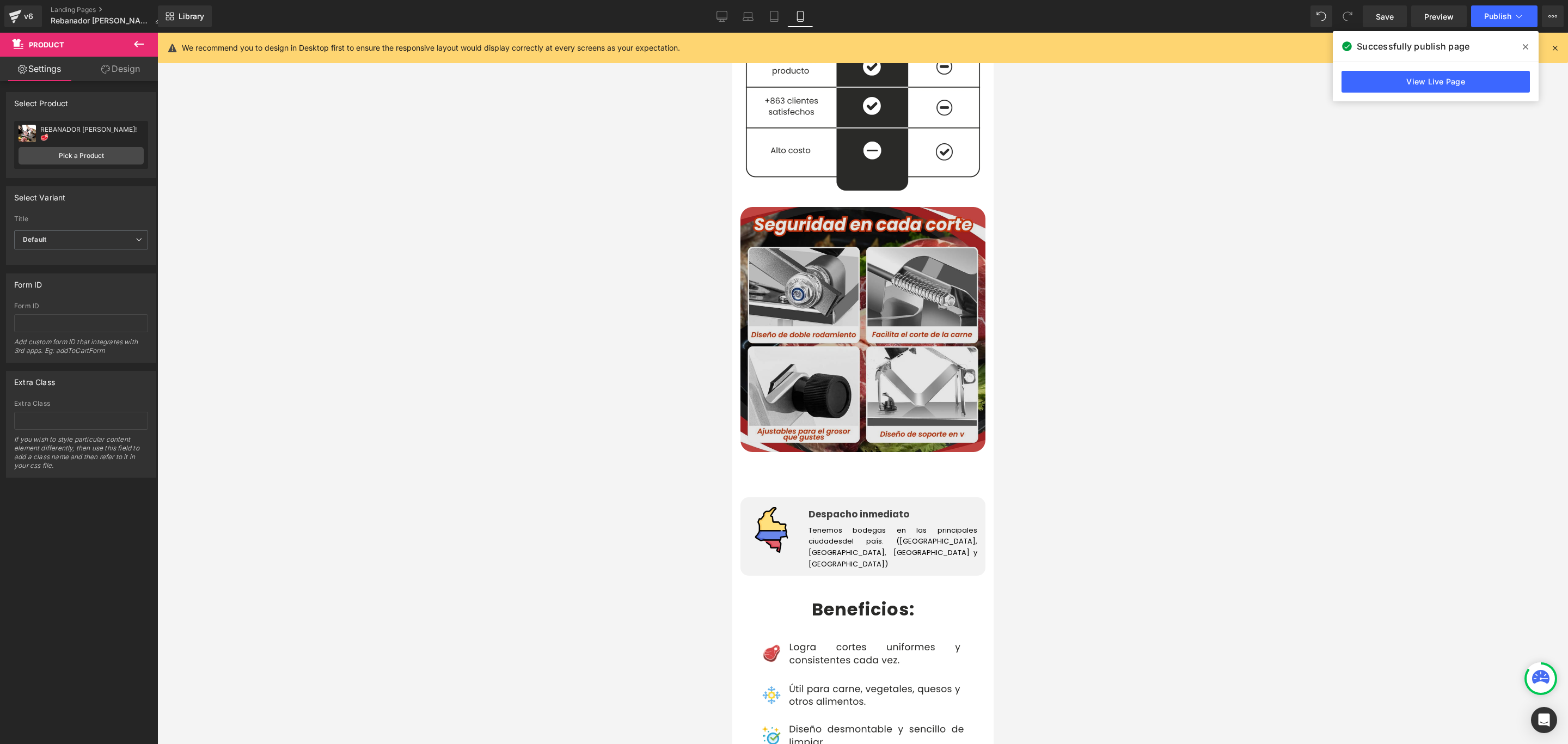
scroll to position [1552, 0]
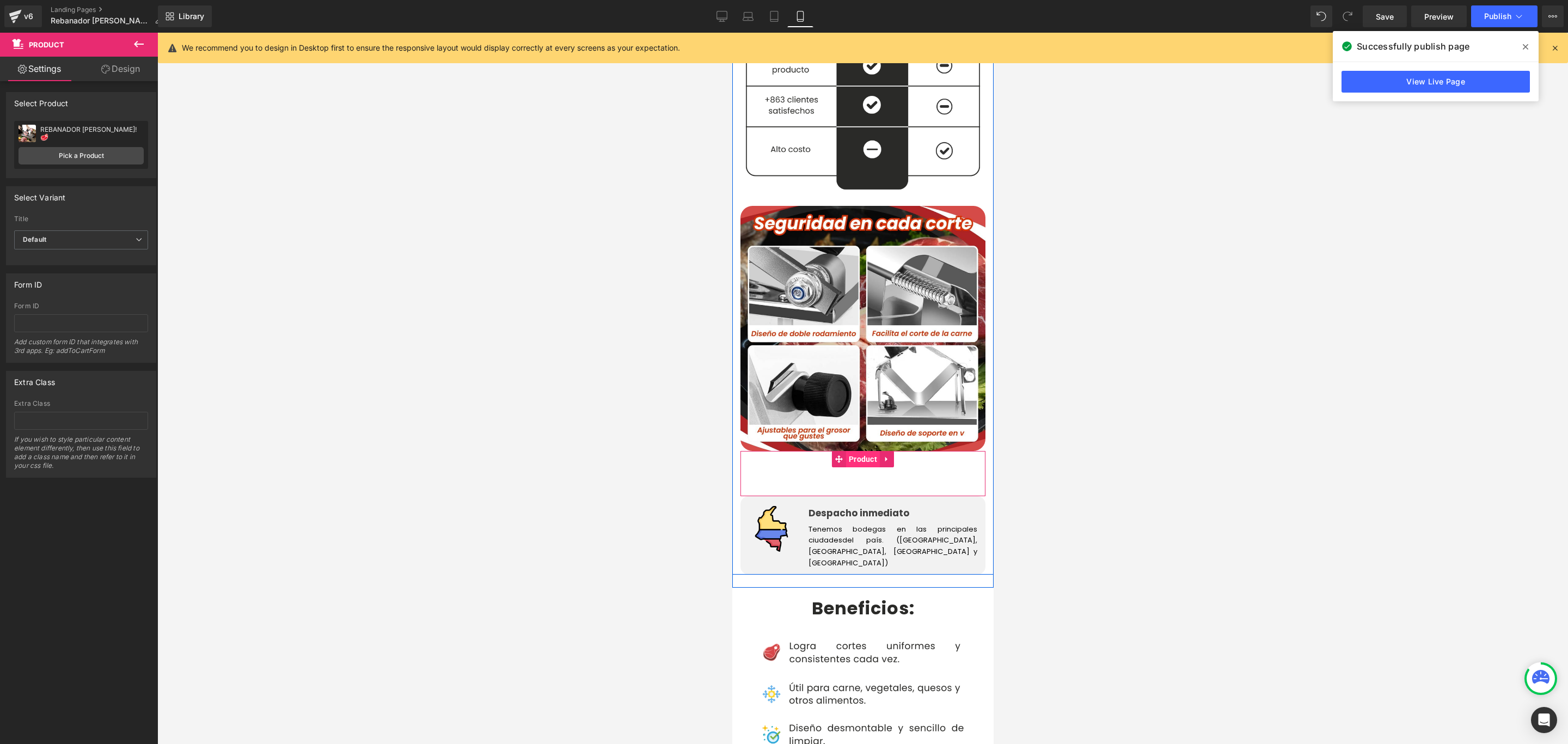
click at [857, 451] on span "Product" at bounding box center [863, 459] width 33 height 17
click at [74, 158] on link "Pick a Product" at bounding box center [81, 156] width 125 height 18
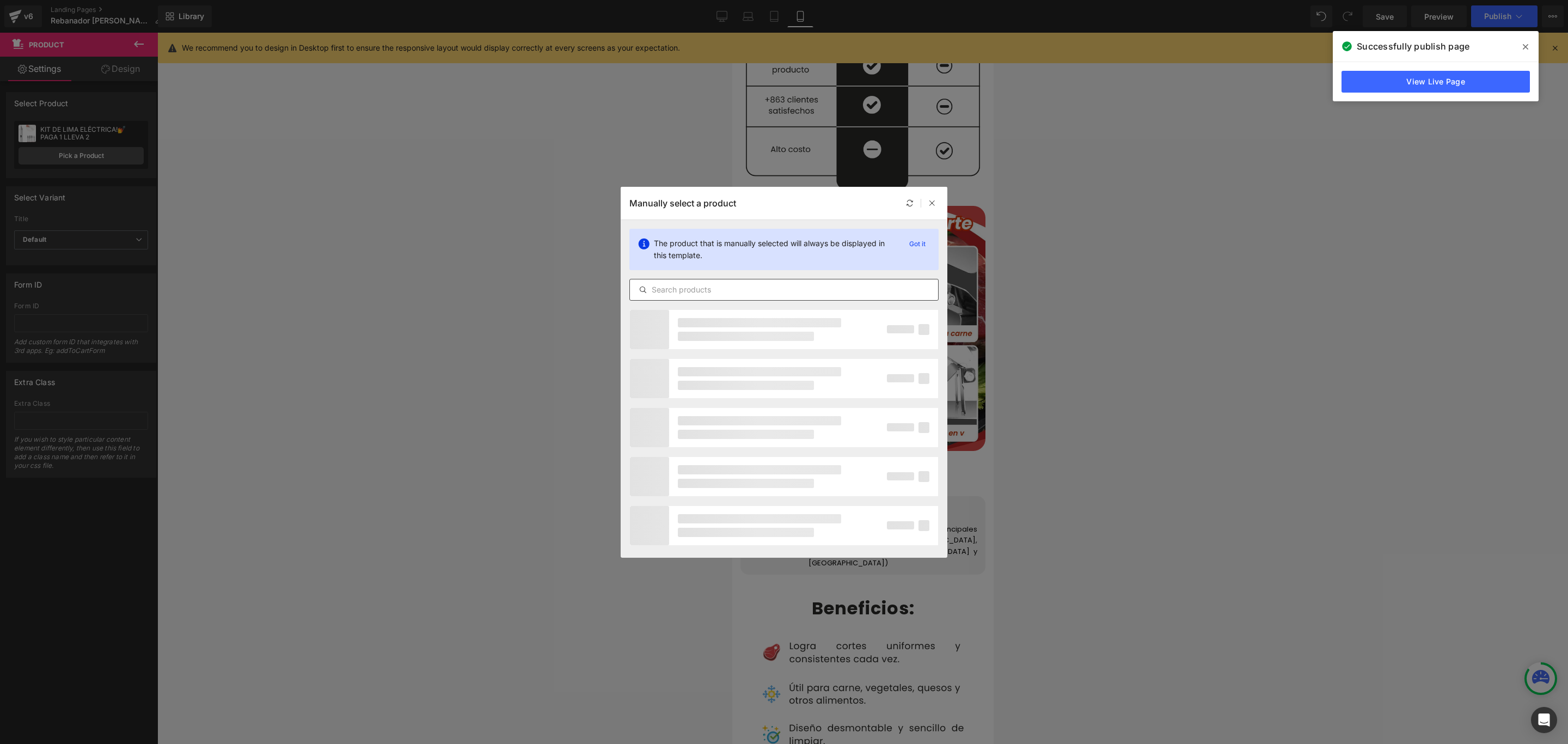
click at [737, 289] on input "text" at bounding box center [784, 289] width 309 height 13
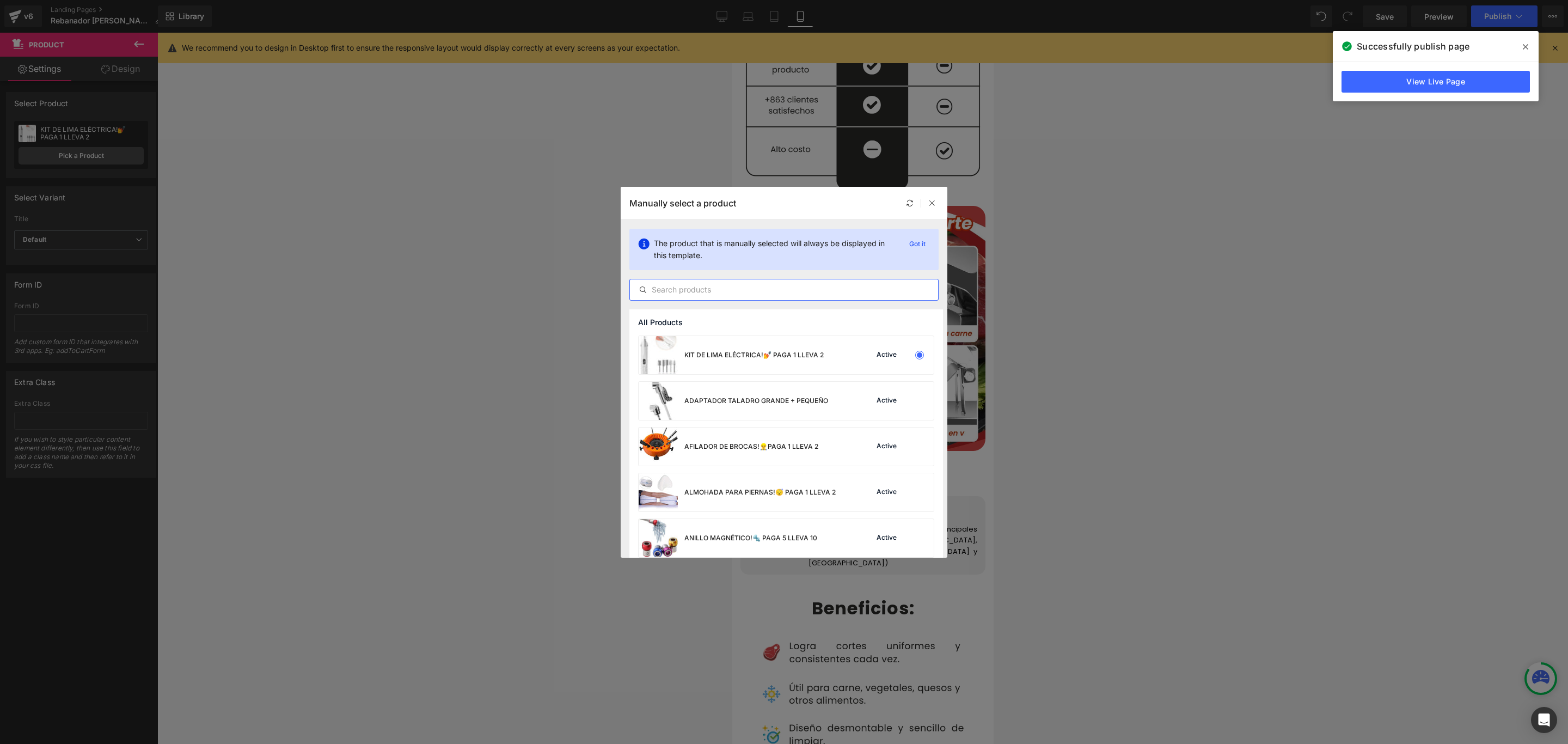
paste input "REBANA"
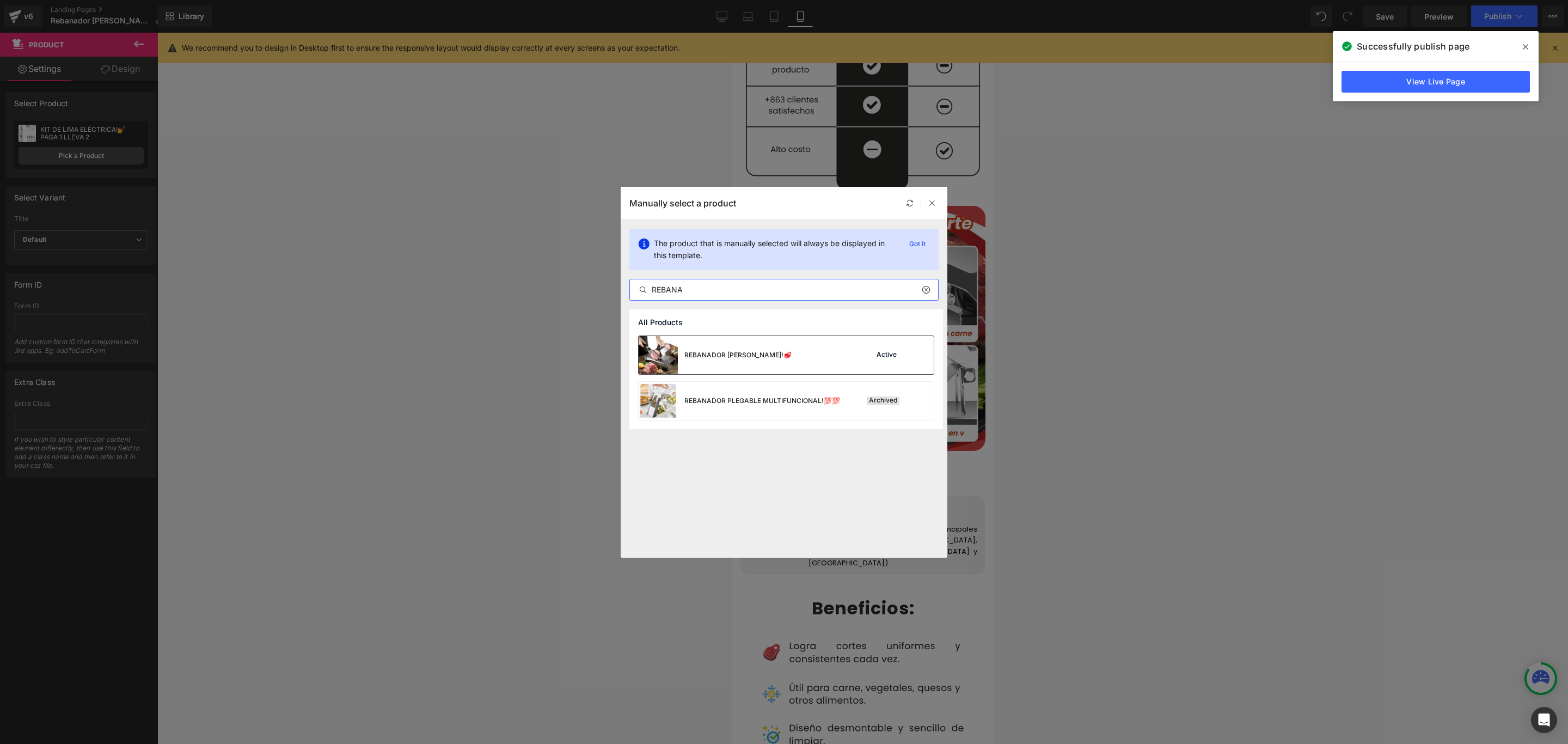
type input "REBANA"
click at [733, 354] on div "REBANADOR [PERSON_NAME]!🥩" at bounding box center [738, 354] width 107 height 10
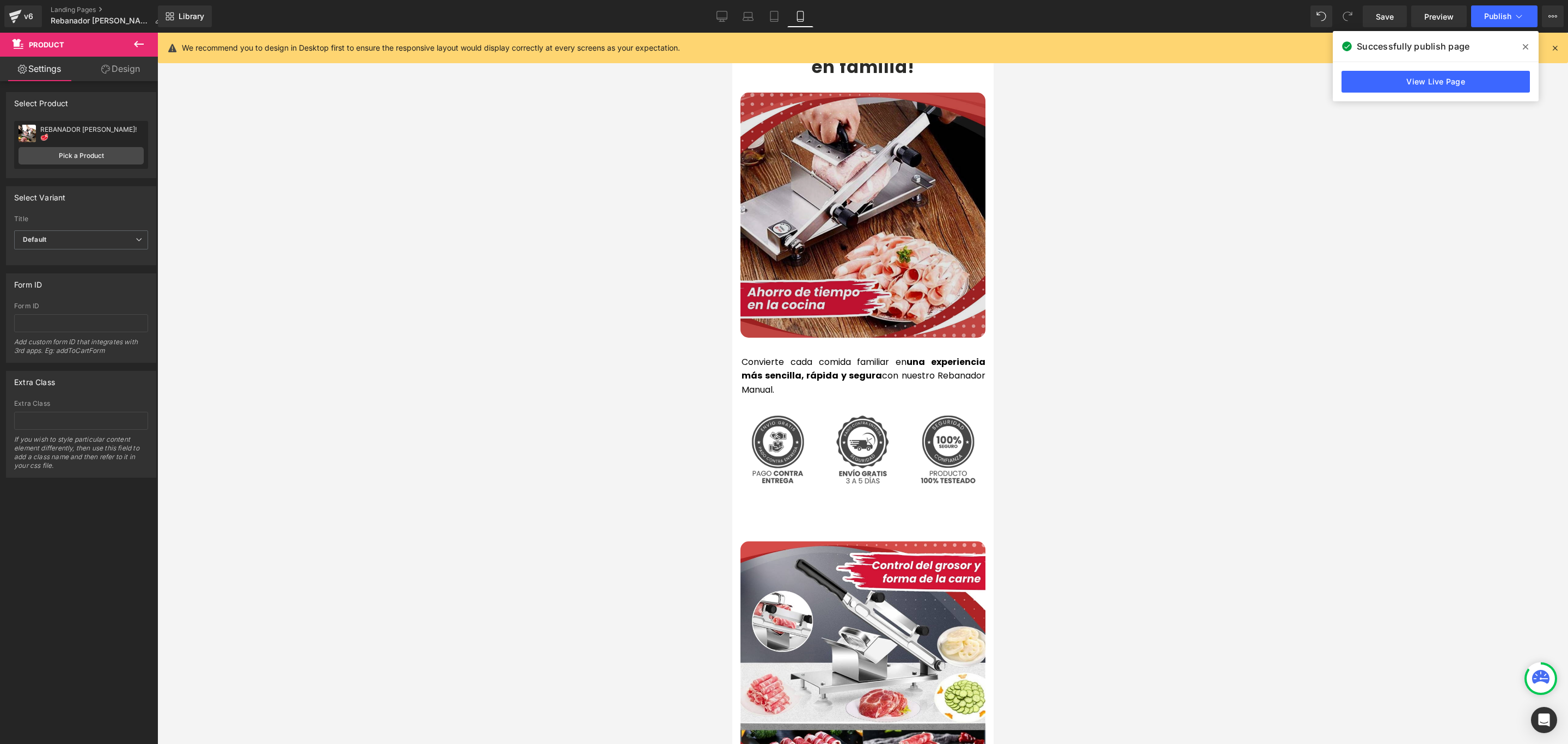
scroll to position [2369, 0]
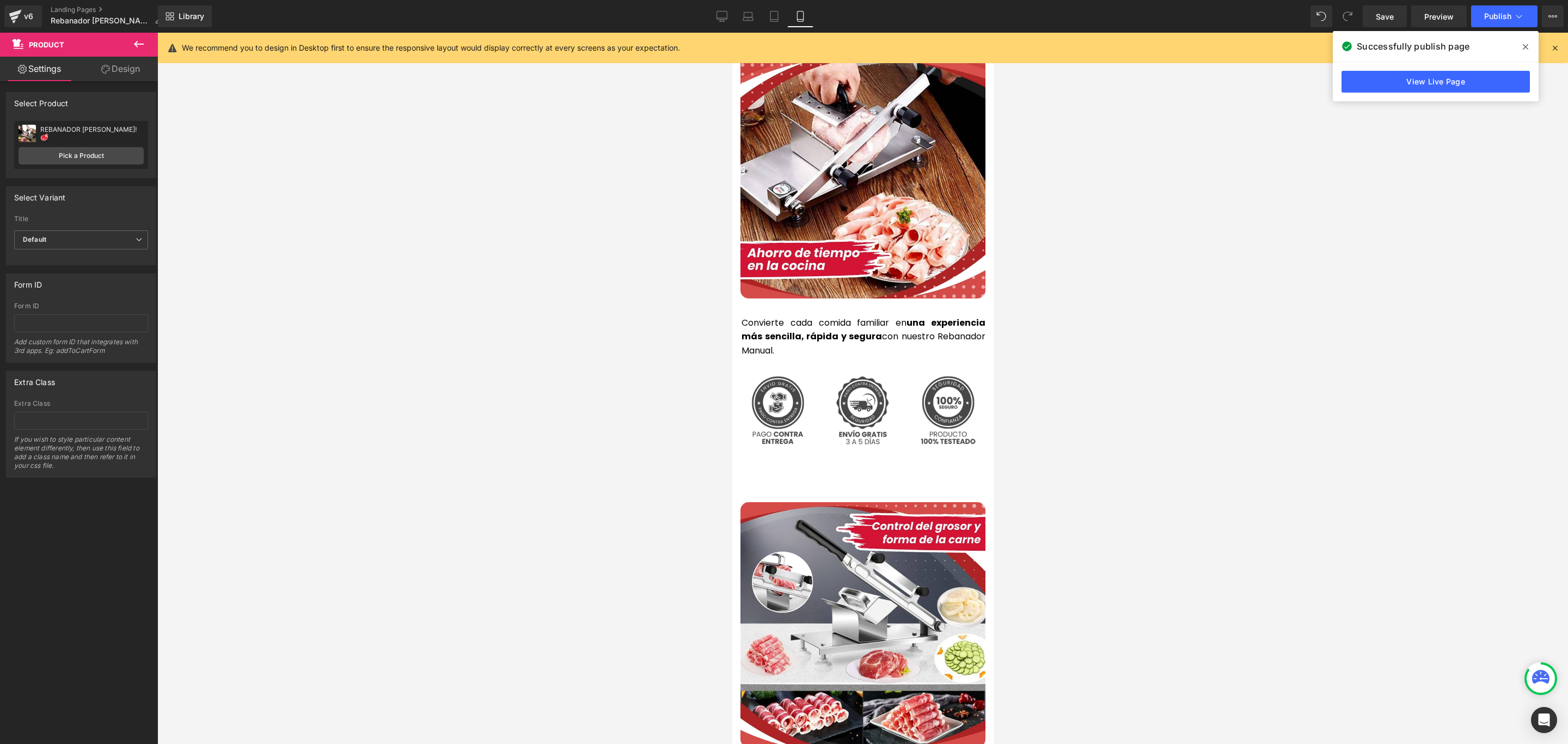
click at [850, 454] on div "Add To Cart (P) Cart Button Product" at bounding box center [863, 478] width 245 height 47
click at [854, 455] on span "Product" at bounding box center [863, 463] width 33 height 17
click at [87, 152] on link "Pick a Product" at bounding box center [81, 156] width 125 height 18
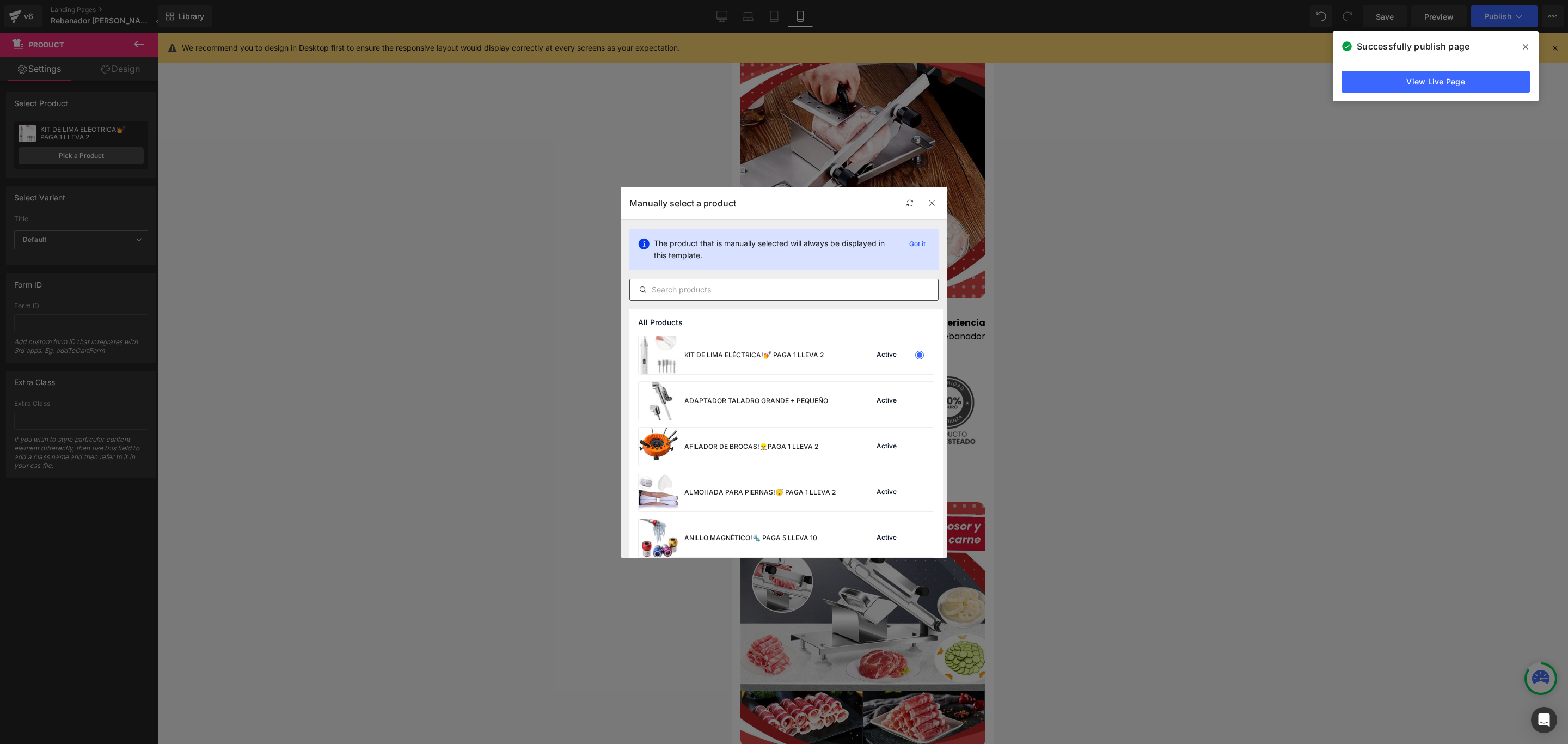
click at [713, 284] on input "text" at bounding box center [784, 289] width 309 height 13
paste input "REBANA"
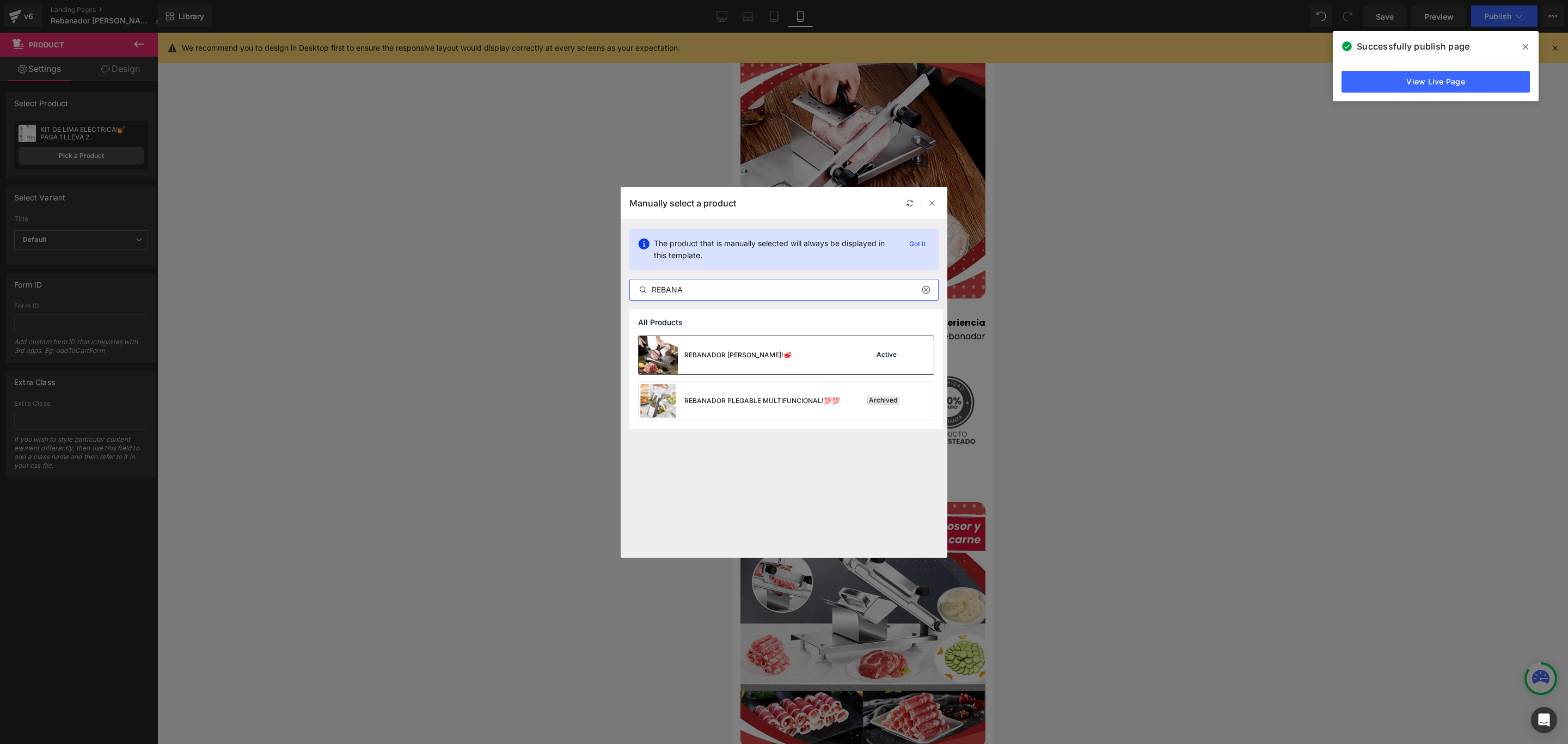
type input "REBANA"
click at [748, 348] on div "REBANADOR [PERSON_NAME]!🥩" at bounding box center [715, 354] width 153 height 38
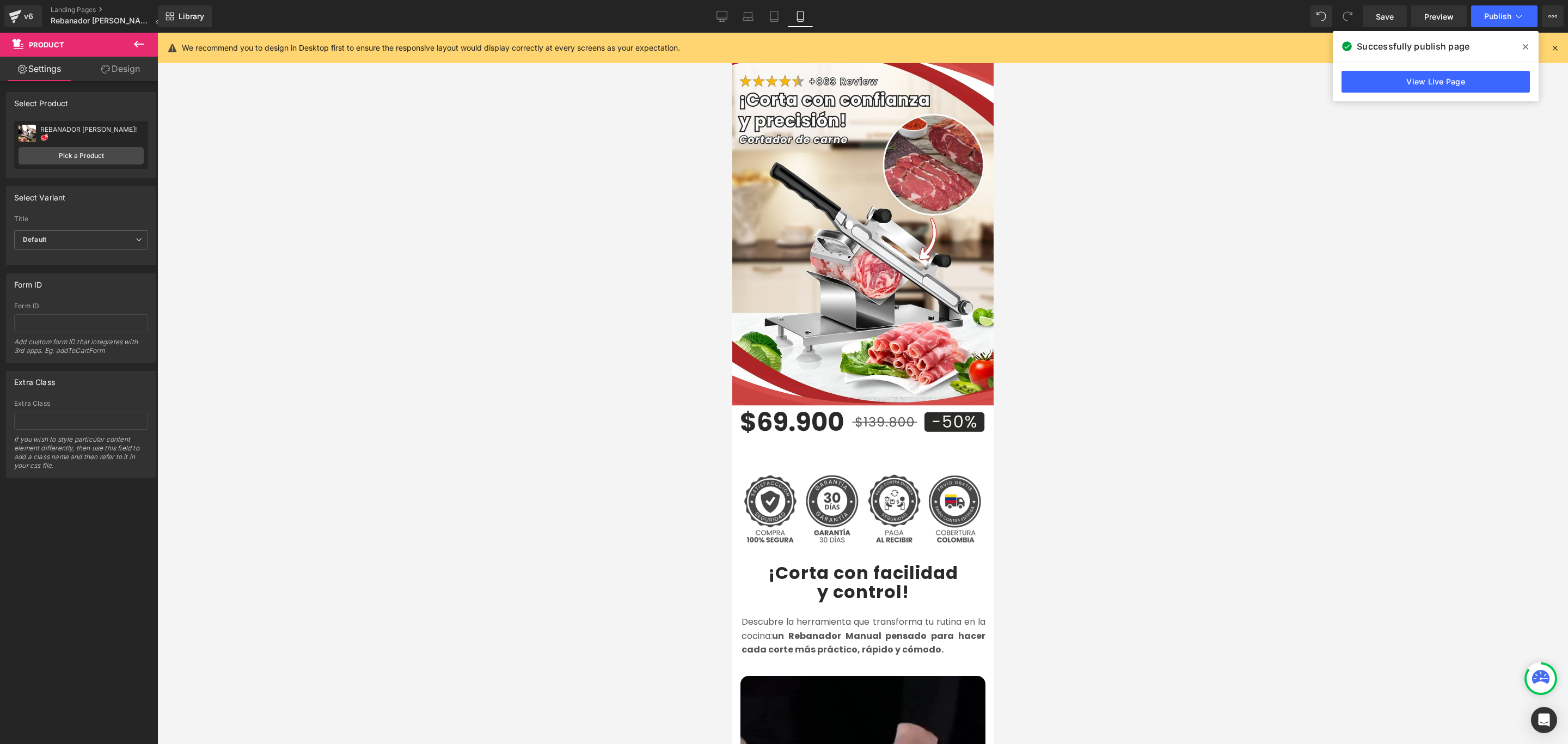
scroll to position [0, 0]
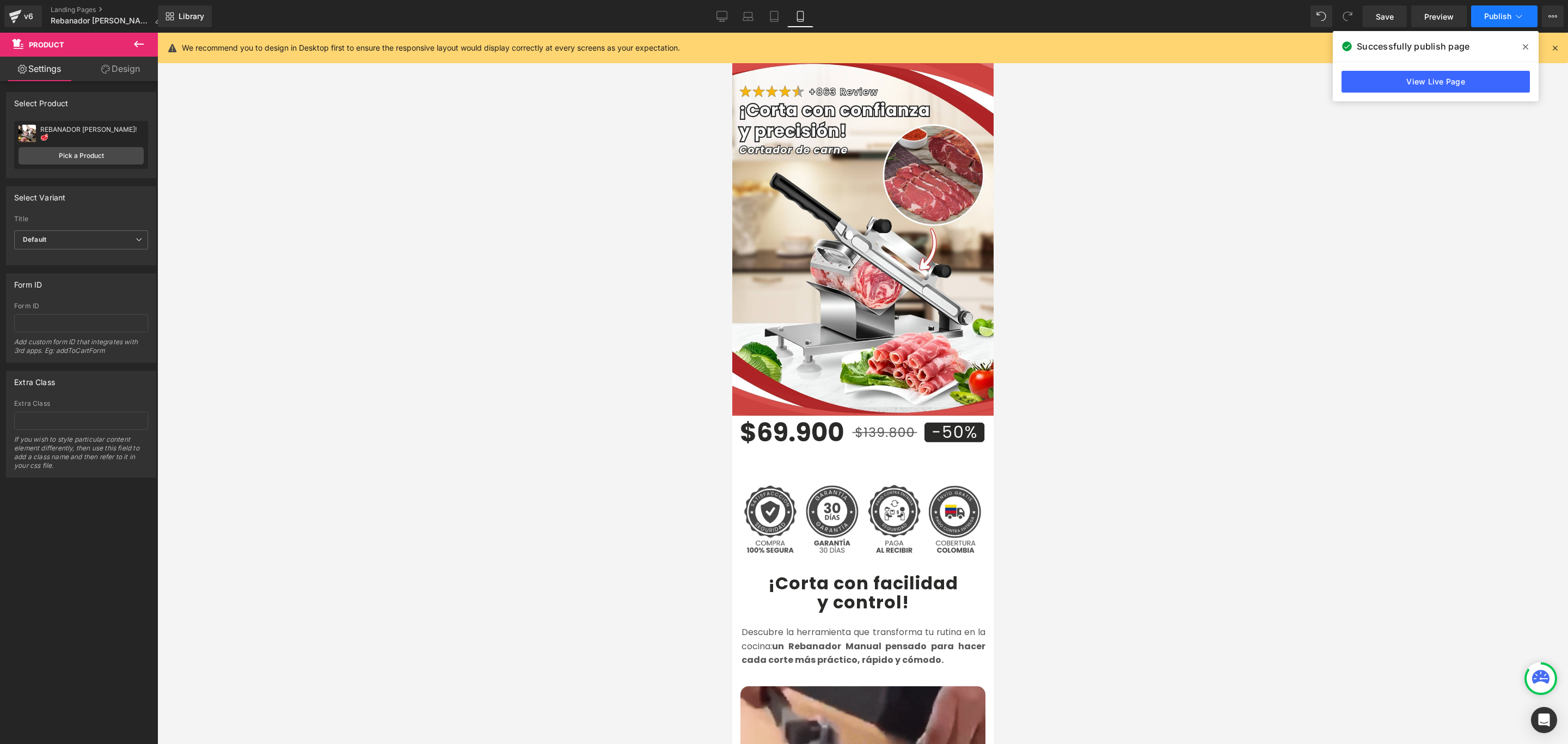
click at [1513, 10] on button "Publish" at bounding box center [1505, 16] width 67 height 22
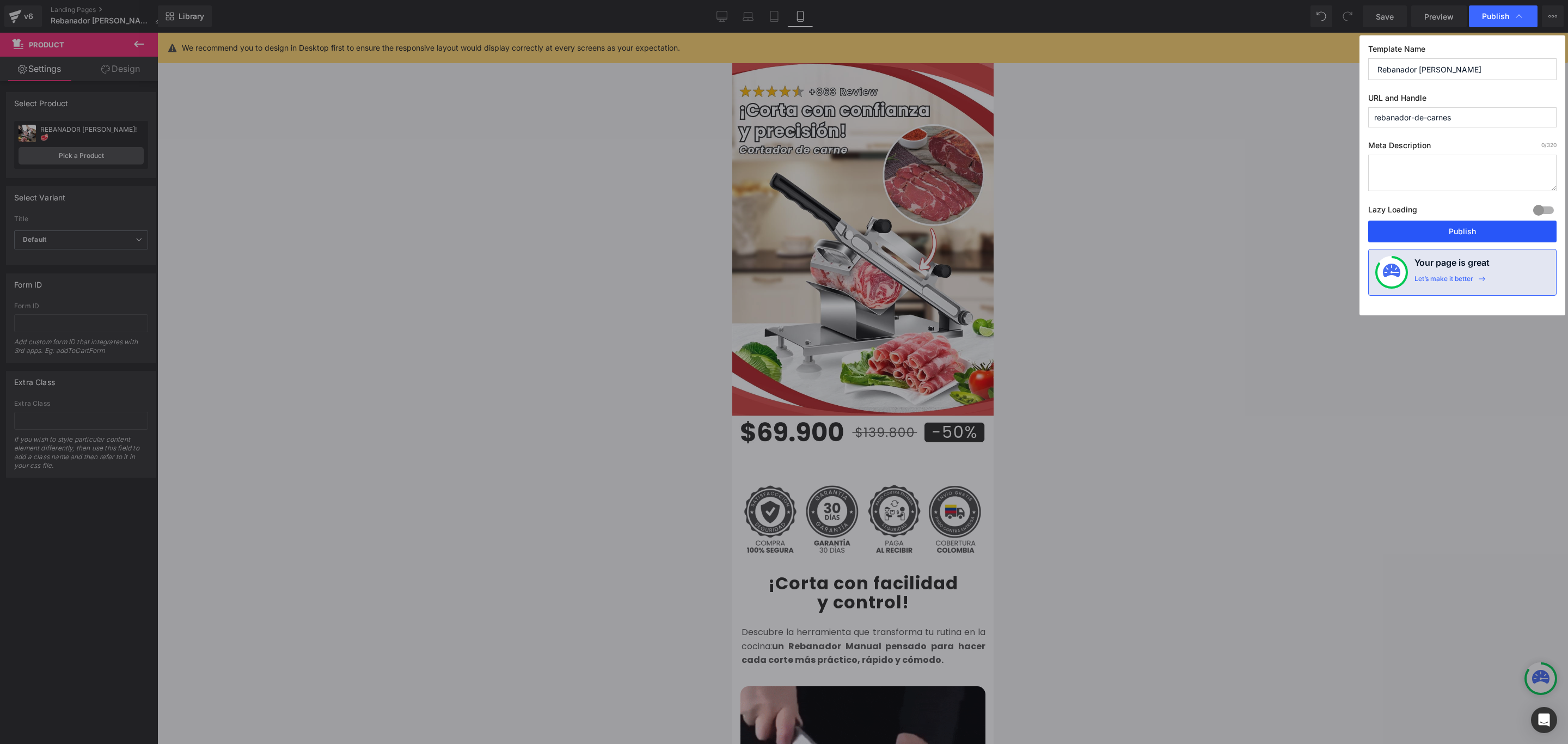
click at [1464, 229] on button "Publish" at bounding box center [1462, 231] width 188 height 22
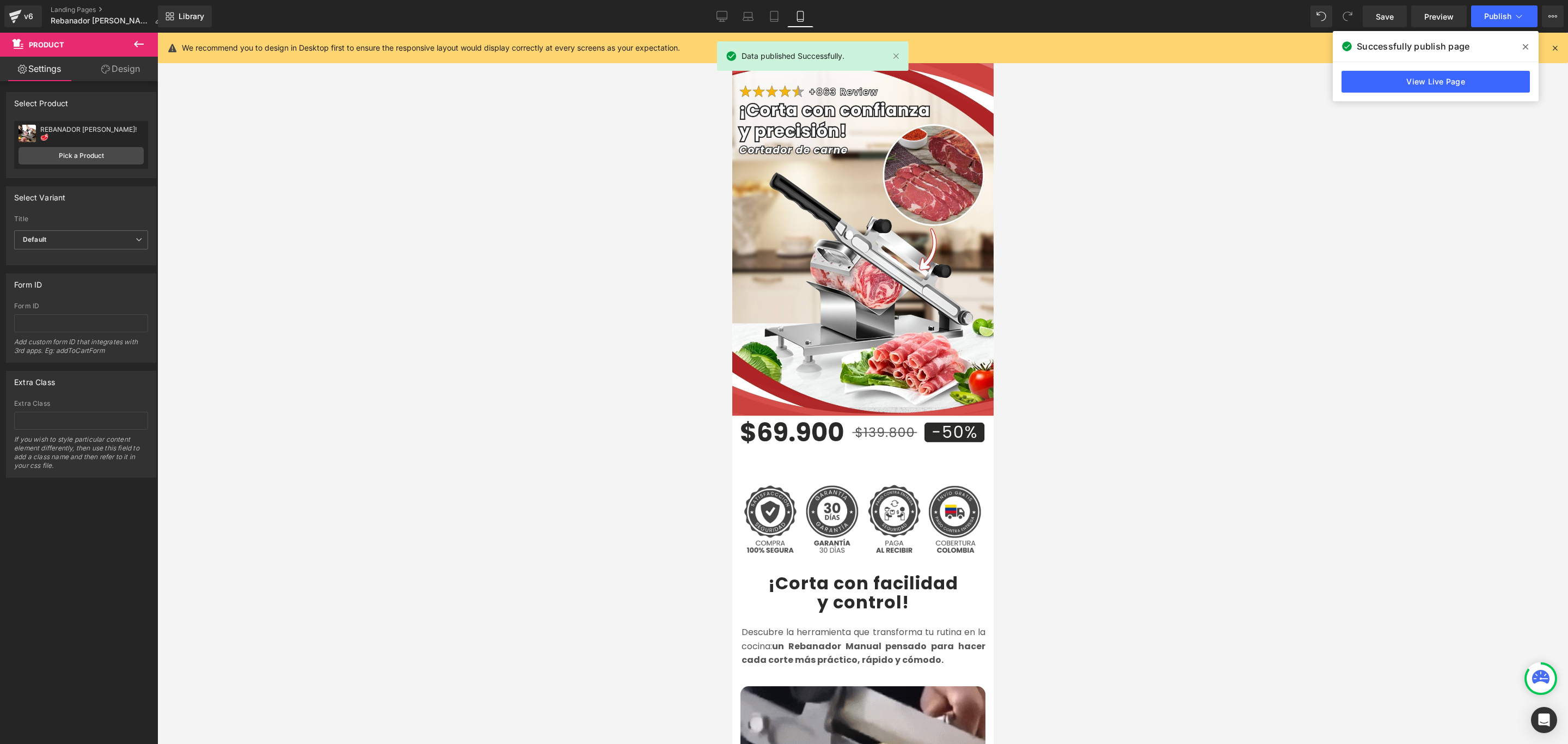
click at [1523, 47] on icon at bounding box center [1526, 47] width 5 height 9
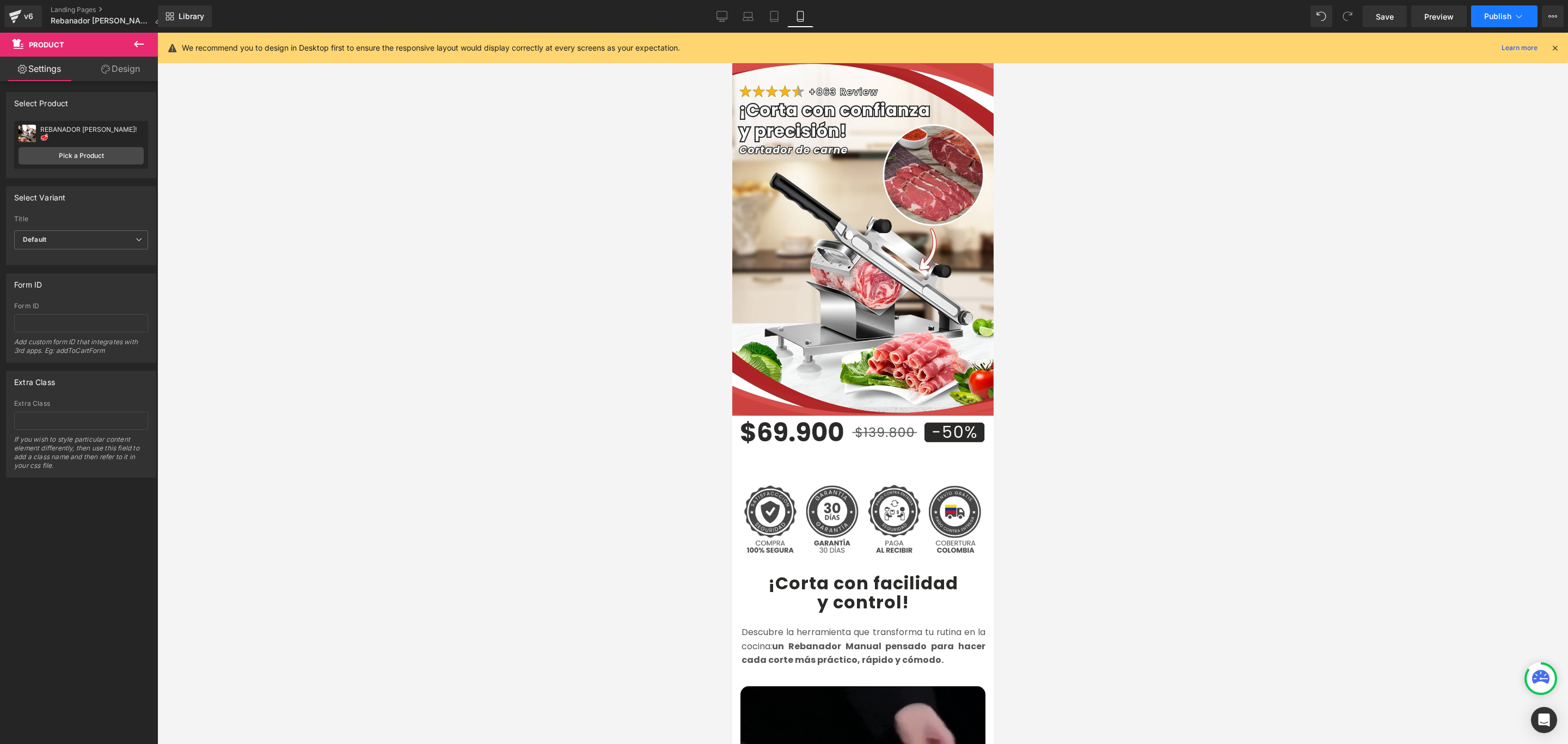
click at [1516, 11] on icon at bounding box center [1520, 16] width 11 height 11
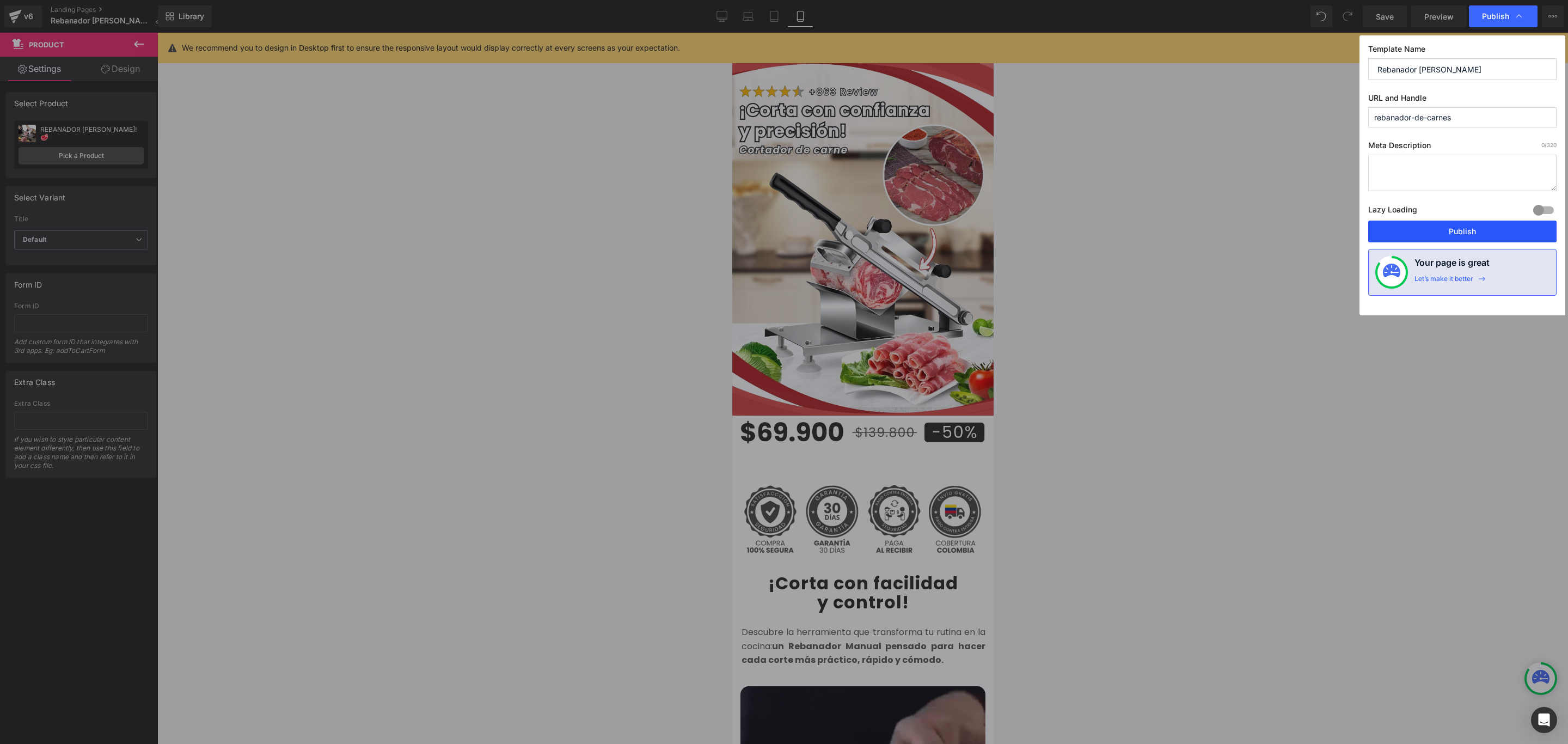
click at [1455, 239] on button "Publish" at bounding box center [1462, 231] width 188 height 22
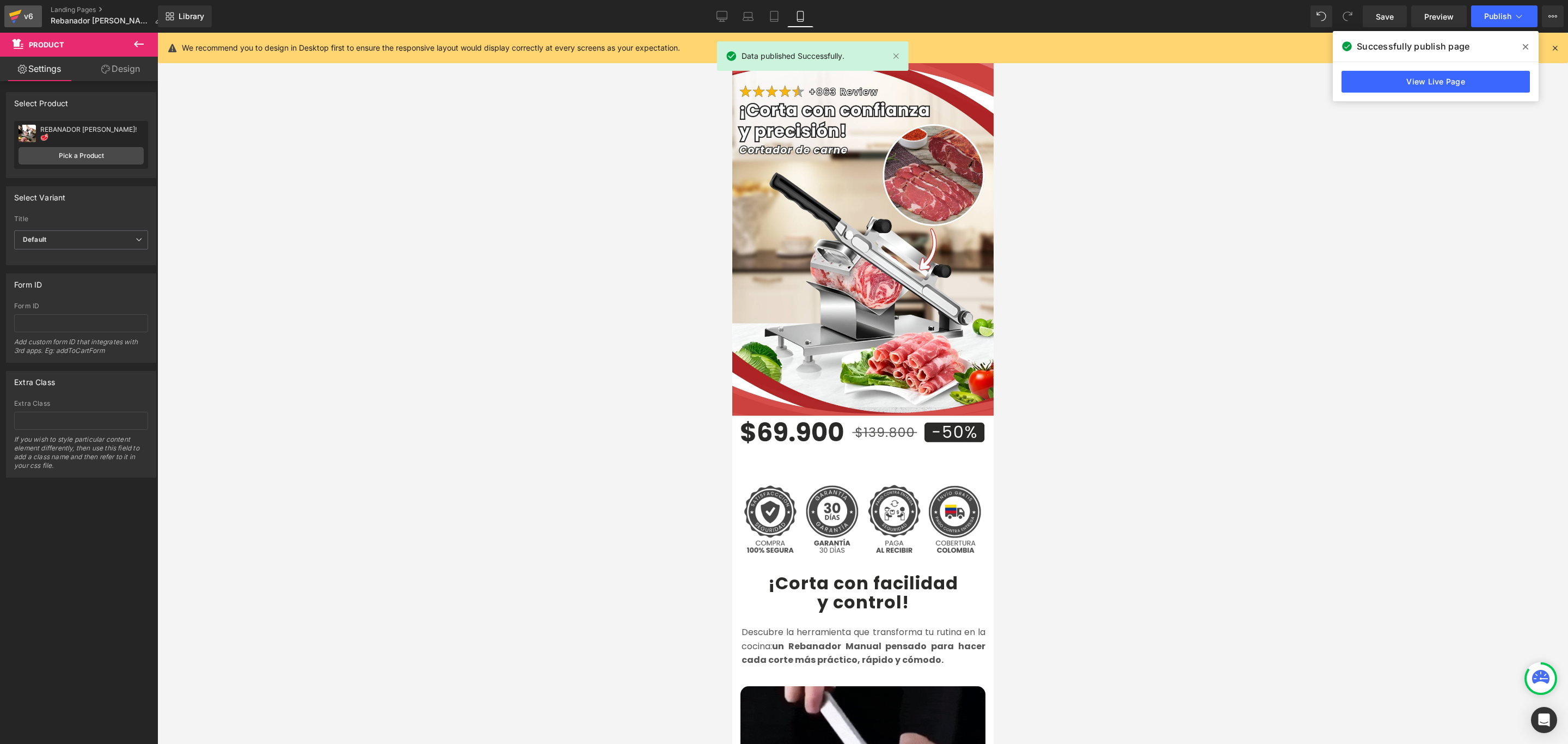
click at [18, 17] on icon at bounding box center [14, 18] width 8 height 5
